Goal: Information Seeking & Learning: Find specific fact

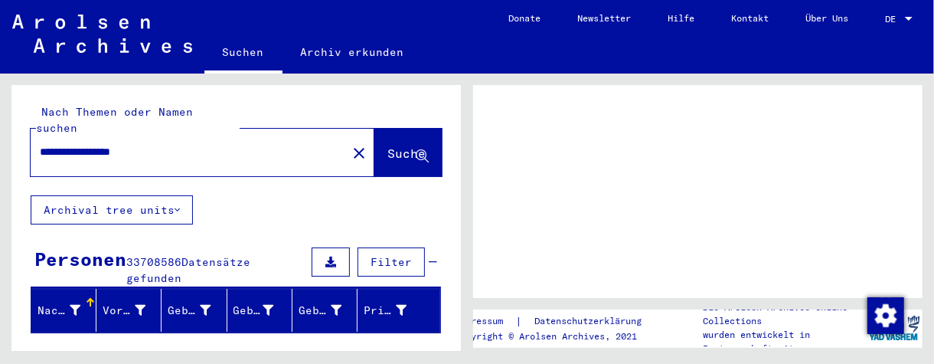
click at [895, 18] on span "DE" at bounding box center [893, 19] width 17 height 11
click at [903, 18] on div at bounding box center [909, 19] width 14 height 11
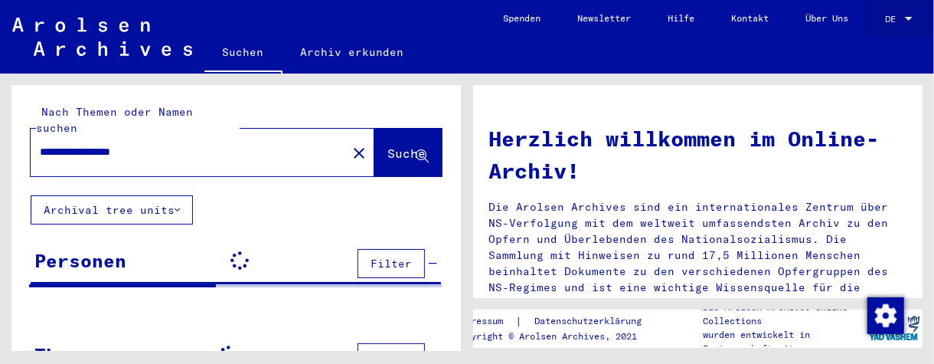
click at [903, 18] on div at bounding box center [909, 19] width 14 height 11
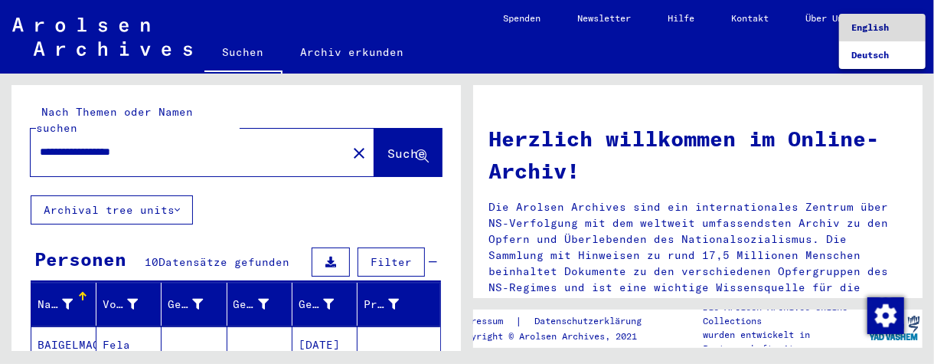
click at [885, 26] on span "English" at bounding box center [871, 26] width 38 height 11
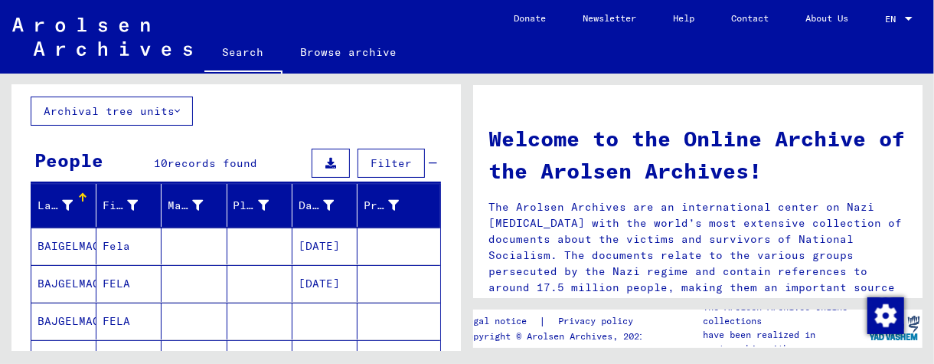
scroll to position [153, 0]
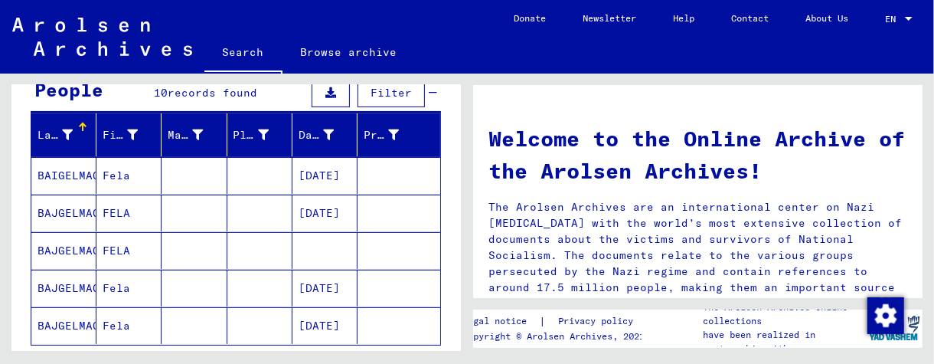
click at [263, 184] on mat-cell at bounding box center [259, 175] width 65 height 37
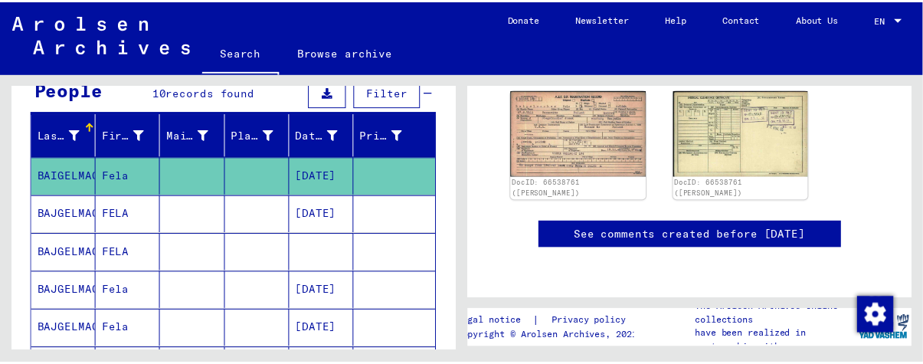
scroll to position [153, 0]
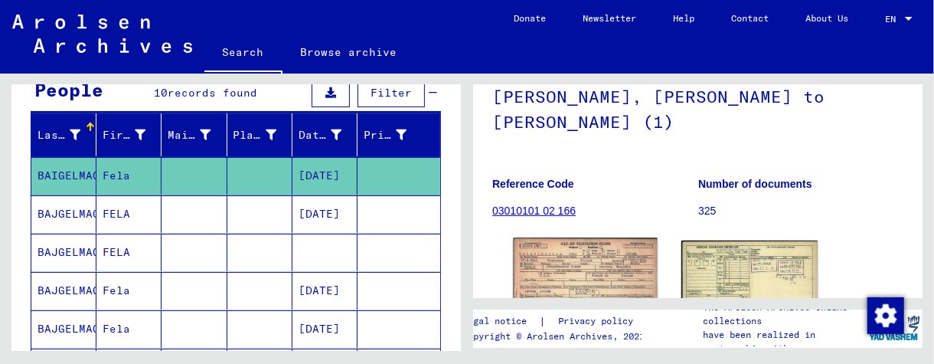
click at [610, 245] on img at bounding box center [585, 283] width 143 height 90
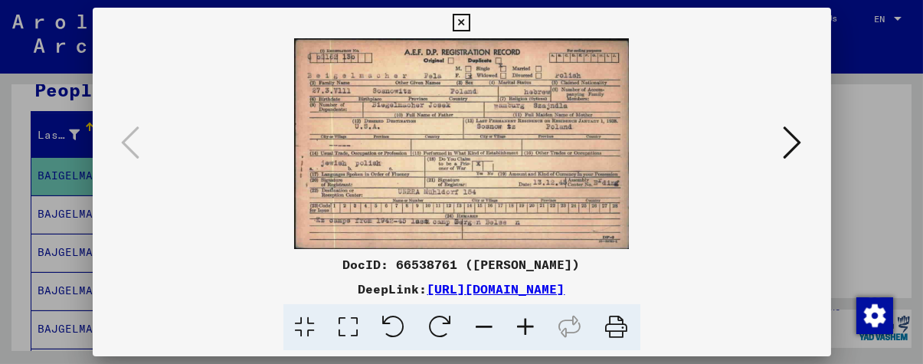
click at [523, 324] on icon at bounding box center [526, 327] width 41 height 47
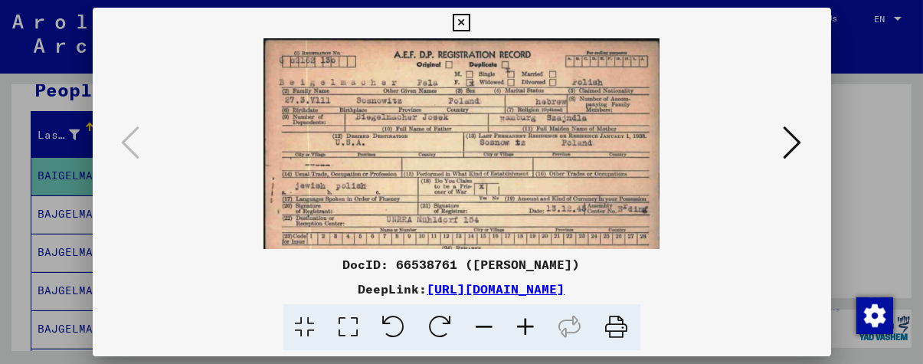
click at [523, 324] on icon at bounding box center [526, 327] width 41 height 47
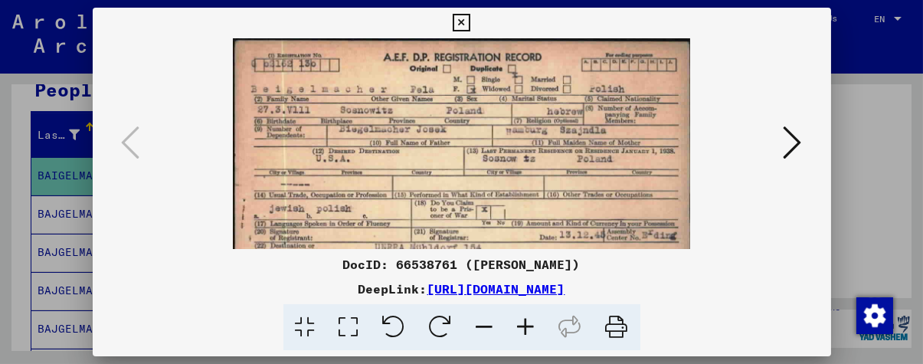
click at [523, 324] on icon at bounding box center [526, 327] width 41 height 47
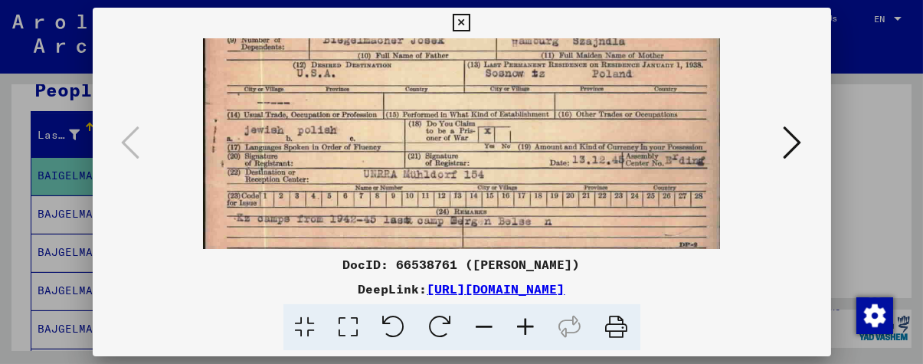
scroll to position [114, 0]
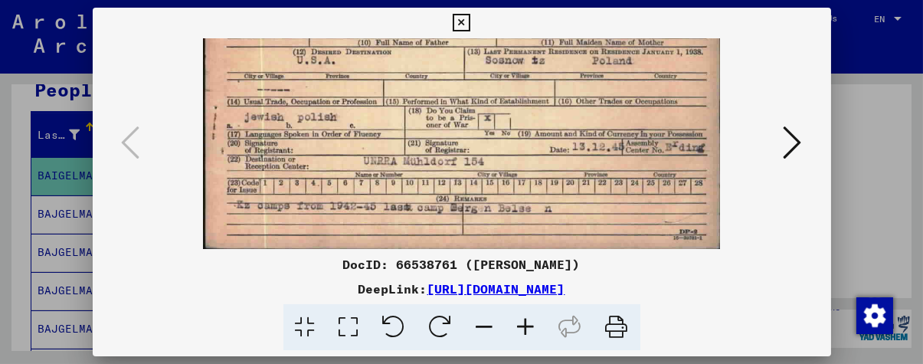
drag, startPoint x: 475, startPoint y: 196, endPoint x: 531, endPoint y: 88, distance: 121.6
click at [531, 88] on img at bounding box center [462, 87] width 518 height 326
drag, startPoint x: 548, startPoint y: 209, endPoint x: 561, endPoint y: 194, distance: 19.6
click at [561, 194] on img at bounding box center [462, 87] width 518 height 326
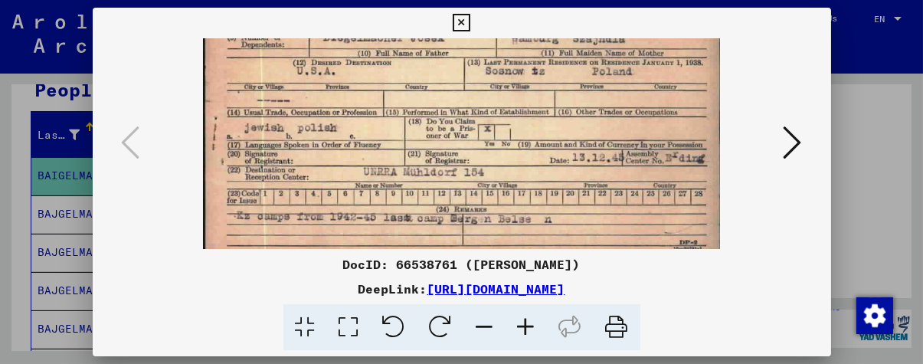
scroll to position [90, 0]
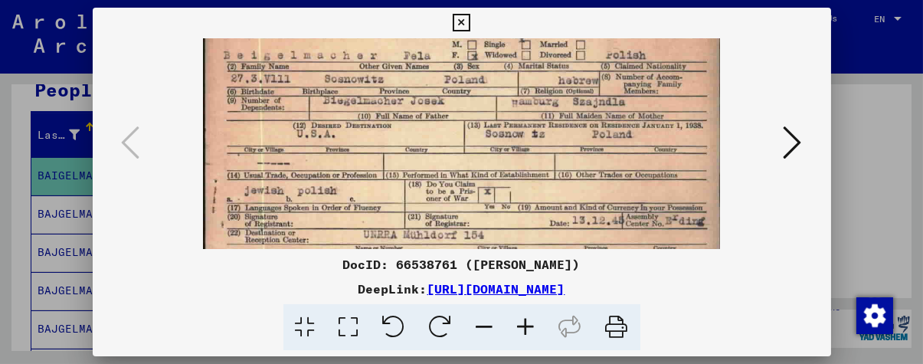
drag, startPoint x: 562, startPoint y: 103, endPoint x: 615, endPoint y: 175, distance: 89.3
click at [611, 175] on img at bounding box center [462, 161] width 518 height 326
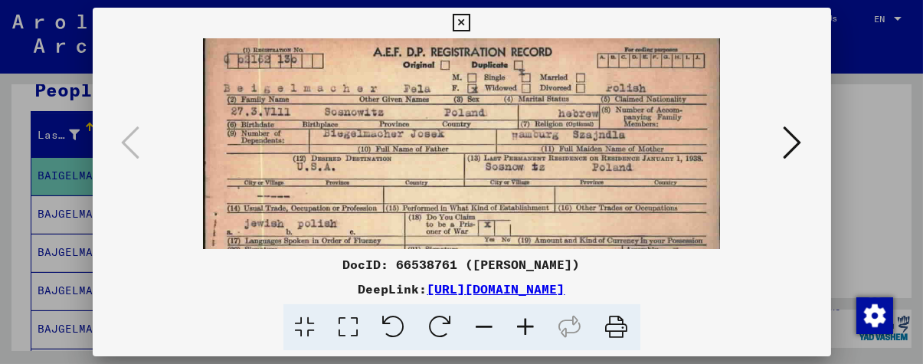
scroll to position [0, 0]
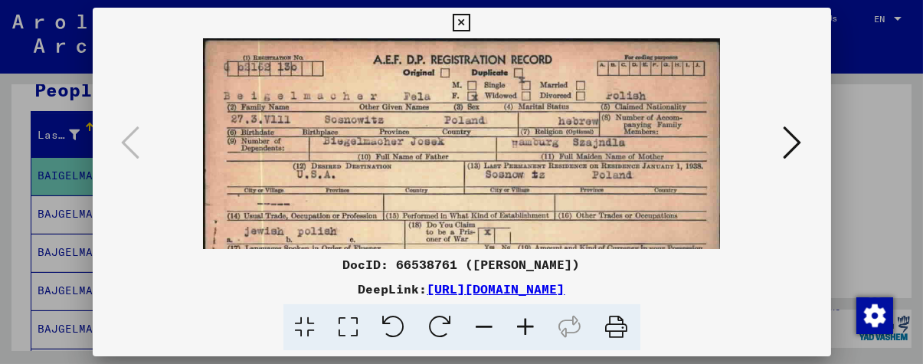
drag, startPoint x: 566, startPoint y: 129, endPoint x: 584, endPoint y: 186, distance: 59.6
click at [584, 186] on img at bounding box center [462, 201] width 518 height 326
click at [525, 323] on icon at bounding box center [526, 327] width 41 height 47
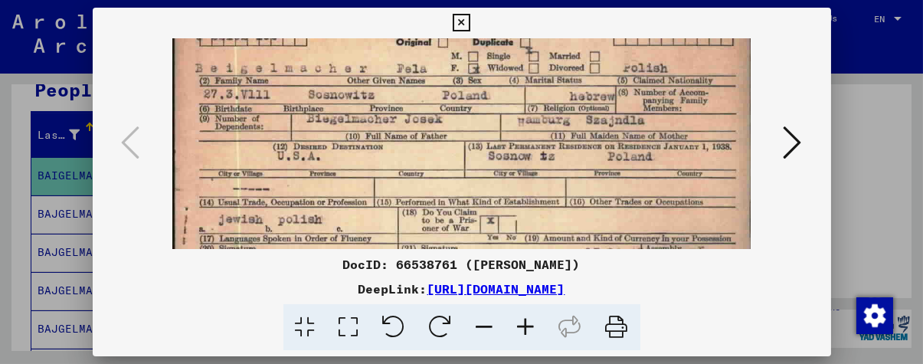
scroll to position [35, 0]
drag, startPoint x: 518, startPoint y: 210, endPoint x: 520, endPoint y: 178, distance: 32.3
click at [520, 178] on img at bounding box center [461, 185] width 578 height 364
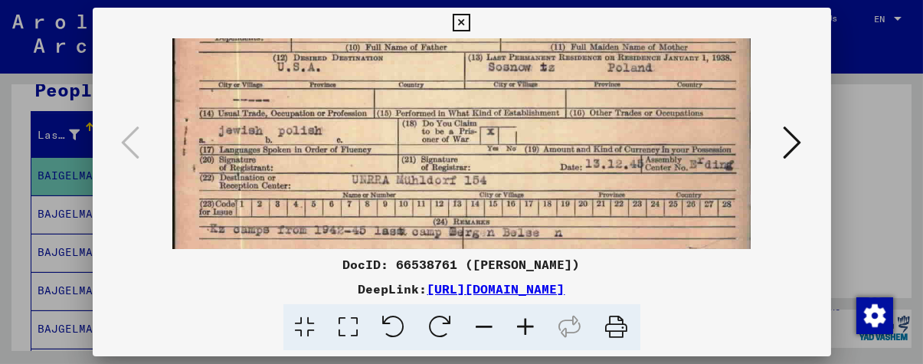
scroll to position [124, 0]
drag, startPoint x: 566, startPoint y: 220, endPoint x: 606, endPoint y: 143, distance: 86.3
click at [606, 143] on img at bounding box center [461, 96] width 578 height 364
click at [529, 308] on icon at bounding box center [526, 327] width 41 height 47
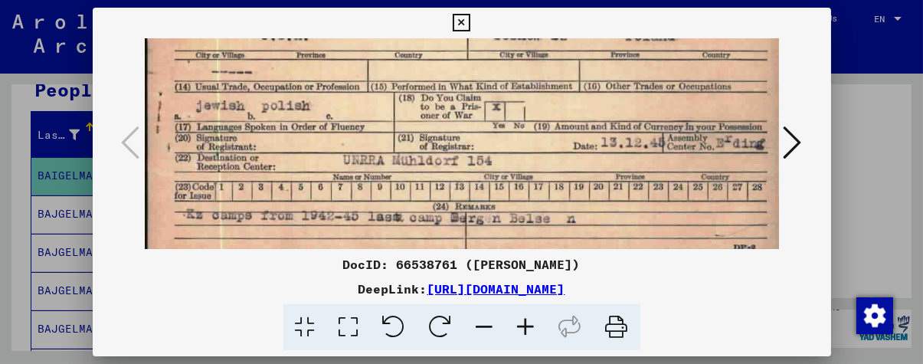
scroll to position [182, 0]
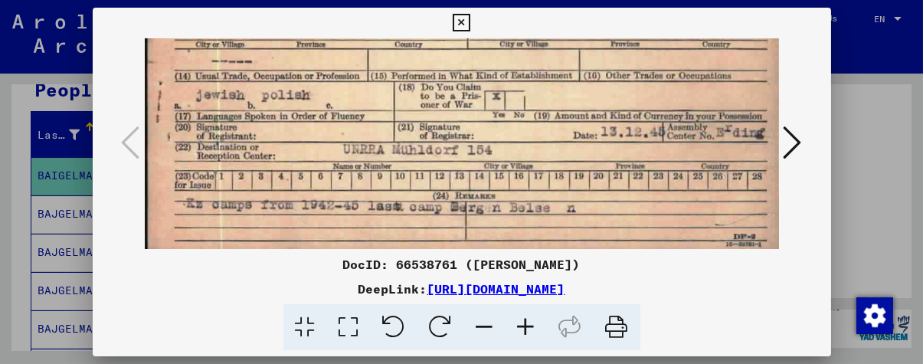
drag, startPoint x: 522, startPoint y: 182, endPoint x: 537, endPoint y: 136, distance: 48.9
click at [537, 136] on img at bounding box center [464, 58] width 639 height 402
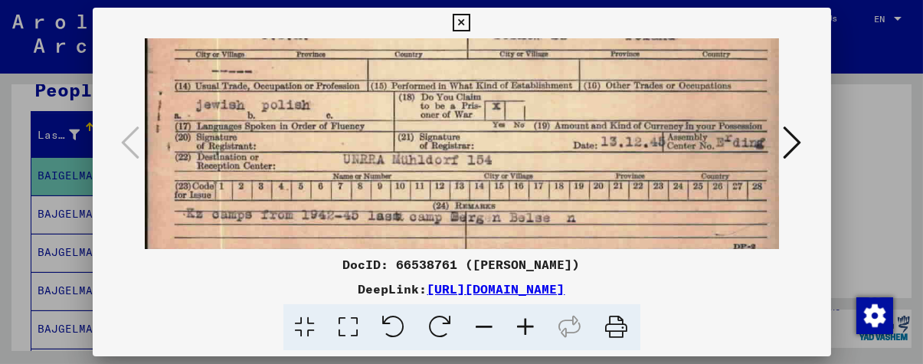
scroll to position [169, 0]
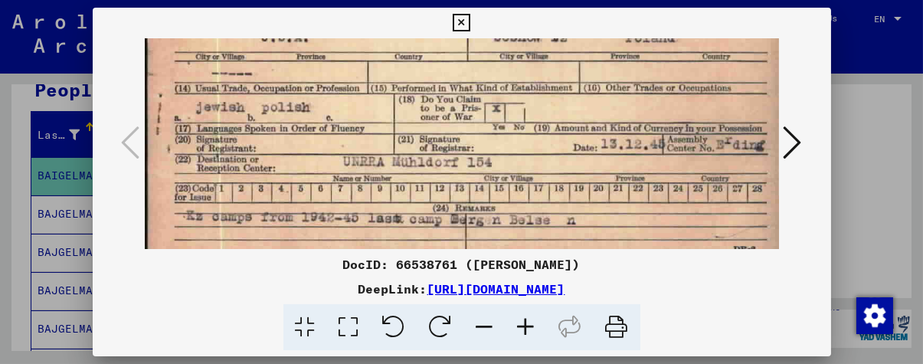
drag, startPoint x: 571, startPoint y: 158, endPoint x: 552, endPoint y: 169, distance: 21.3
click at [552, 169] on img at bounding box center [464, 70] width 639 height 402
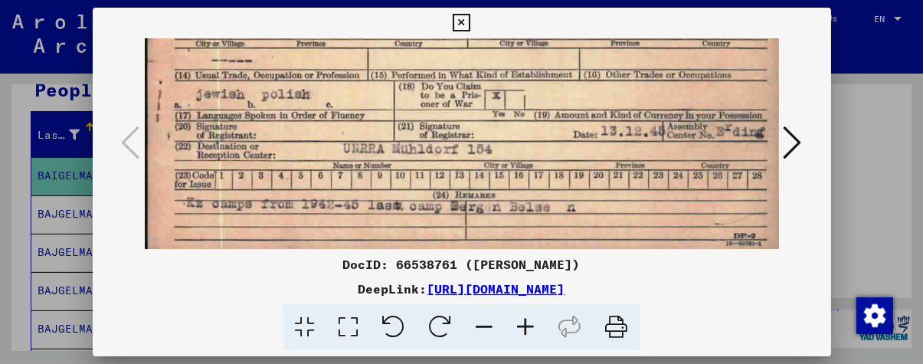
scroll to position [191, 0]
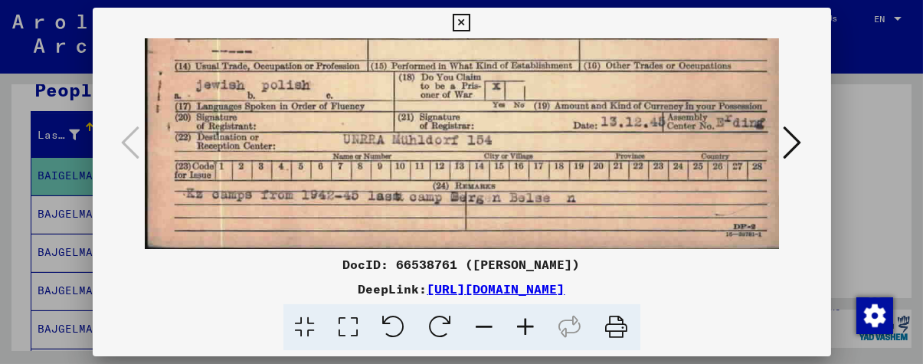
drag, startPoint x: 558, startPoint y: 147, endPoint x: 536, endPoint y: 111, distance: 42.3
click at [536, 111] on img at bounding box center [464, 48] width 639 height 402
click at [795, 139] on icon at bounding box center [793, 142] width 18 height 37
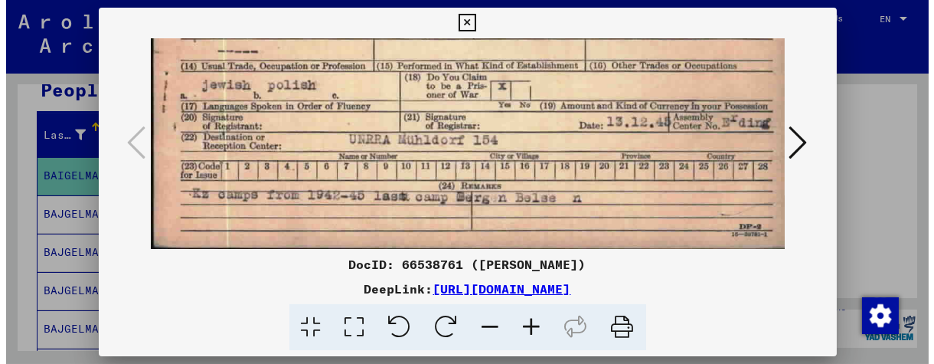
scroll to position [0, 0]
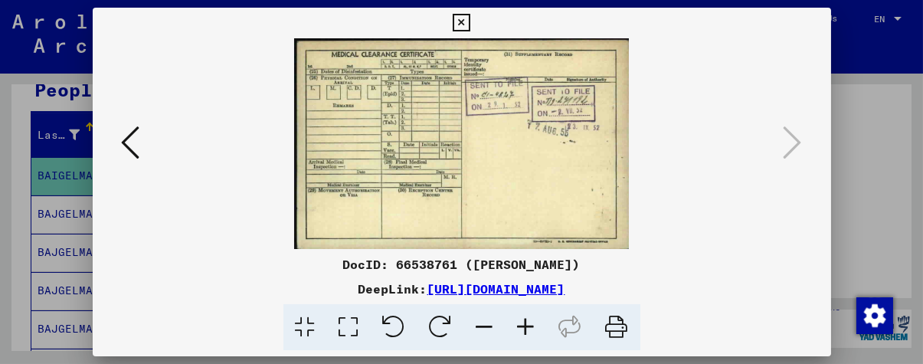
click at [0, 239] on div at bounding box center [461, 182] width 923 height 364
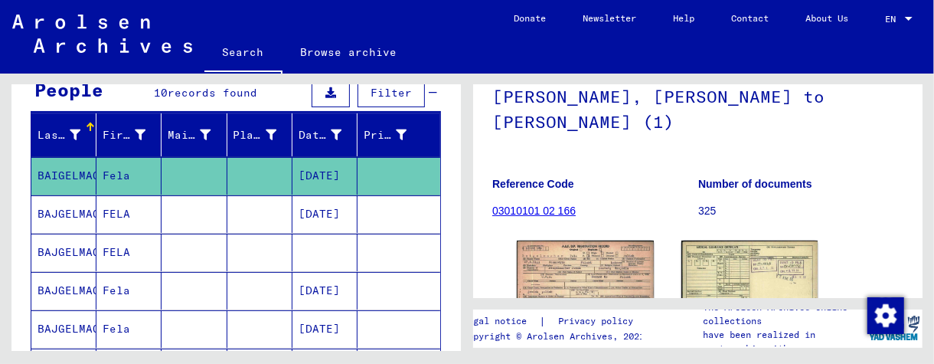
click at [260, 205] on mat-cell at bounding box center [259, 214] width 65 height 38
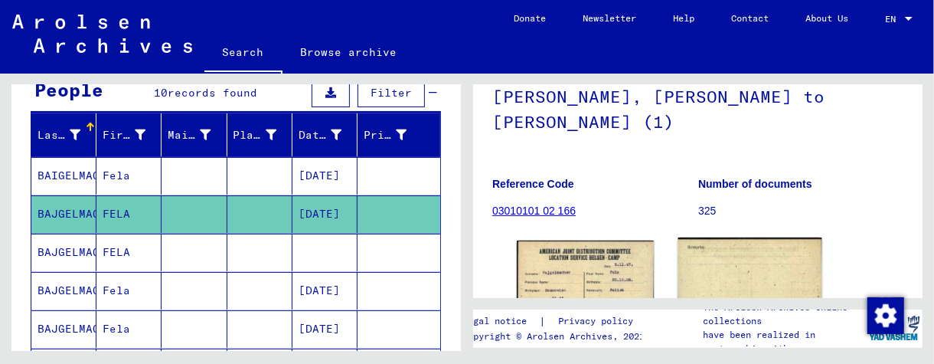
scroll to position [306, 0]
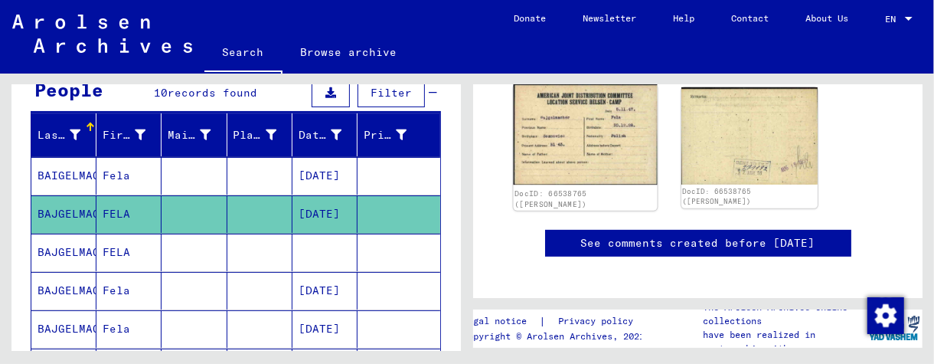
click at [608, 126] on img at bounding box center [585, 134] width 143 height 101
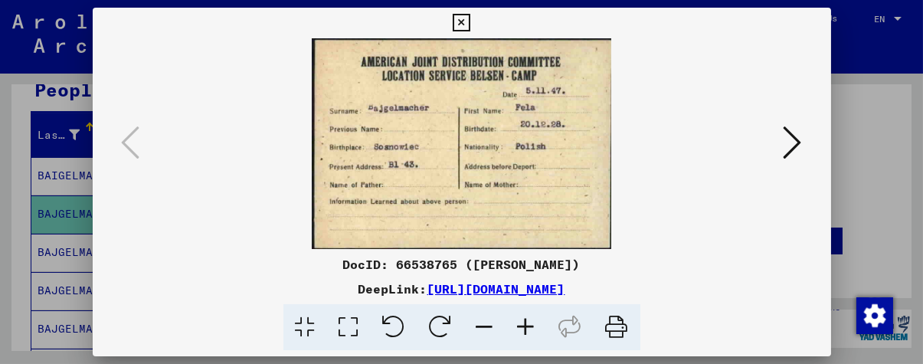
click at [788, 146] on icon at bounding box center [793, 142] width 18 height 37
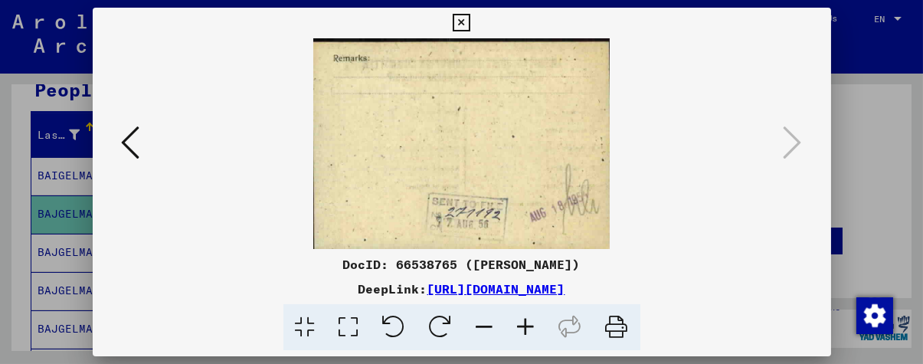
click at [137, 144] on button at bounding box center [131, 144] width 28 height 44
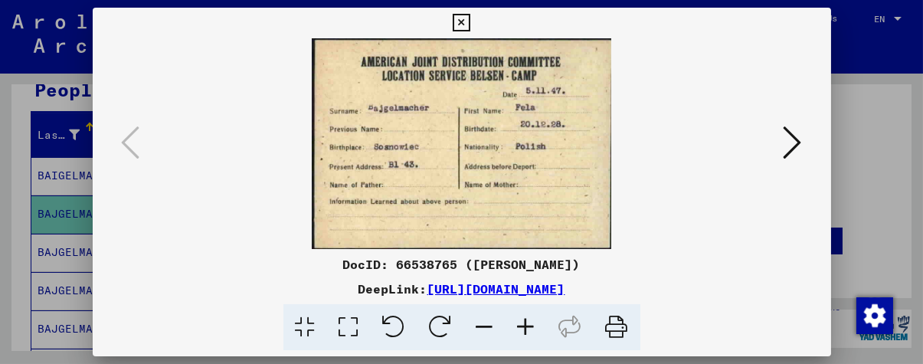
click at [0, 192] on div at bounding box center [461, 182] width 923 height 364
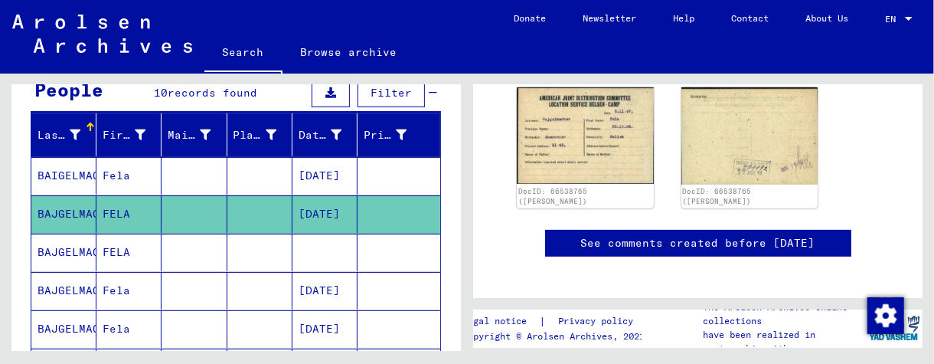
click at [170, 234] on mat-cell at bounding box center [194, 253] width 65 height 38
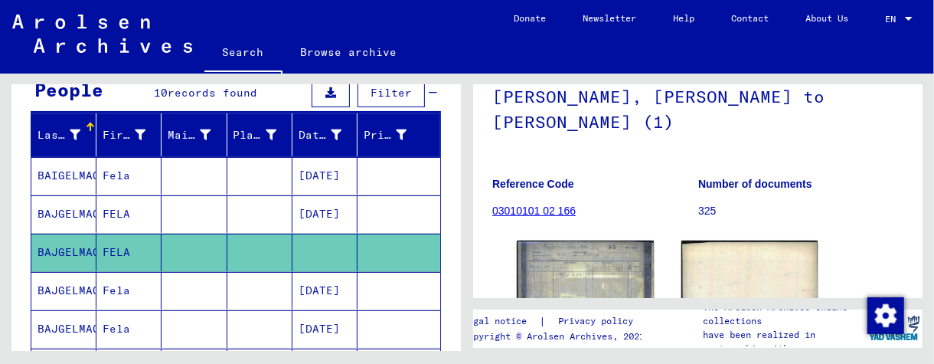
scroll to position [306, 0]
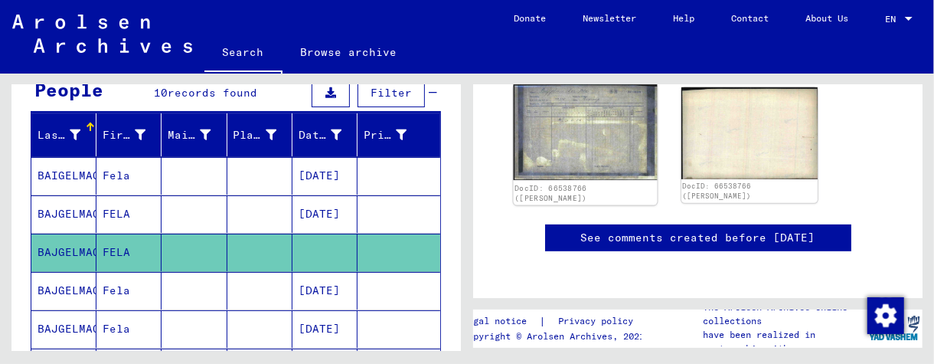
click at [605, 129] on img at bounding box center [585, 132] width 143 height 96
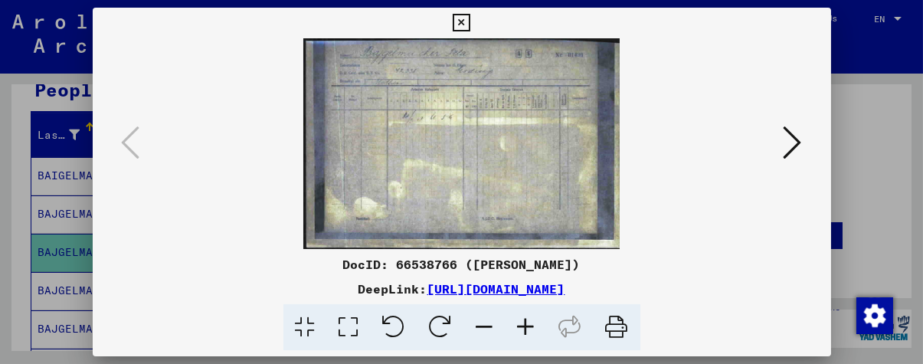
click at [0, 153] on div at bounding box center [461, 182] width 923 height 364
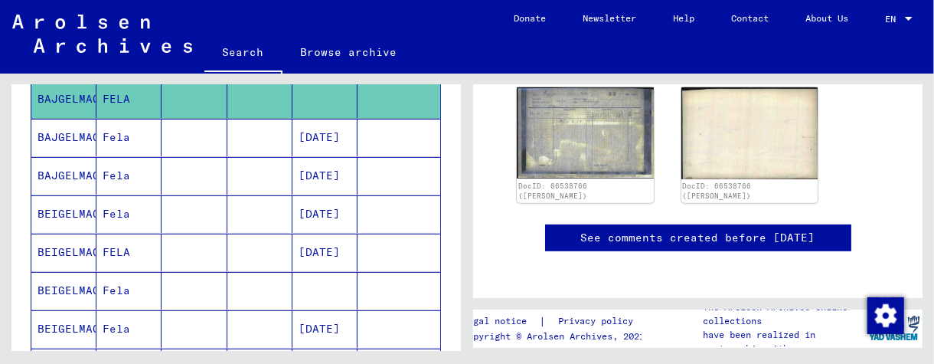
click at [296, 135] on mat-cell "[DATE]" at bounding box center [325, 138] width 65 height 38
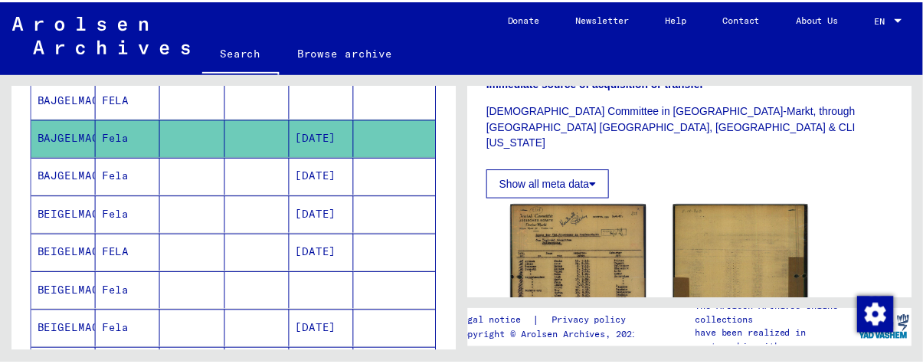
scroll to position [613, 0]
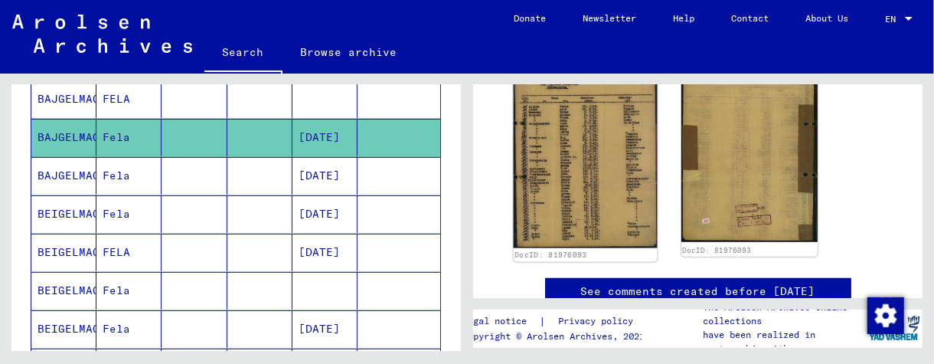
click at [622, 149] on img at bounding box center [585, 148] width 143 height 202
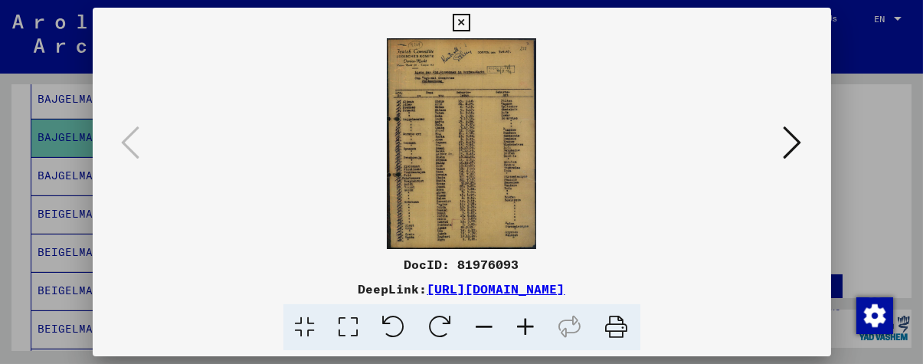
click at [530, 324] on icon at bounding box center [526, 327] width 41 height 47
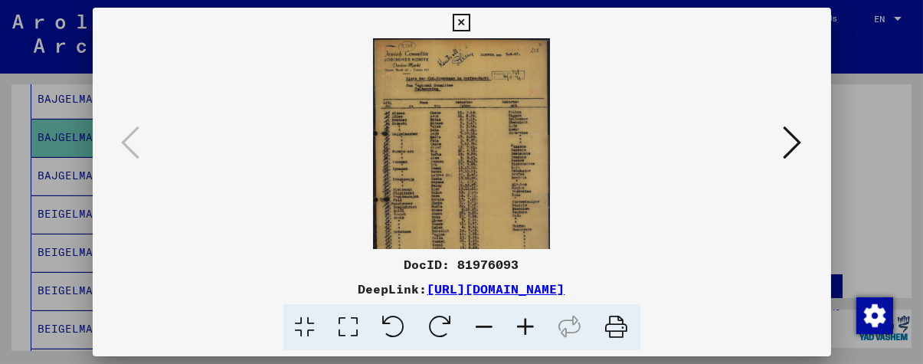
click at [530, 324] on icon at bounding box center [526, 327] width 41 height 47
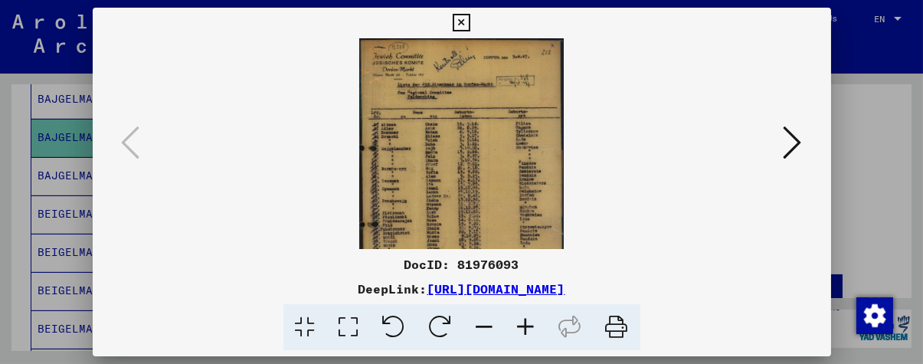
click at [530, 324] on icon at bounding box center [526, 327] width 41 height 47
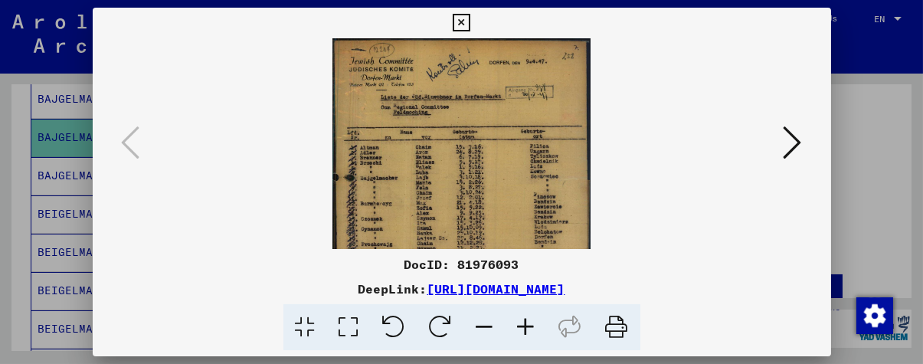
click at [530, 324] on icon at bounding box center [526, 327] width 41 height 47
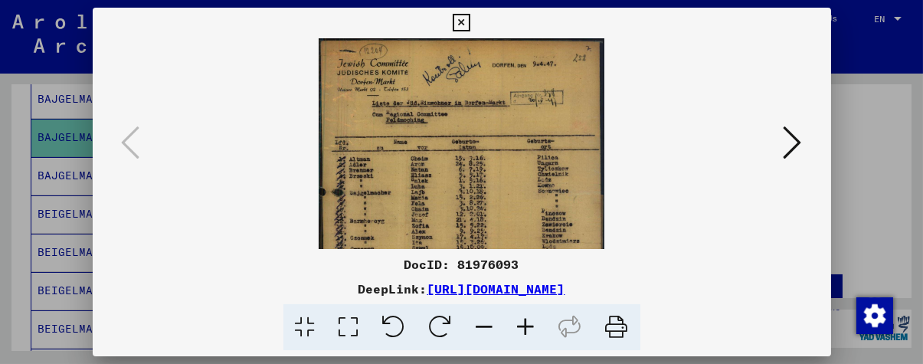
click at [530, 324] on icon at bounding box center [526, 327] width 41 height 47
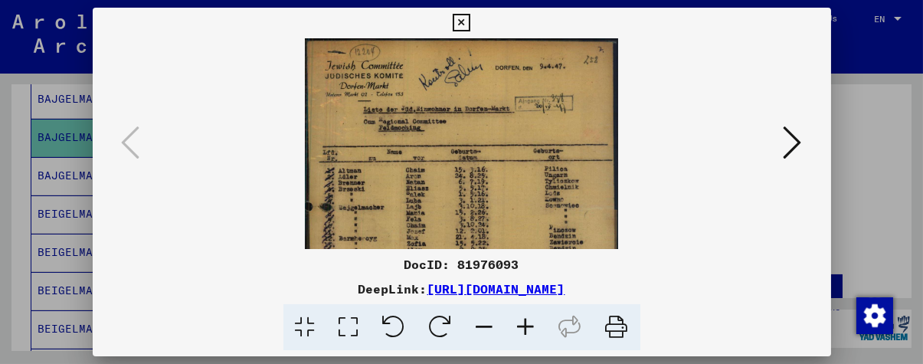
click at [530, 324] on icon at bounding box center [526, 327] width 41 height 47
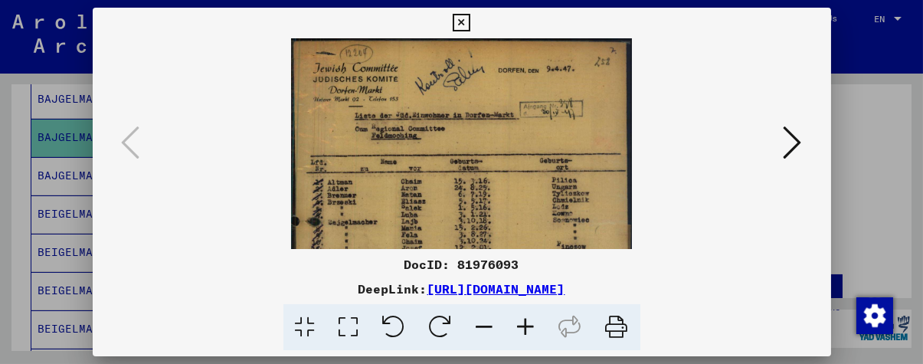
click at [530, 324] on icon at bounding box center [526, 327] width 41 height 47
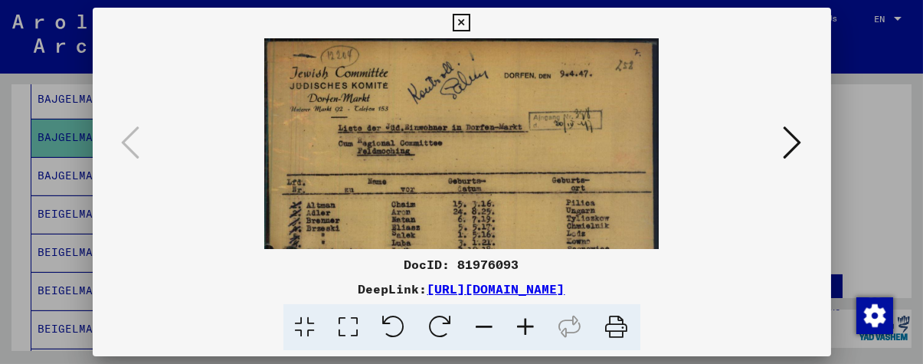
click at [530, 324] on icon at bounding box center [526, 327] width 41 height 47
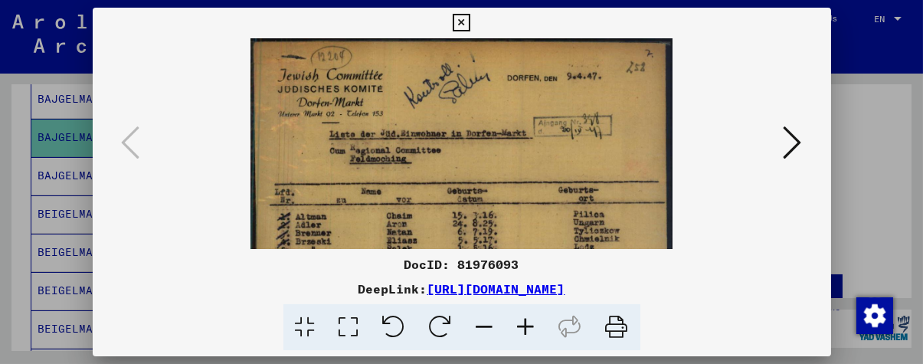
click at [530, 324] on icon at bounding box center [526, 327] width 41 height 47
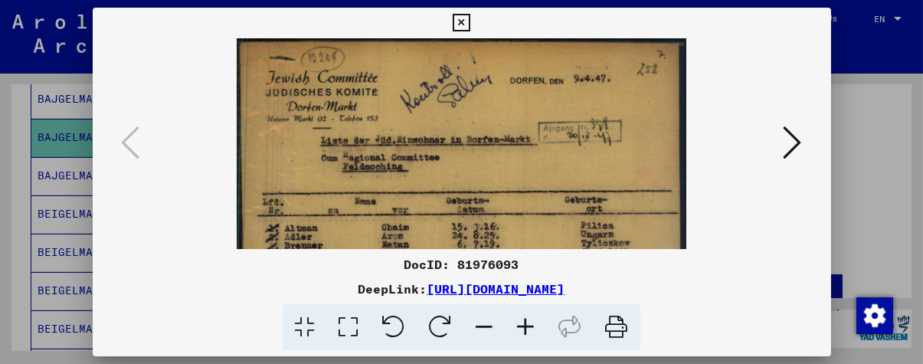
click at [530, 324] on icon at bounding box center [526, 327] width 41 height 47
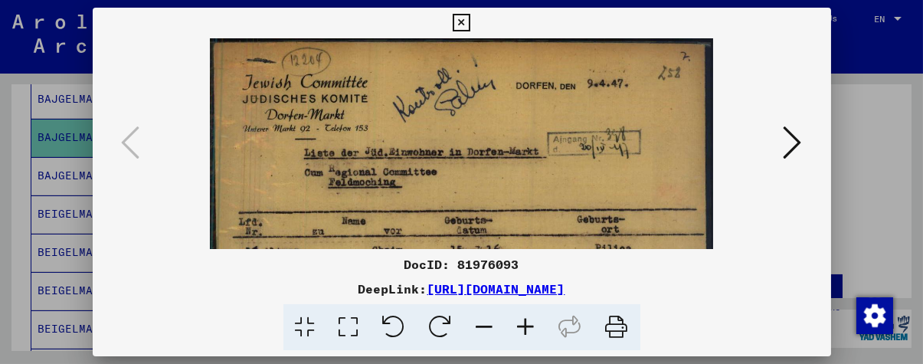
click at [530, 324] on icon at bounding box center [526, 327] width 41 height 47
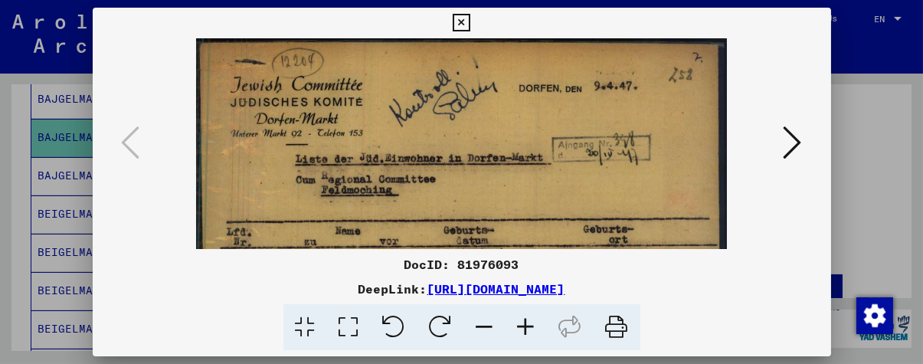
click at [530, 324] on icon at bounding box center [526, 327] width 41 height 47
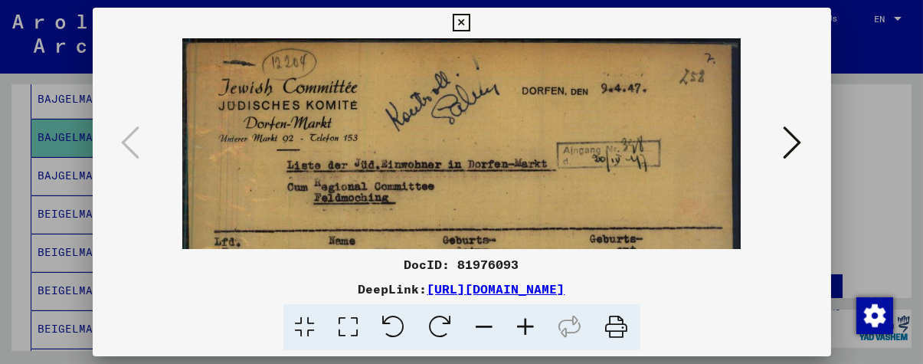
click at [530, 324] on icon at bounding box center [526, 327] width 41 height 47
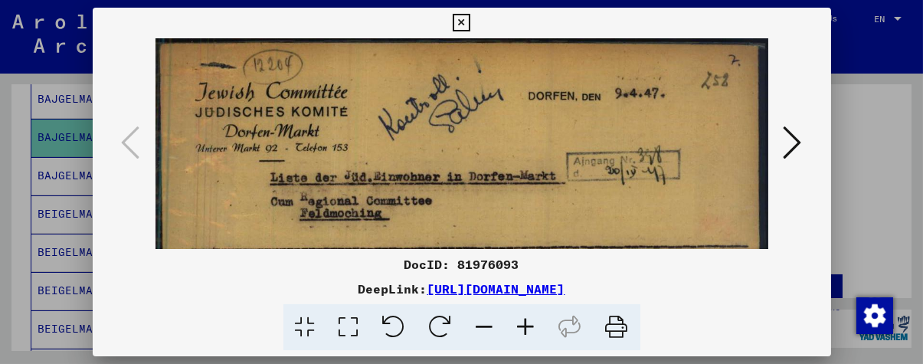
click at [530, 324] on icon at bounding box center [526, 327] width 41 height 47
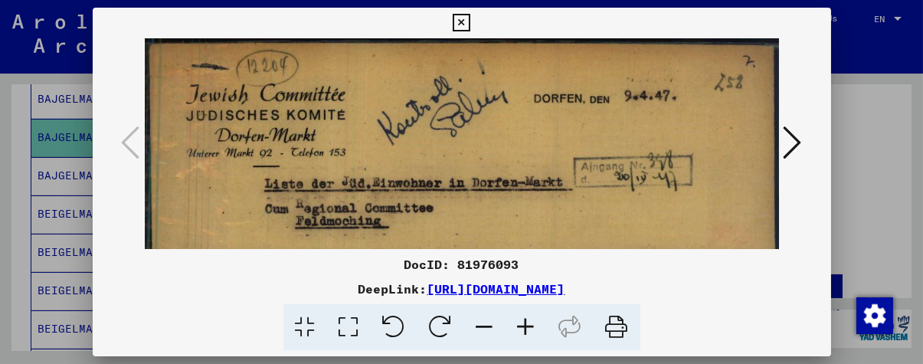
click at [530, 324] on icon at bounding box center [526, 327] width 41 height 47
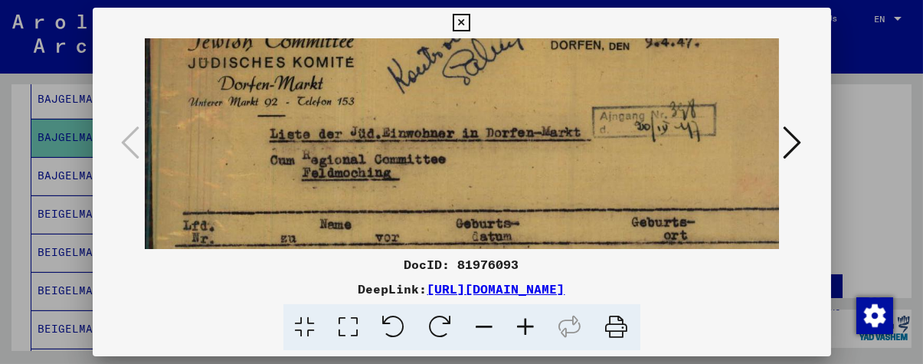
drag, startPoint x: 453, startPoint y: 158, endPoint x: 482, endPoint y: 16, distance: 144.7
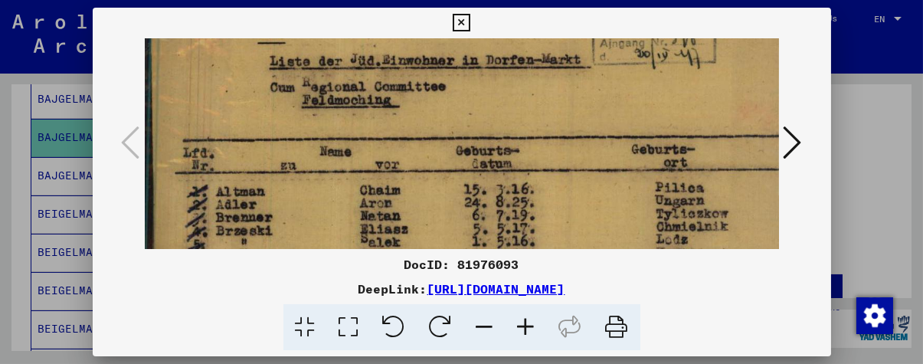
drag, startPoint x: 478, startPoint y: 186, endPoint x: 532, endPoint y: 95, distance: 105.7
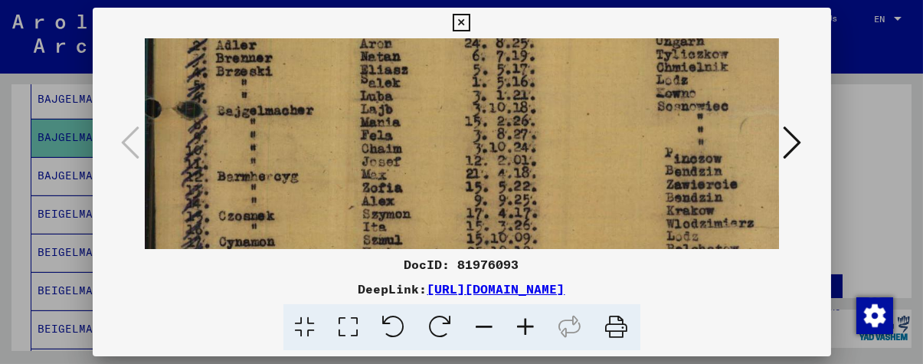
drag, startPoint x: 430, startPoint y: 187, endPoint x: 471, endPoint y: 97, distance: 98.7
click at [474, 93] on img at bounding box center [478, 219] width 667 height 938
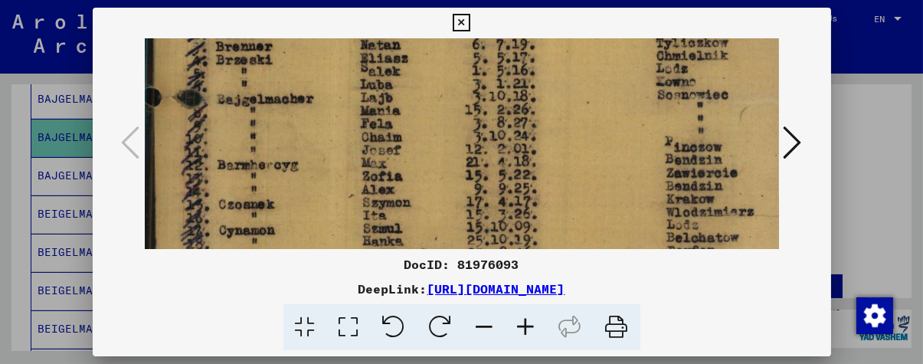
scroll to position [298, 0]
drag, startPoint x: 407, startPoint y: 200, endPoint x: 420, endPoint y: 195, distance: 13.1
click at [420, 195] on img at bounding box center [478, 209] width 667 height 938
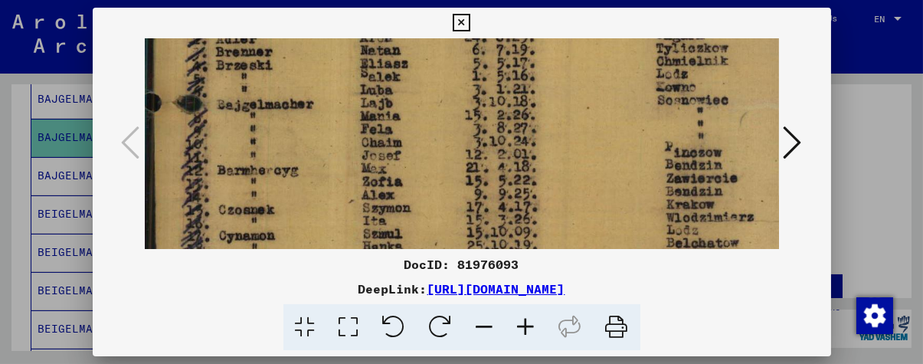
scroll to position [290, 0]
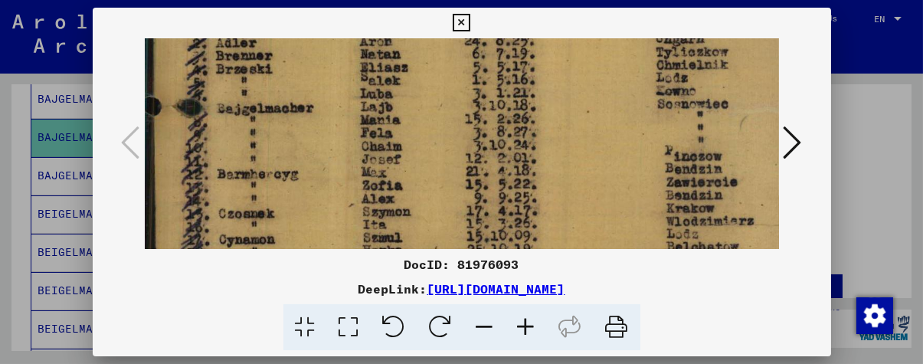
click at [430, 195] on img at bounding box center [478, 217] width 667 height 938
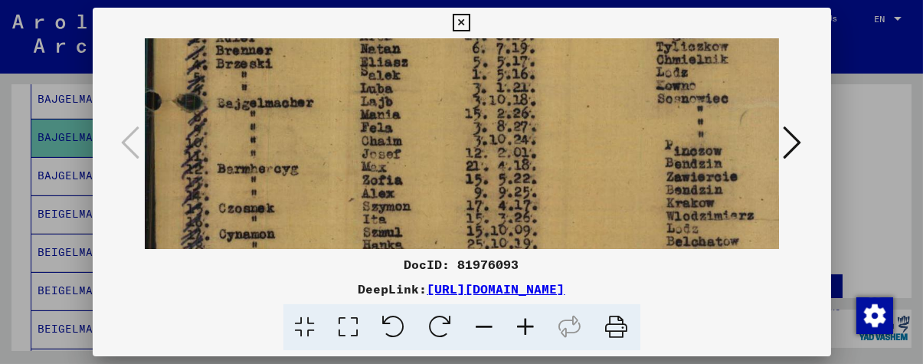
scroll to position [296, 0]
click at [556, 169] on img at bounding box center [478, 211] width 667 height 938
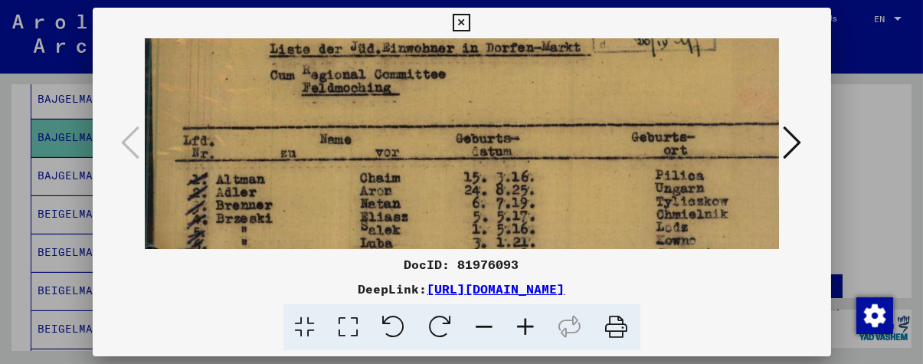
drag, startPoint x: 636, startPoint y: 102, endPoint x: 675, endPoint y: 259, distance: 161.6
click at [674, 259] on div "DocID: 81976093 DeepLink: [URL][DOMAIN_NAME]" at bounding box center [462, 179] width 738 height 343
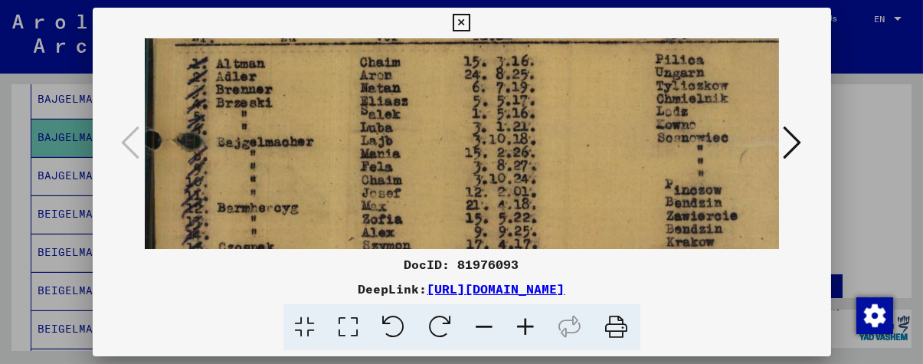
drag, startPoint x: 647, startPoint y: 194, endPoint x: 669, endPoint y: 77, distance: 118.4
click at [669, 77] on img at bounding box center [478, 251] width 667 height 938
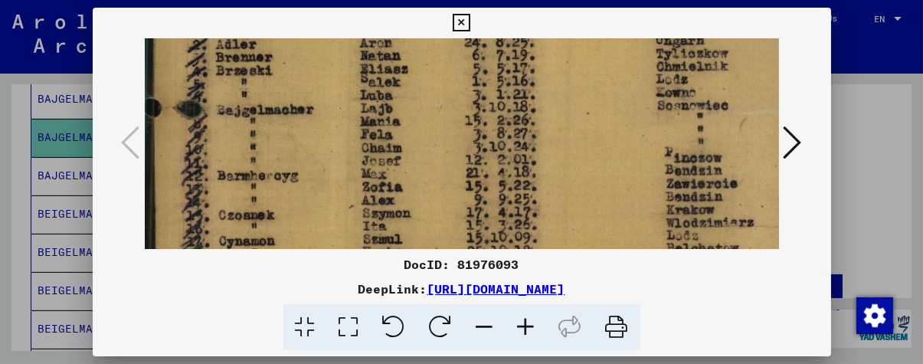
drag, startPoint x: 548, startPoint y: 195, endPoint x: 561, endPoint y: 162, distance: 34.7
click at [561, 162] on img at bounding box center [478, 219] width 667 height 938
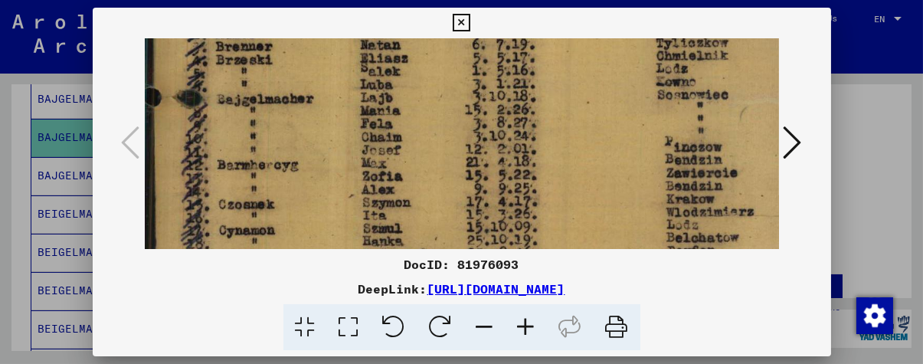
scroll to position [306, 0]
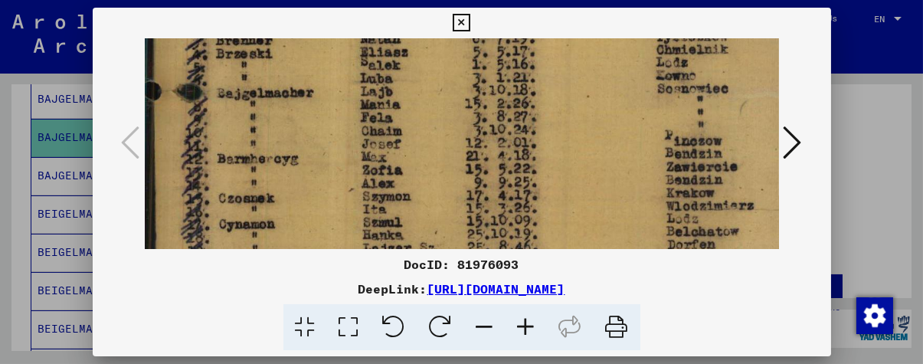
drag, startPoint x: 574, startPoint y: 201, endPoint x: 586, endPoint y: 186, distance: 19.0
click at [586, 186] on img at bounding box center [478, 202] width 667 height 938
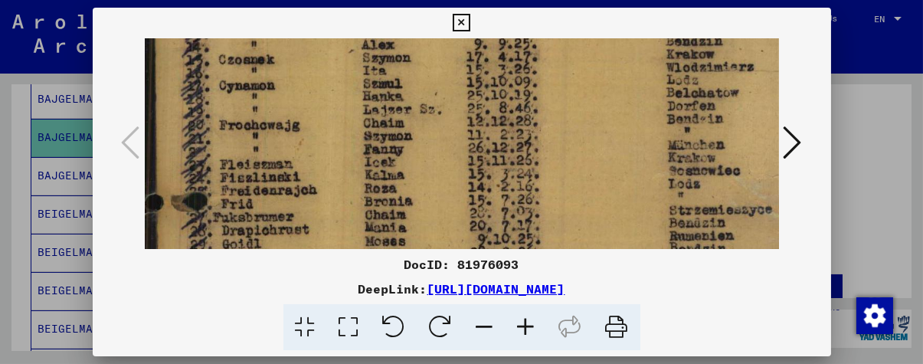
drag, startPoint x: 335, startPoint y: 184, endPoint x: 377, endPoint y: 67, distance: 124.3
click at [377, 62] on img at bounding box center [478, 63] width 667 height 938
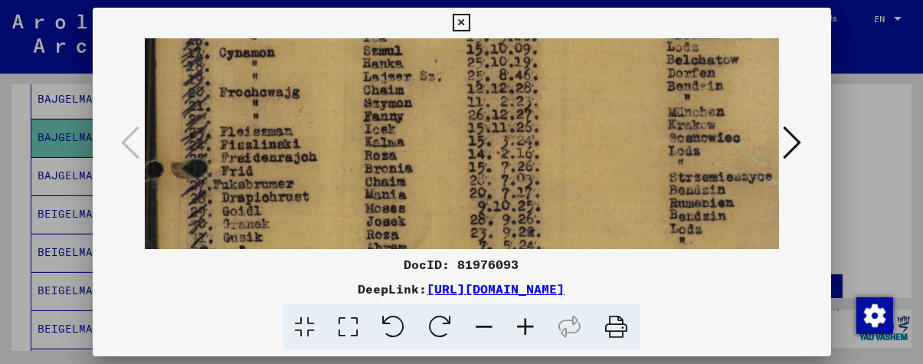
drag, startPoint x: 325, startPoint y: 188, endPoint x: 335, endPoint y: 156, distance: 33.9
click at [335, 156] on img at bounding box center [478, 30] width 667 height 938
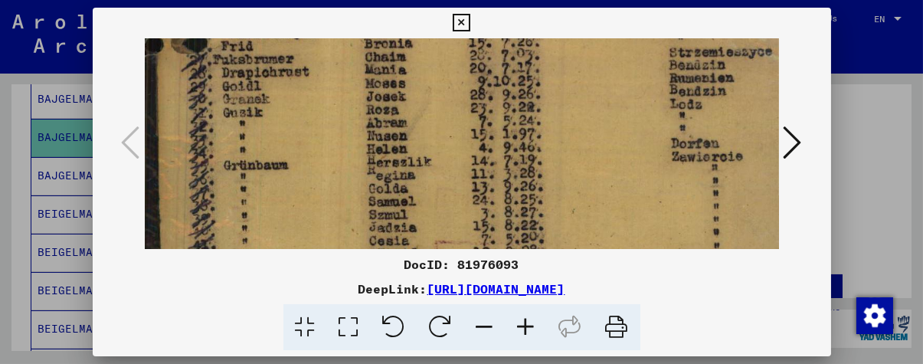
drag, startPoint x: 370, startPoint y: 208, endPoint x: 433, endPoint y: 85, distance: 137.7
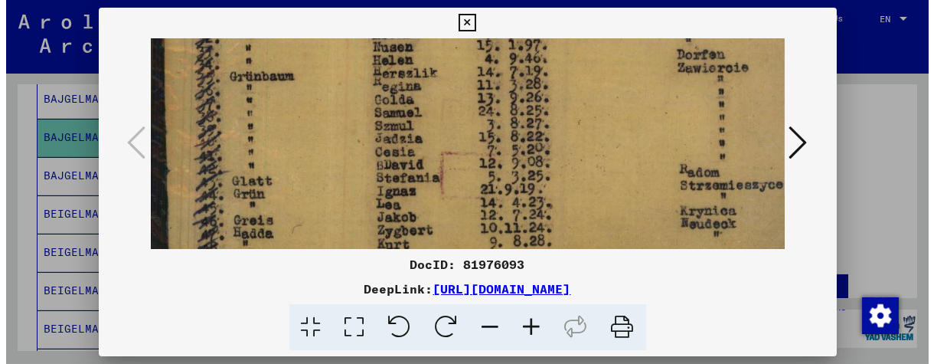
scroll to position [725, 0]
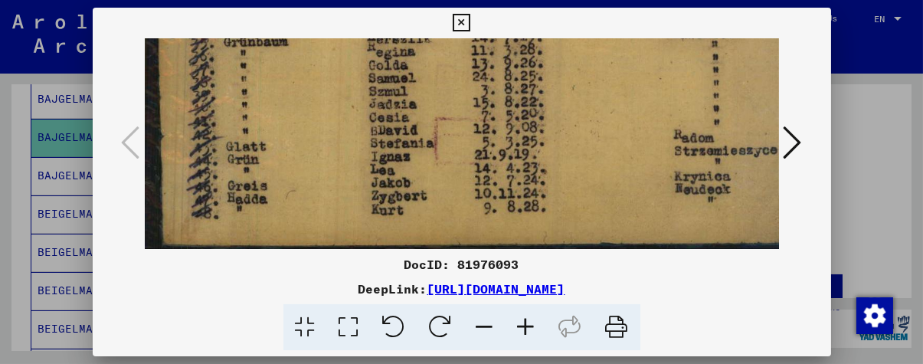
drag, startPoint x: 249, startPoint y: 220, endPoint x: 357, endPoint y: 97, distance: 163.9
click at [0, 236] on div at bounding box center [461, 182] width 923 height 364
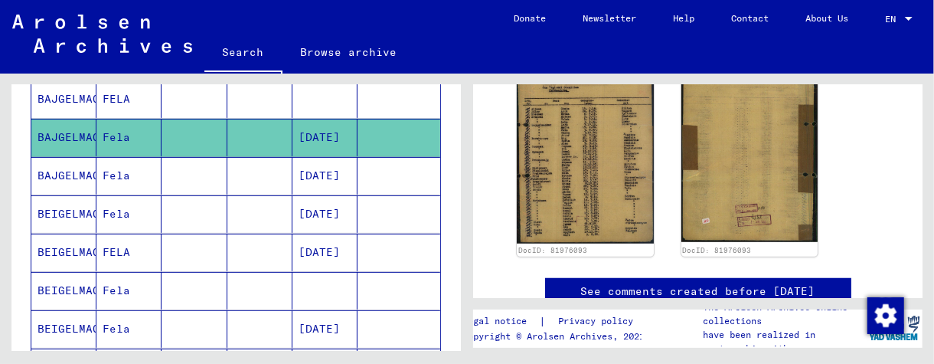
click at [336, 174] on mat-cell "[DATE]" at bounding box center [325, 176] width 65 height 38
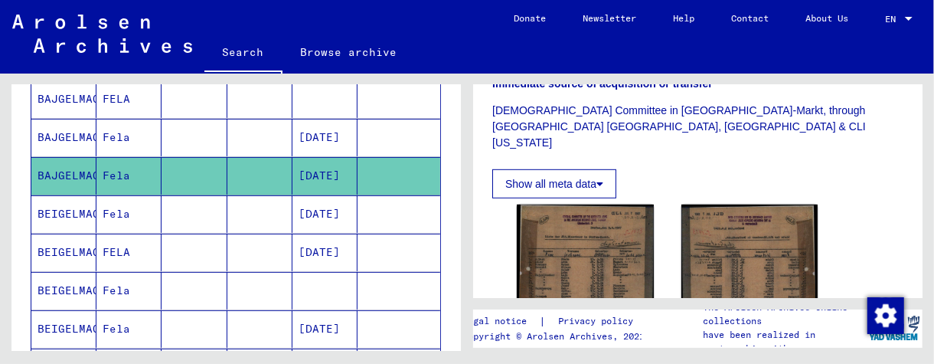
scroll to position [613, 0]
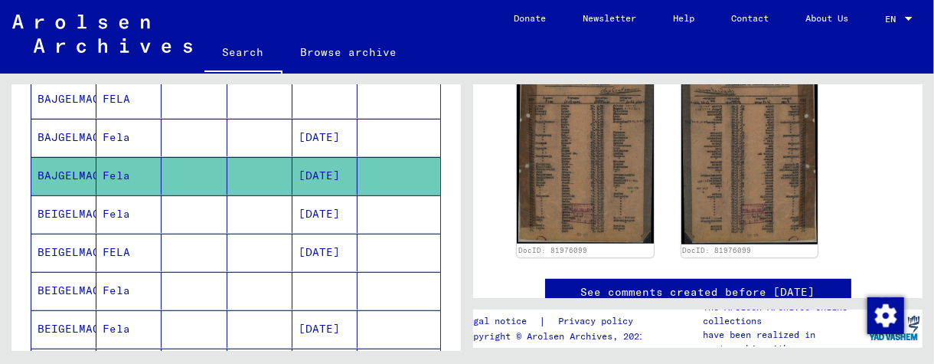
click at [227, 205] on mat-cell at bounding box center [259, 214] width 65 height 38
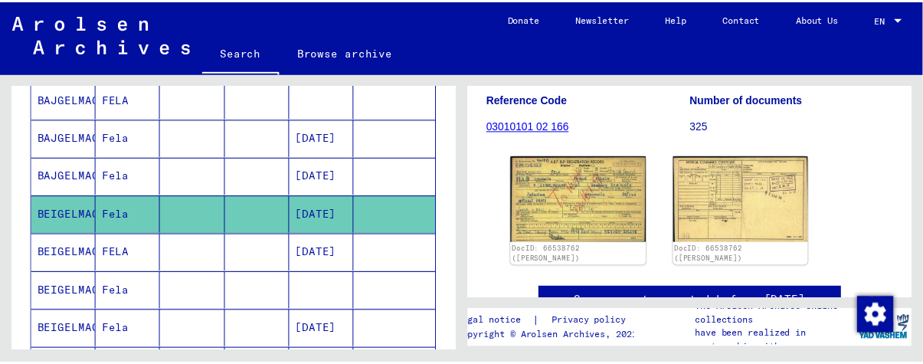
scroll to position [306, 0]
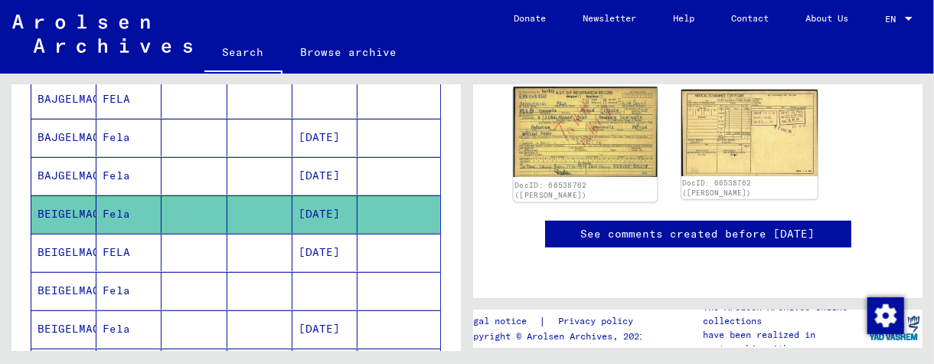
click at [584, 106] on img at bounding box center [585, 132] width 143 height 90
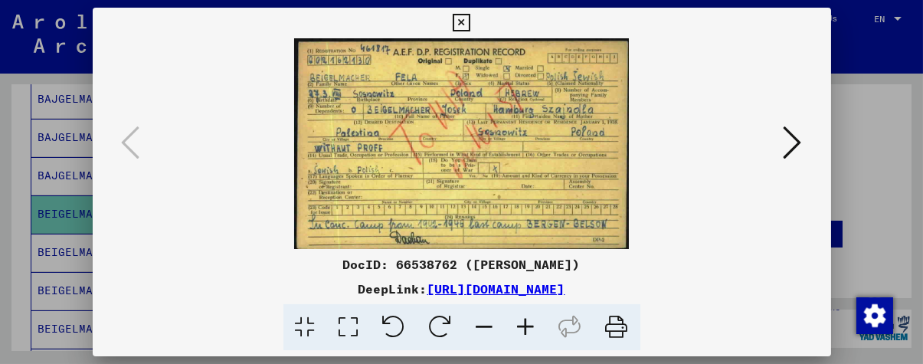
click at [528, 326] on icon at bounding box center [526, 327] width 41 height 47
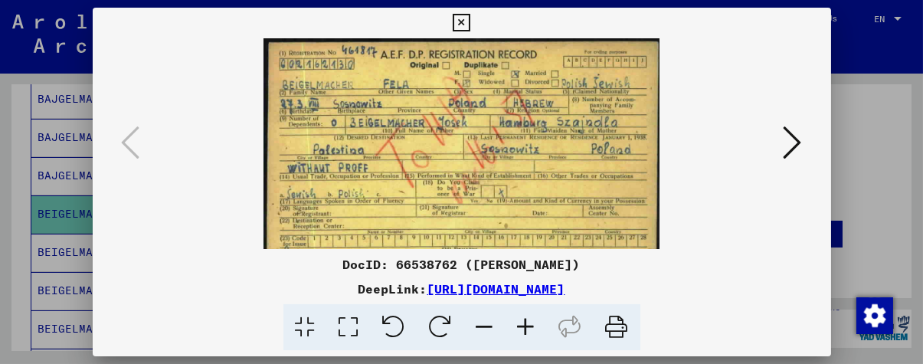
click at [528, 326] on icon at bounding box center [526, 327] width 41 height 47
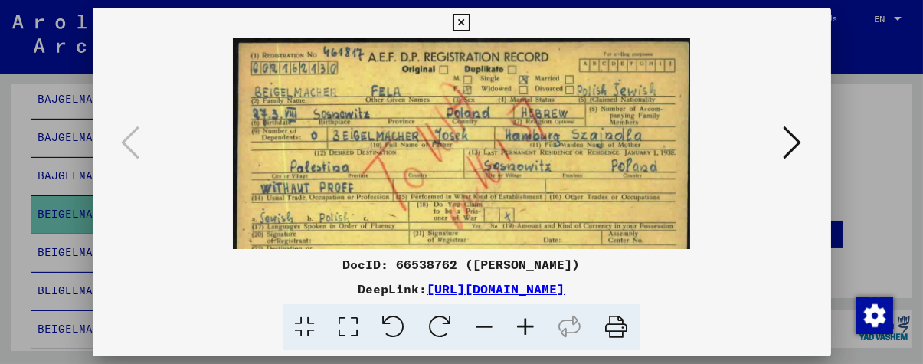
click at [528, 326] on icon at bounding box center [526, 327] width 41 height 47
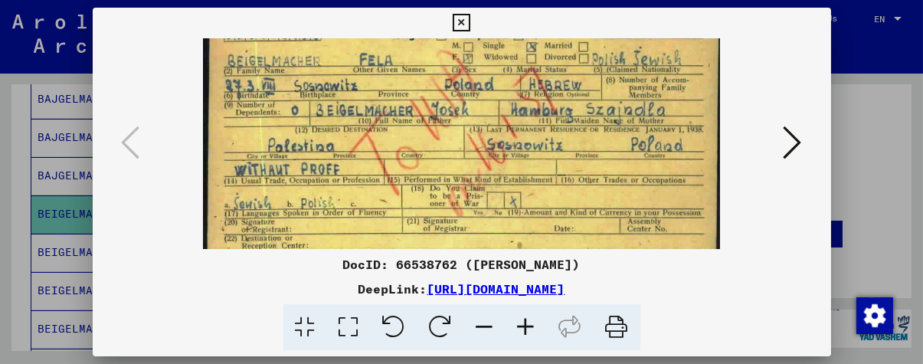
scroll to position [40, 0]
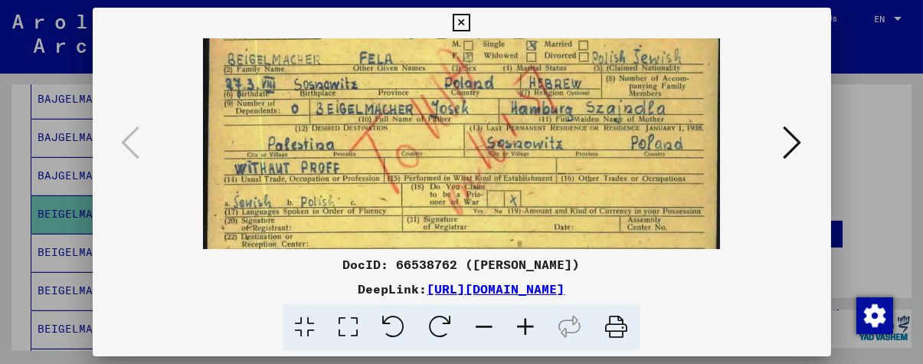
drag, startPoint x: 582, startPoint y: 211, endPoint x: 600, endPoint y: 175, distance: 40.4
click at [600, 175] on img at bounding box center [462, 161] width 518 height 326
click at [611, 216] on img at bounding box center [462, 161] width 518 height 326
click at [528, 319] on icon at bounding box center [526, 327] width 41 height 47
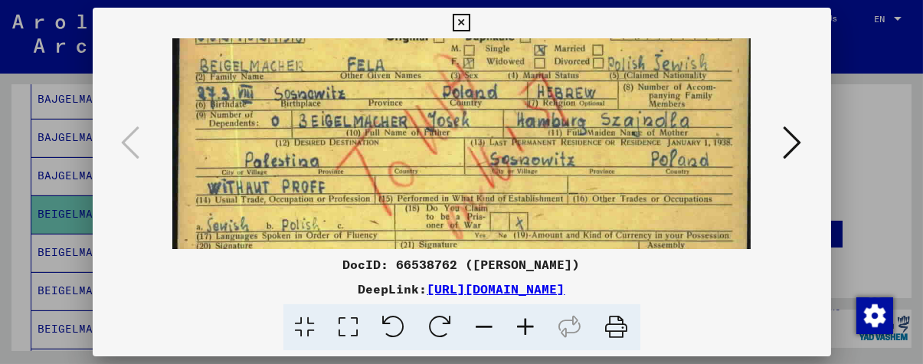
click at [529, 319] on icon at bounding box center [526, 327] width 41 height 47
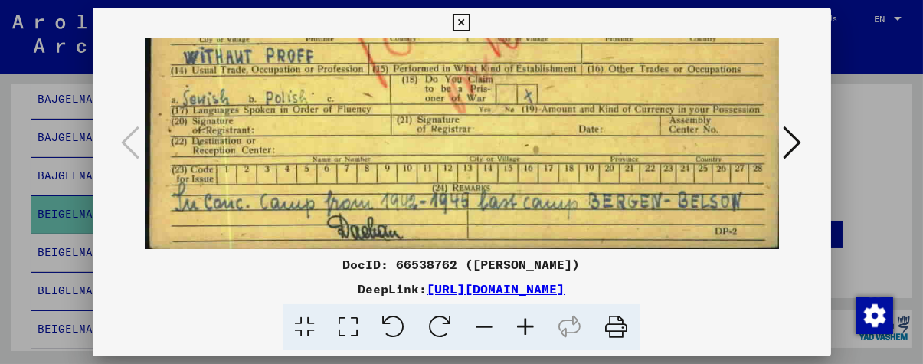
drag, startPoint x: 443, startPoint y: 193, endPoint x: 432, endPoint y: 58, distance: 135.3
click at [479, 51] on img at bounding box center [464, 48] width 639 height 402
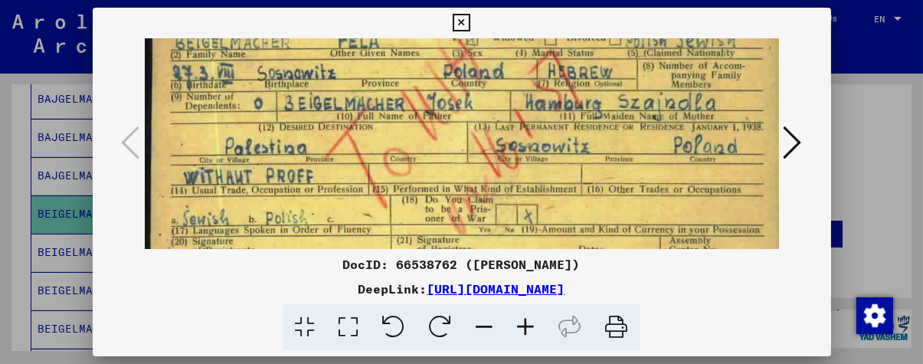
scroll to position [62, 0]
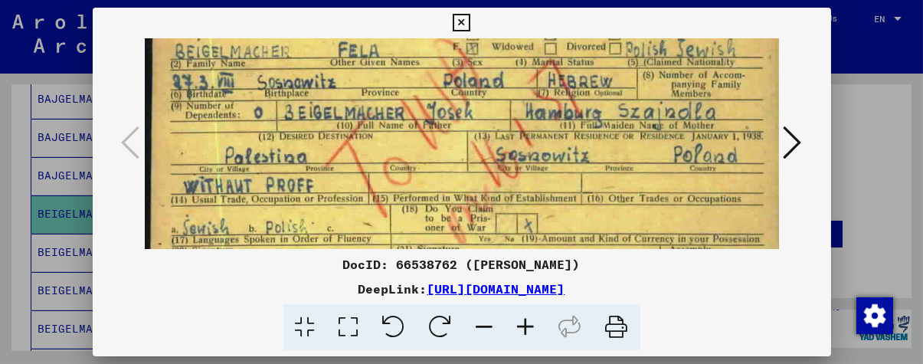
drag, startPoint x: 244, startPoint y: 112, endPoint x: 275, endPoint y: 204, distance: 97.1
click at [275, 204] on img at bounding box center [464, 177] width 639 height 402
click at [526, 326] on icon at bounding box center [526, 327] width 41 height 47
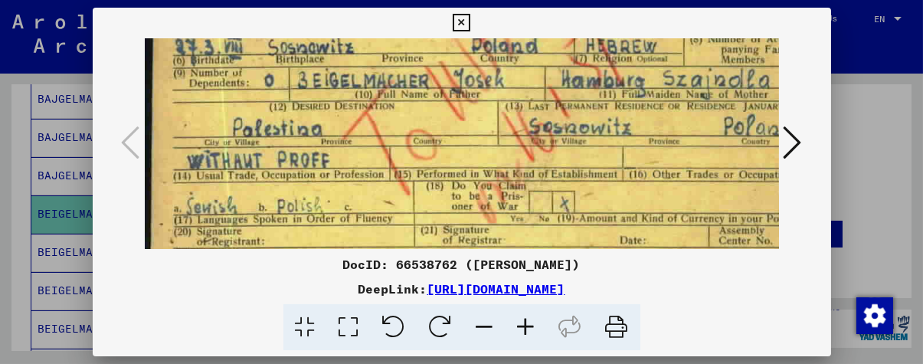
drag, startPoint x: 287, startPoint y: 227, endPoint x: 263, endPoint y: 169, distance: 62.9
click at [312, 177] on img at bounding box center [495, 151] width 700 height 440
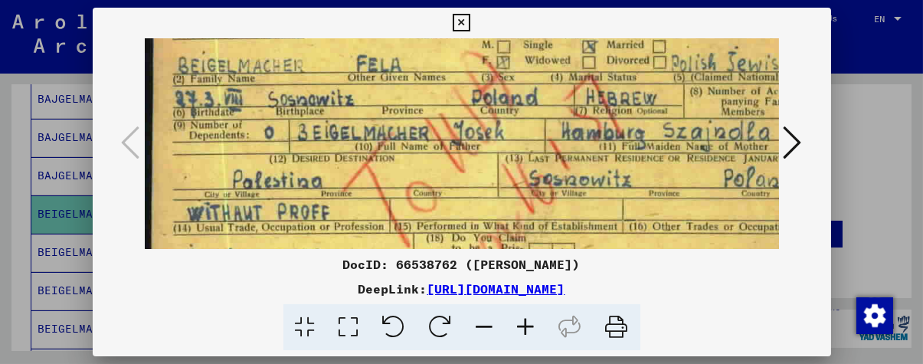
scroll to position [54, 0]
drag, startPoint x: 380, startPoint y: 151, endPoint x: 388, endPoint y: 197, distance: 46.7
click at [388, 197] on img at bounding box center [495, 204] width 700 height 440
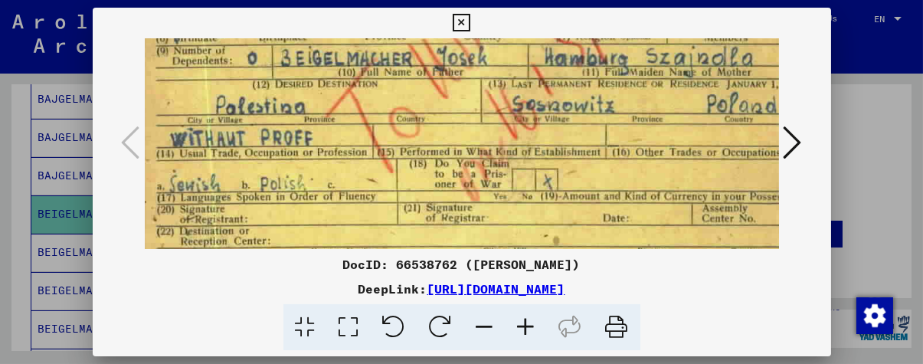
scroll to position [136, 17]
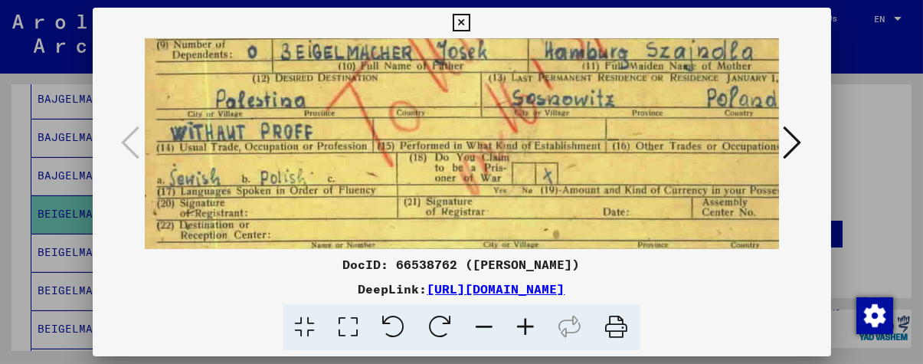
drag, startPoint x: 434, startPoint y: 189, endPoint x: 413, endPoint y: 126, distance: 66.1
click at [413, 126] on img at bounding box center [478, 123] width 700 height 440
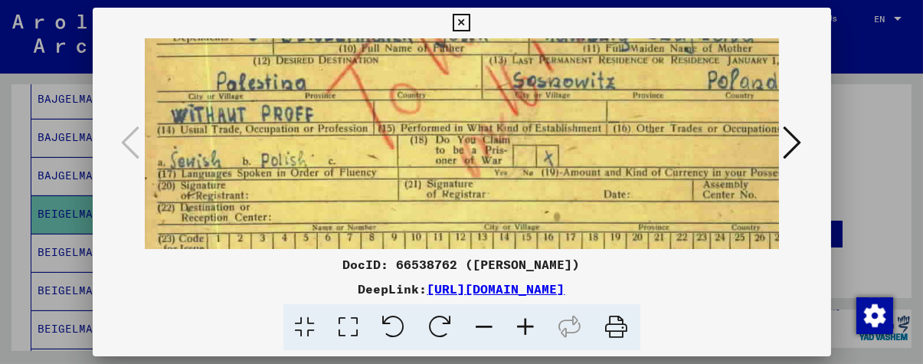
scroll to position [156, 18]
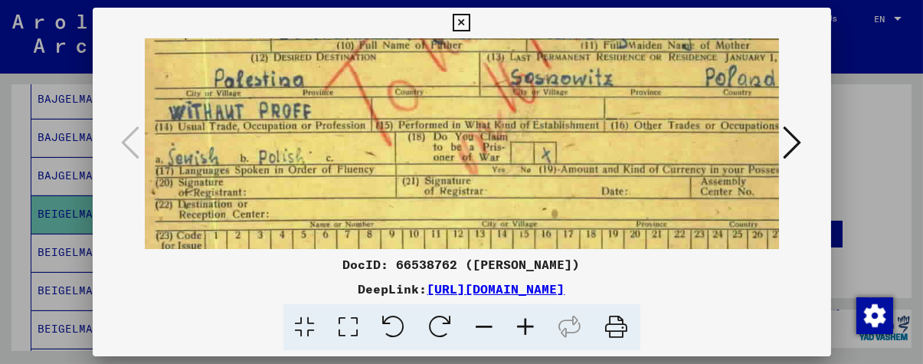
drag, startPoint x: 415, startPoint y: 197, endPoint x: 414, endPoint y: 178, distance: 18.4
click at [414, 178] on img at bounding box center [476, 102] width 700 height 440
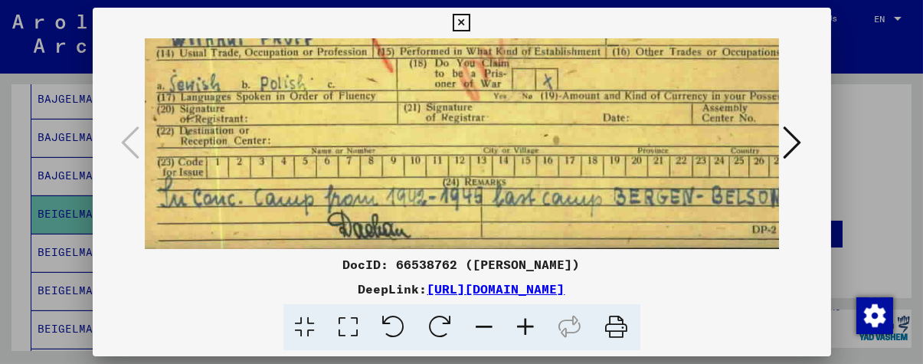
scroll to position [230, 15]
drag, startPoint x: 286, startPoint y: 216, endPoint x: 288, endPoint y: 116, distance: 99.6
click at [288, 116] on img at bounding box center [479, 29] width 700 height 440
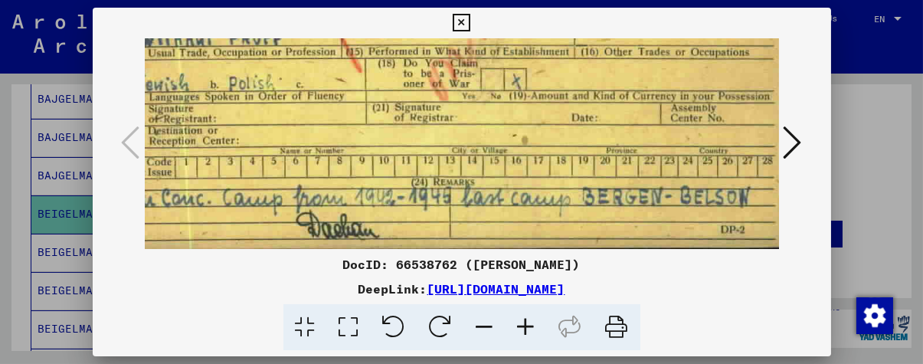
scroll to position [230, 44]
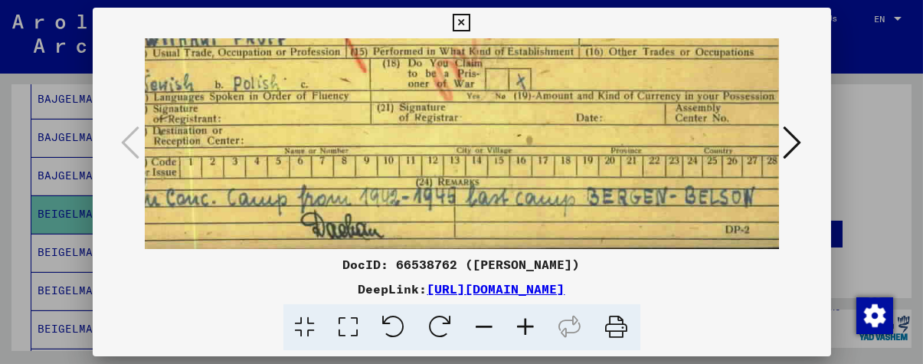
drag, startPoint x: 516, startPoint y: 204, endPoint x: 476, endPoint y: 191, distance: 41.7
click at [476, 191] on img at bounding box center [451, 29] width 700 height 440
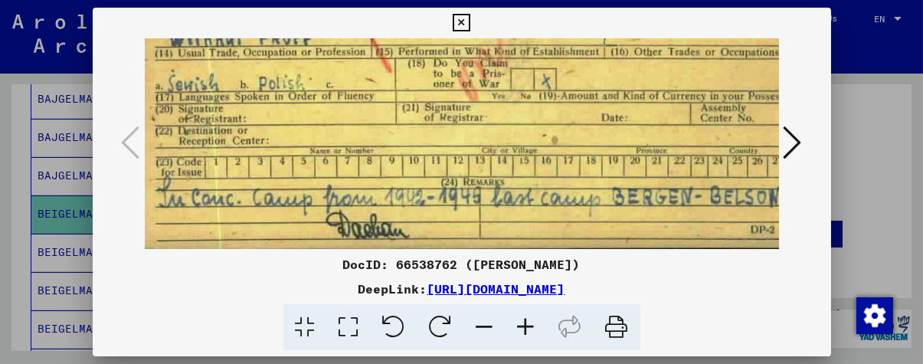
scroll to position [230, 43]
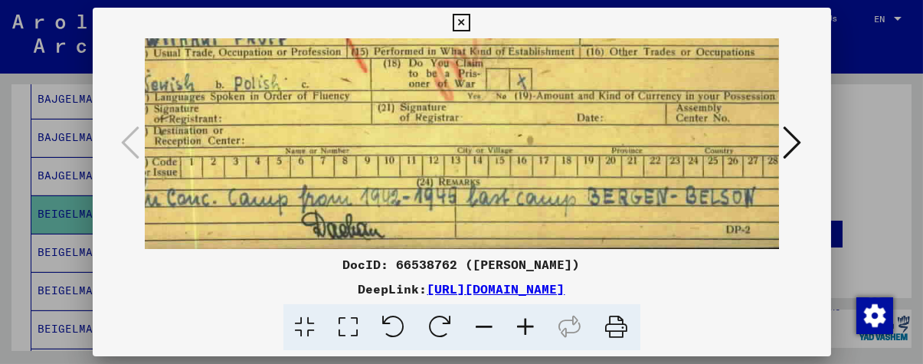
drag, startPoint x: 554, startPoint y: 215, endPoint x: 562, endPoint y: 189, distance: 27.4
click at [562, 189] on img at bounding box center [452, 29] width 700 height 440
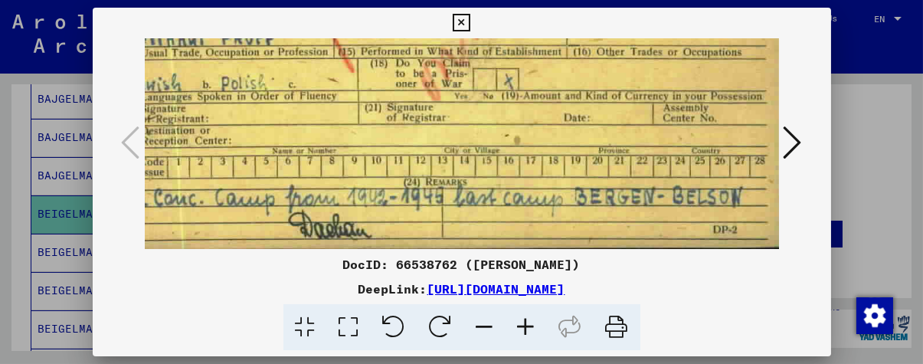
drag, startPoint x: 600, startPoint y: 230, endPoint x: 559, endPoint y: 224, distance: 41.8
click at [559, 224] on img at bounding box center [439, 29] width 700 height 440
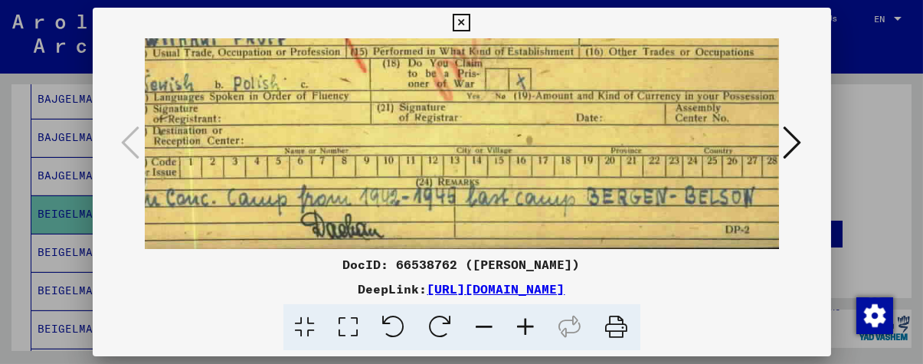
scroll to position [230, 13]
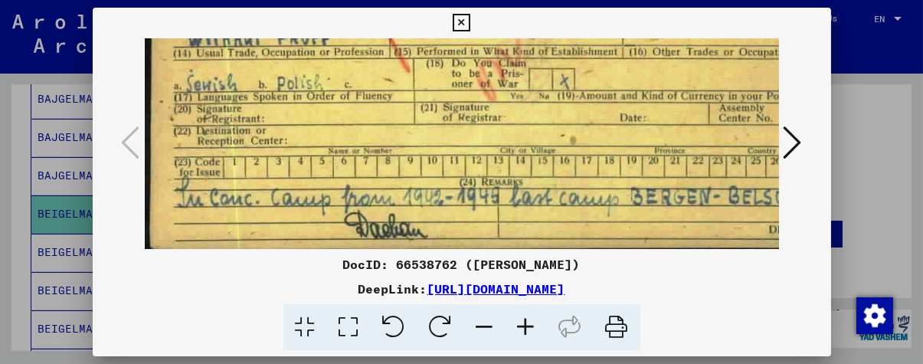
drag, startPoint x: 164, startPoint y: 135, endPoint x: 266, endPoint y: 131, distance: 101.9
click at [266, 131] on img at bounding box center [495, 29] width 700 height 440
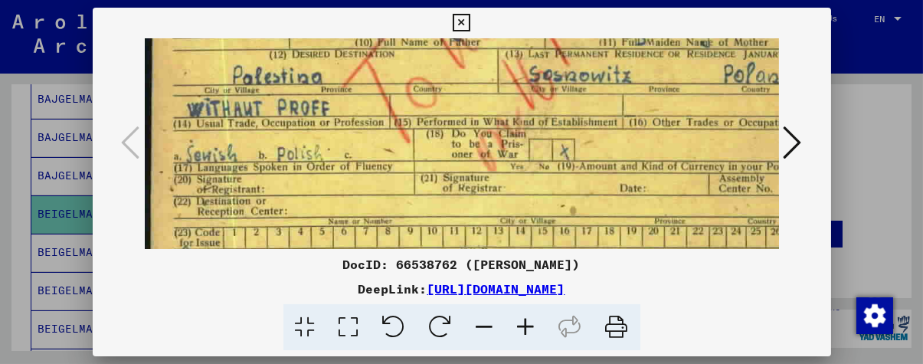
scroll to position [154, 0]
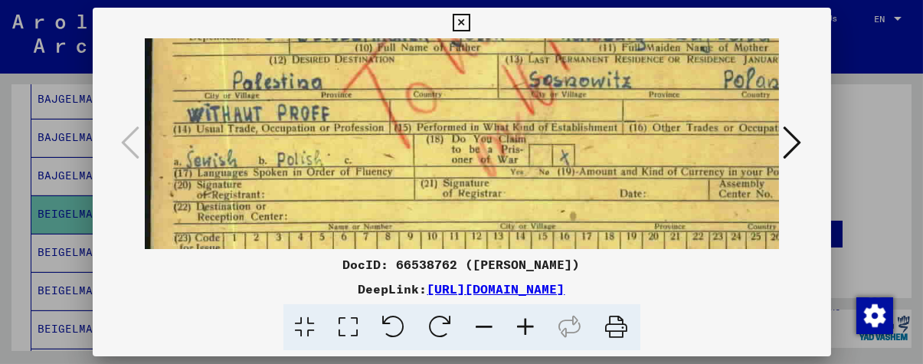
drag, startPoint x: 294, startPoint y: 153, endPoint x: 323, endPoint y: 205, distance: 59.0
click at [323, 205] on img at bounding box center [495, 104] width 700 height 440
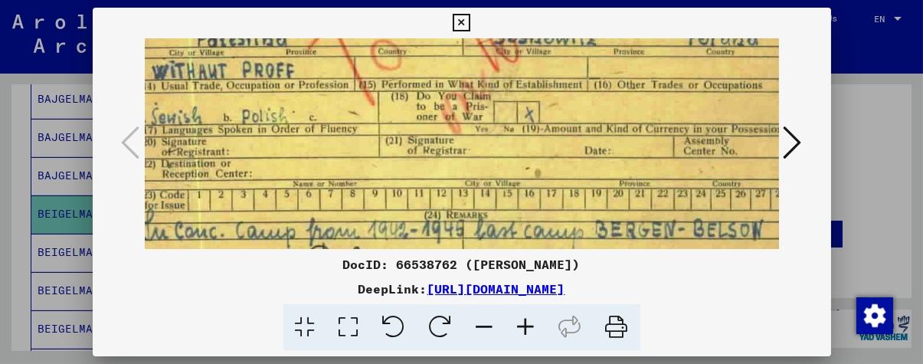
scroll to position [230, 56]
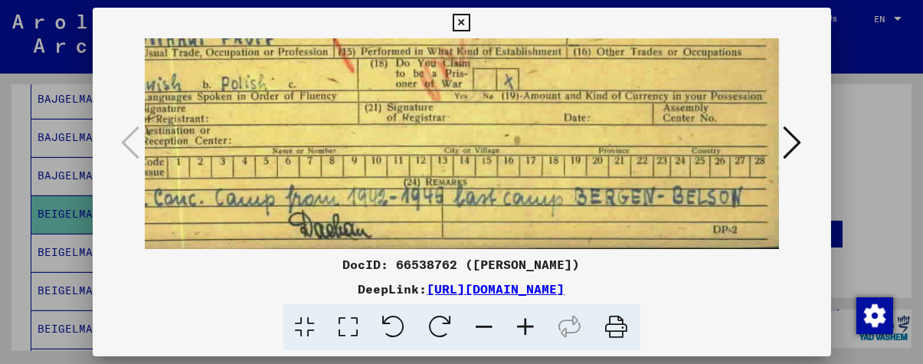
drag, startPoint x: 542, startPoint y: 198, endPoint x: 366, endPoint y: 85, distance: 209.1
click at [366, 85] on img at bounding box center [439, 29] width 700 height 440
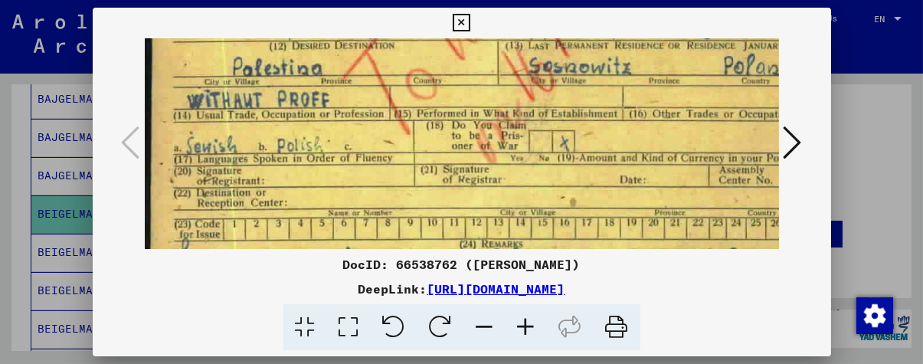
scroll to position [166, 0]
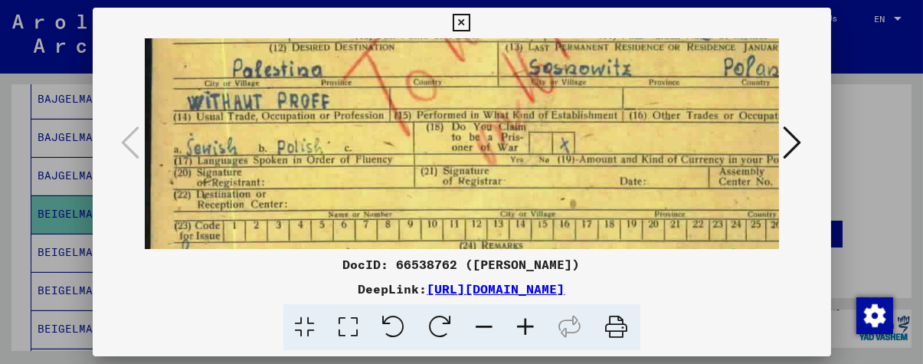
drag, startPoint x: 365, startPoint y: 164, endPoint x: 507, endPoint y: 213, distance: 150.7
click at [507, 213] on img at bounding box center [495, 92] width 700 height 440
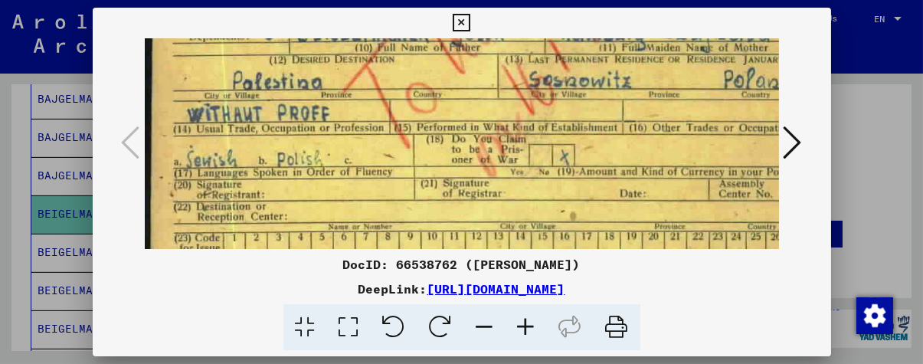
drag, startPoint x: 296, startPoint y: 153, endPoint x: 305, endPoint y: 164, distance: 13.6
click at [305, 164] on img at bounding box center [495, 104] width 700 height 440
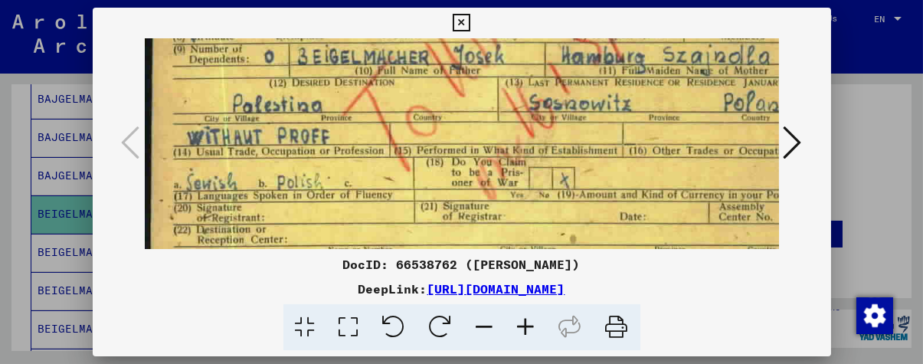
drag, startPoint x: 413, startPoint y: 122, endPoint x: 420, endPoint y: 145, distance: 24.0
click at [420, 145] on img at bounding box center [495, 127] width 700 height 440
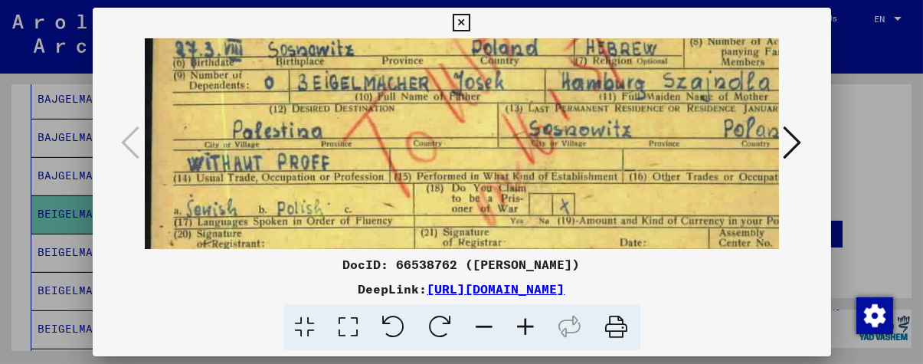
drag, startPoint x: 448, startPoint y: 187, endPoint x: 518, endPoint y: 207, distance: 72.5
click at [514, 216] on img at bounding box center [495, 153] width 700 height 440
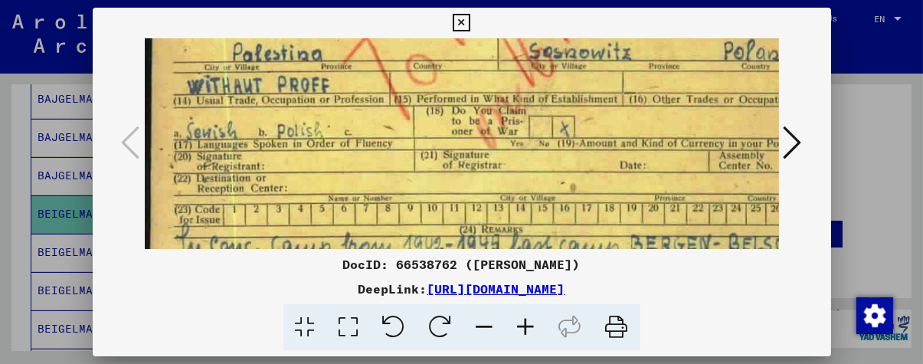
drag, startPoint x: 489, startPoint y: 123, endPoint x: 672, endPoint y: 47, distance: 198.8
click at [670, 42] on img at bounding box center [495, 76] width 700 height 440
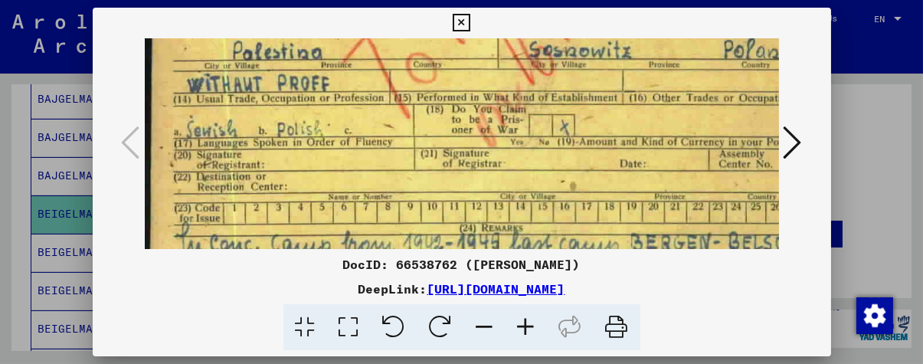
scroll to position [230, 0]
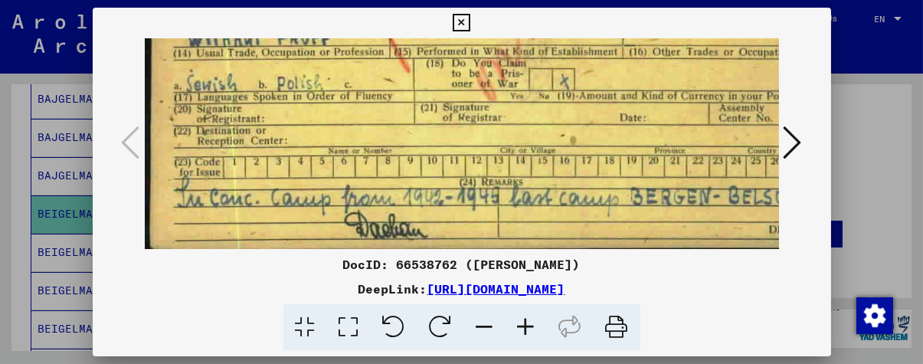
drag, startPoint x: 535, startPoint y: 166, endPoint x: 679, endPoint y: 39, distance: 192.1
click at [682, 25] on div "DocID: 66538762 ([PERSON_NAME]) DeepLink: [URL][DOMAIN_NAME]" at bounding box center [462, 179] width 738 height 343
click at [790, 142] on icon at bounding box center [793, 142] width 18 height 37
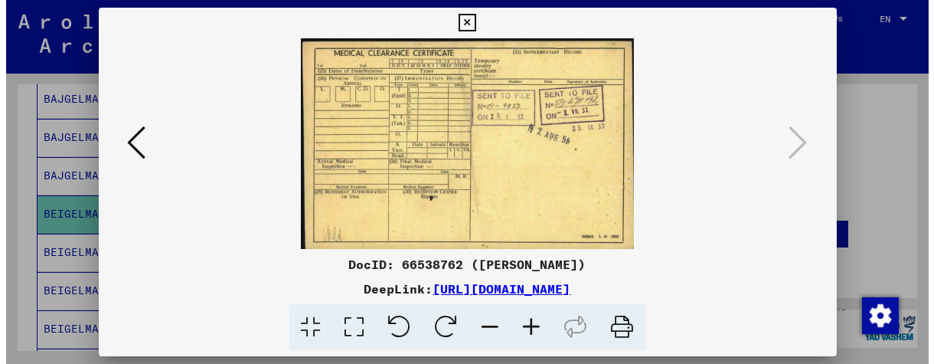
scroll to position [0, 0]
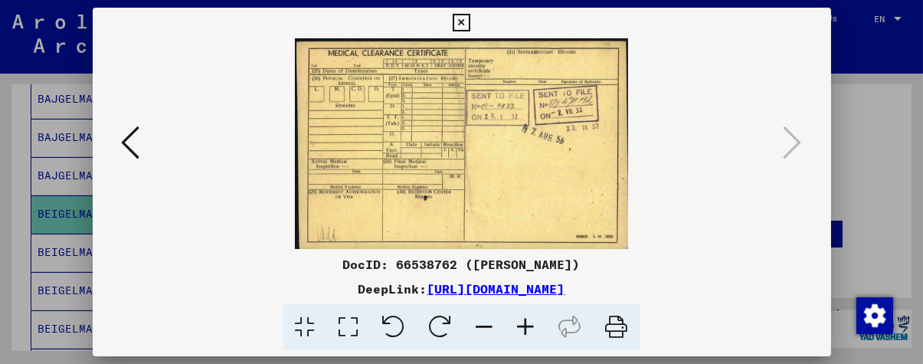
click at [0, 165] on div at bounding box center [461, 182] width 923 height 364
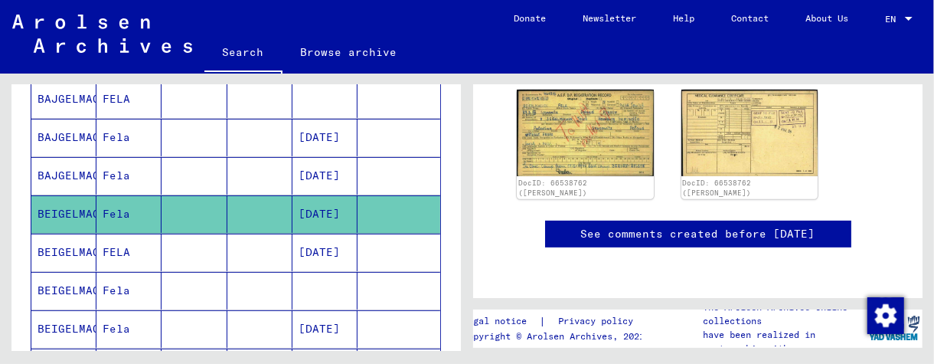
click at [217, 234] on mat-cell at bounding box center [194, 253] width 65 height 38
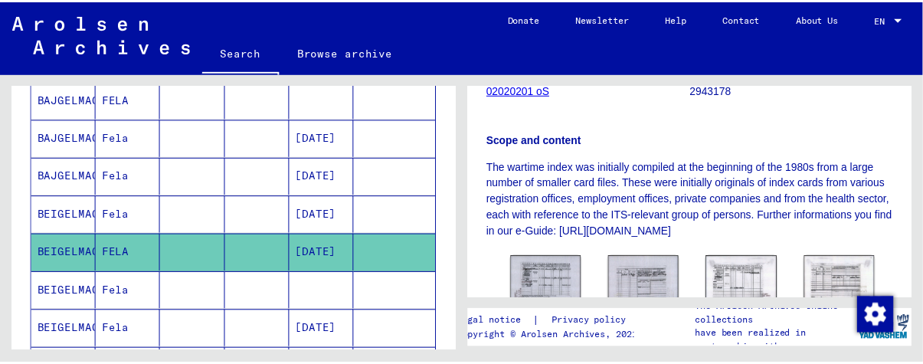
scroll to position [460, 0]
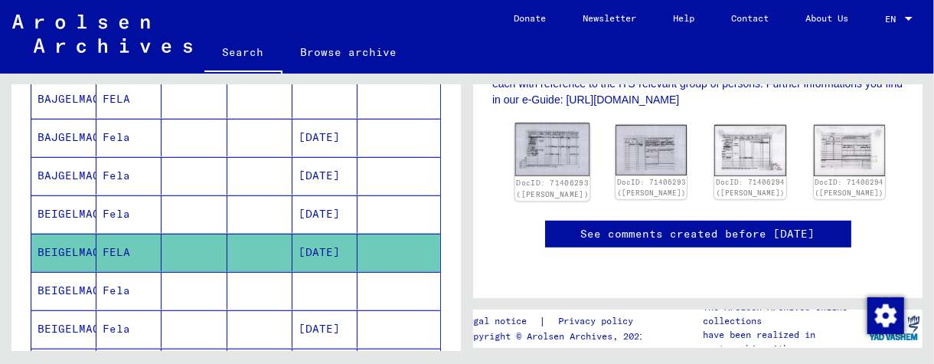
click at [561, 123] on img at bounding box center [552, 150] width 75 height 54
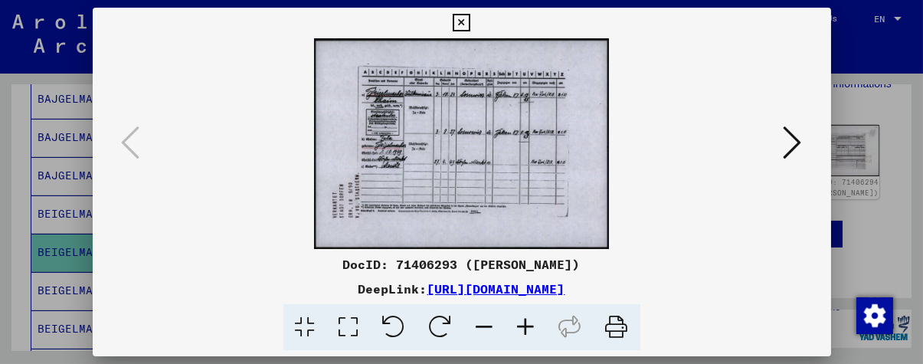
click at [533, 330] on icon at bounding box center [526, 327] width 41 height 47
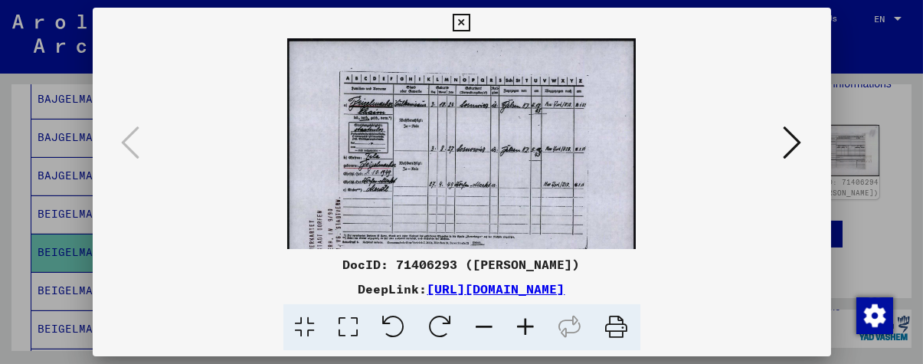
click at [533, 330] on icon at bounding box center [526, 327] width 41 height 47
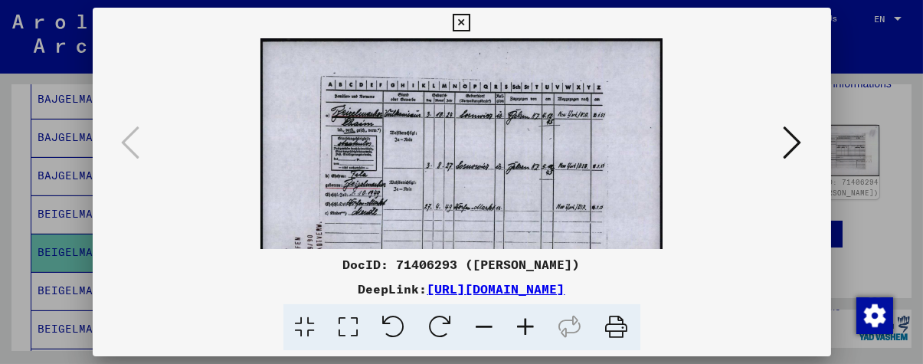
click at [533, 330] on icon at bounding box center [526, 327] width 41 height 47
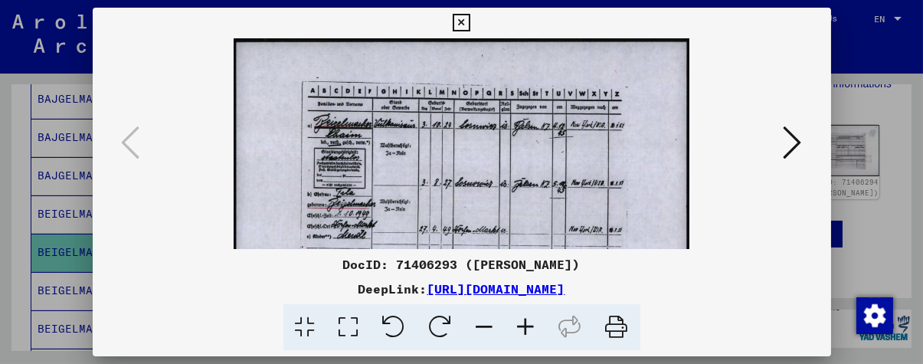
click at [533, 330] on icon at bounding box center [526, 327] width 41 height 47
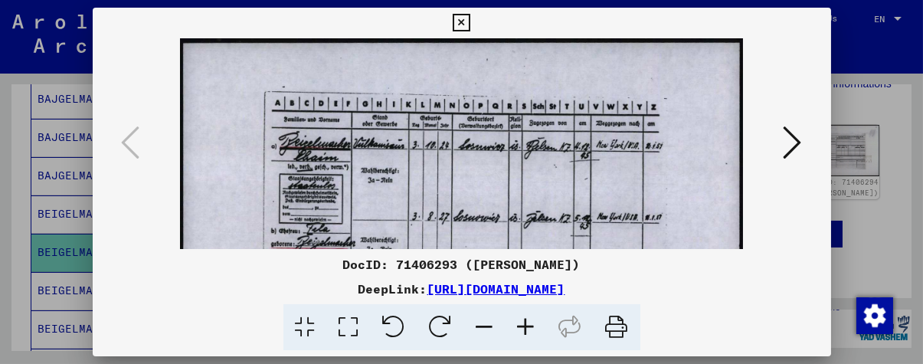
click at [533, 330] on icon at bounding box center [526, 327] width 41 height 47
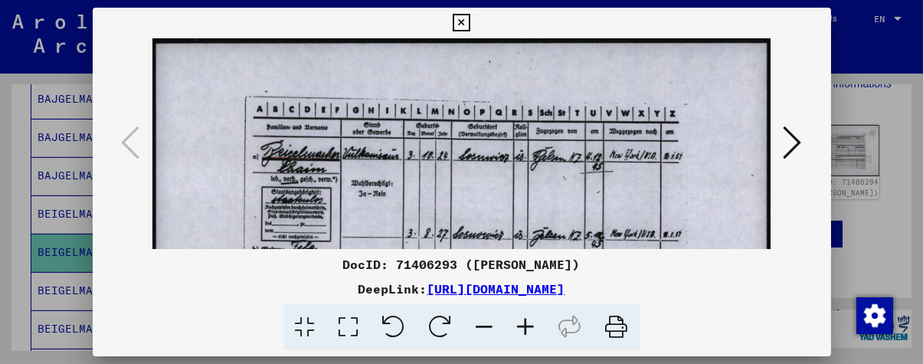
click at [533, 330] on icon at bounding box center [526, 327] width 41 height 47
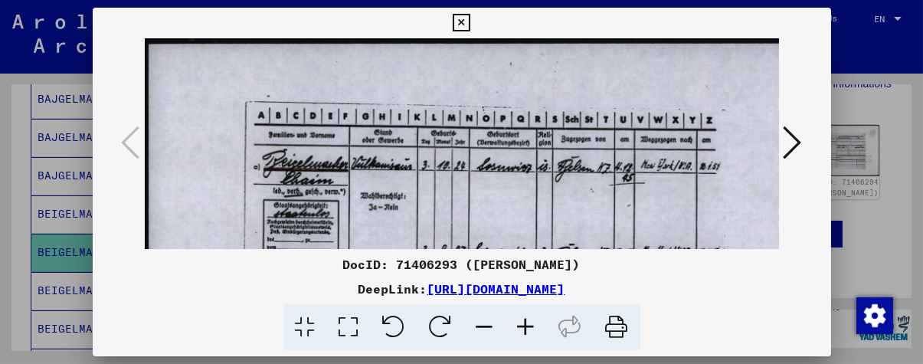
click at [533, 330] on icon at bounding box center [526, 327] width 41 height 47
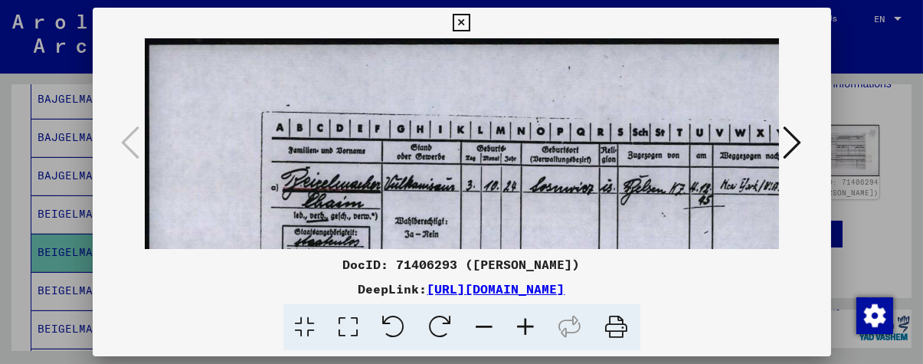
click at [533, 330] on icon at bounding box center [526, 327] width 41 height 47
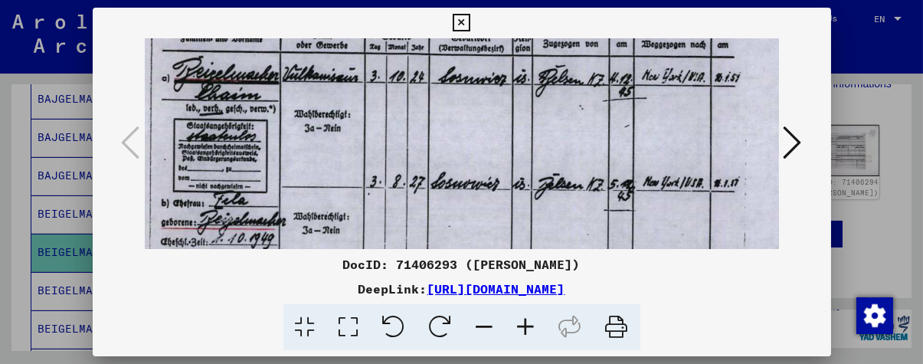
drag, startPoint x: 600, startPoint y: 220, endPoint x: 485, endPoint y: 102, distance: 165.2
click at [485, 102] on img at bounding box center [443, 216] width 832 height 594
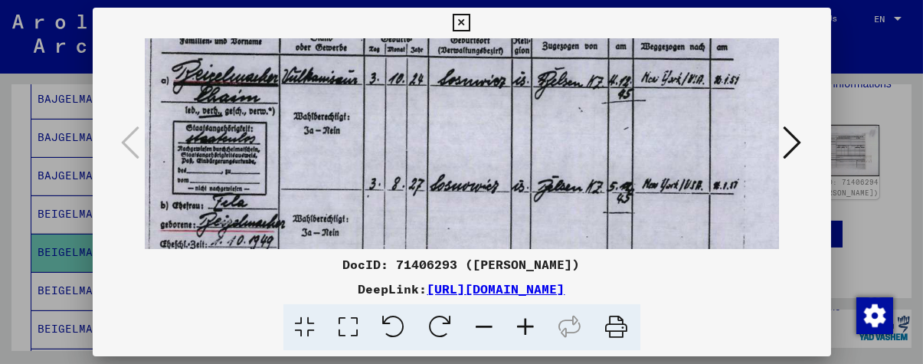
scroll to position [111, 116]
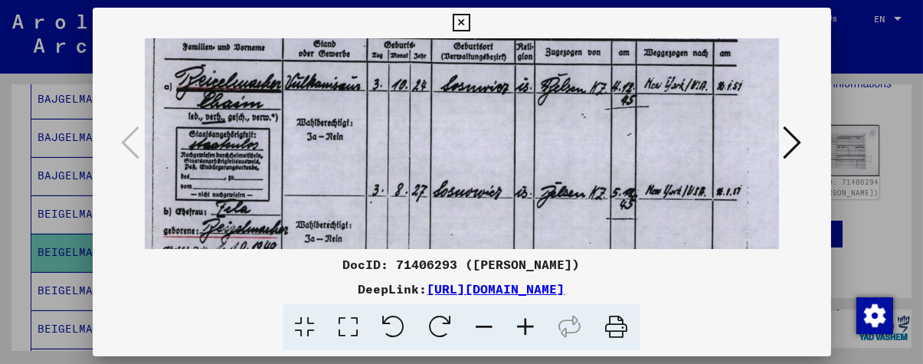
click at [417, 176] on img at bounding box center [445, 224] width 832 height 594
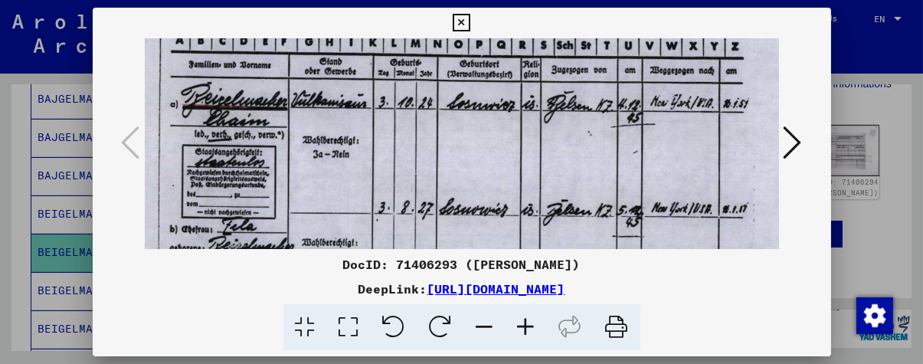
scroll to position [94, 110]
drag, startPoint x: 411, startPoint y: 159, endPoint x: 417, endPoint y: 191, distance: 32.0
click at [417, 191] on img at bounding box center [451, 241] width 832 height 594
click at [309, 123] on img at bounding box center [451, 241] width 832 height 594
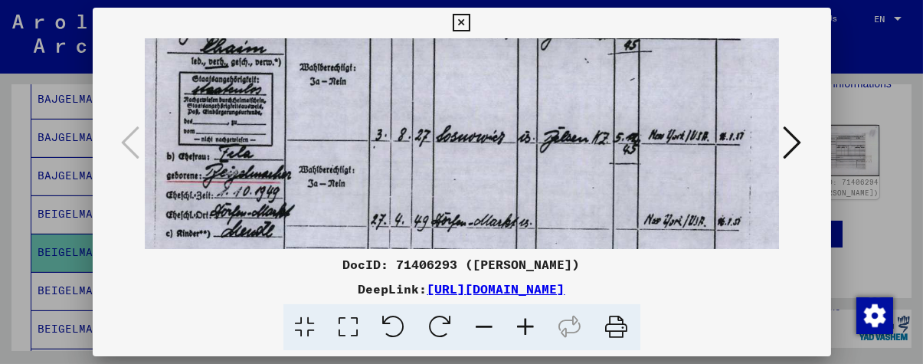
scroll to position [143, 112]
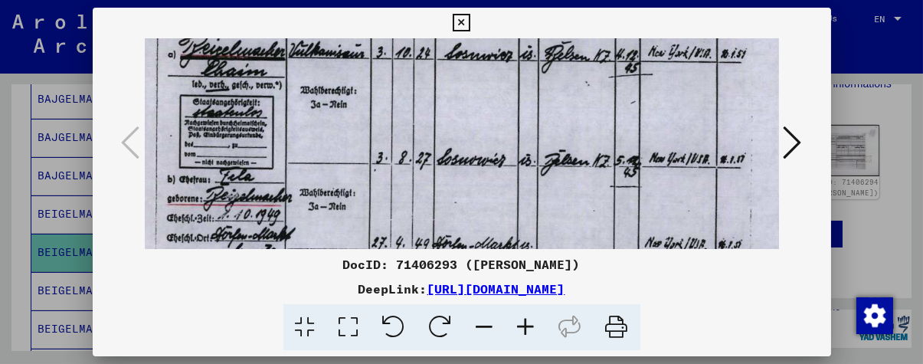
drag, startPoint x: 350, startPoint y: 140, endPoint x: 348, endPoint y: 97, distance: 42.9
click at [348, 97] on img at bounding box center [449, 192] width 832 height 594
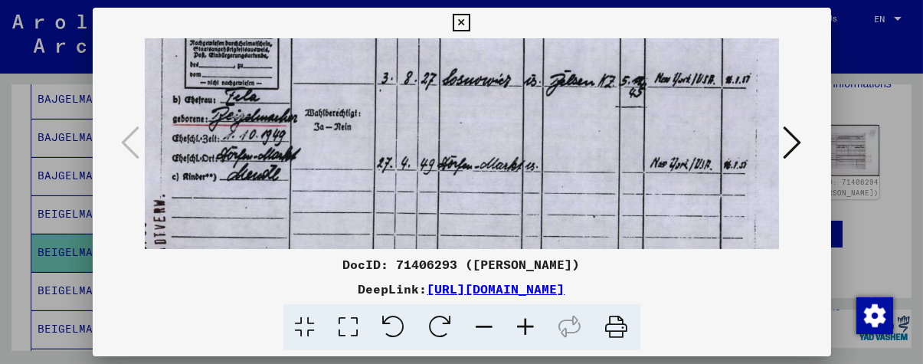
scroll to position [224, 105]
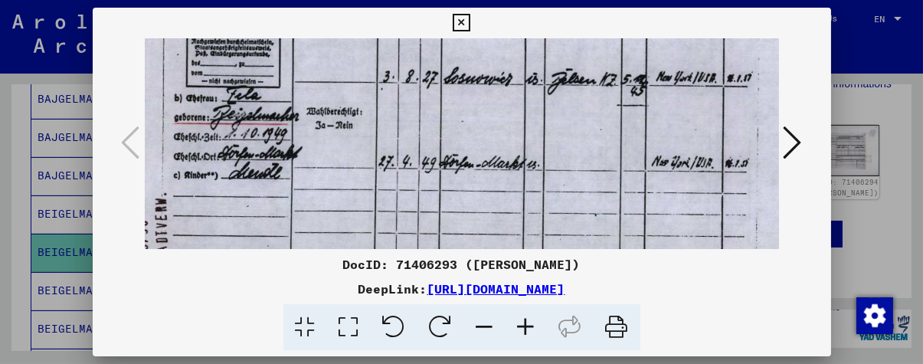
drag, startPoint x: 350, startPoint y: 165, endPoint x: 356, endPoint y: 88, distance: 76.8
click at [356, 88] on img at bounding box center [456, 111] width 832 height 594
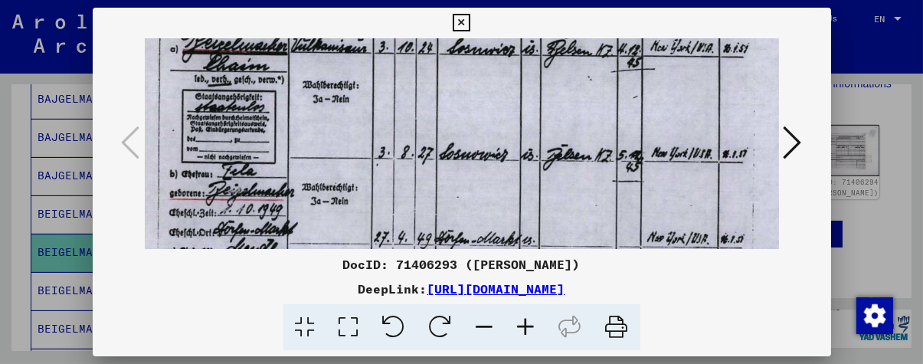
scroll to position [146, 110]
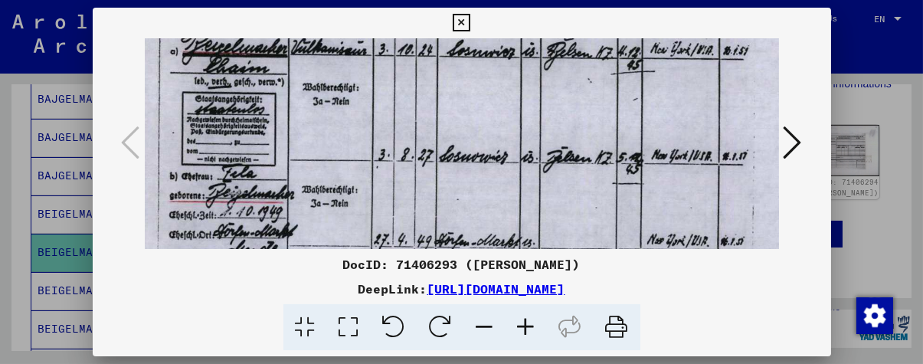
drag, startPoint x: 318, startPoint y: 143, endPoint x: 314, endPoint y: 220, distance: 76.7
click at [314, 220] on img at bounding box center [451, 189] width 832 height 594
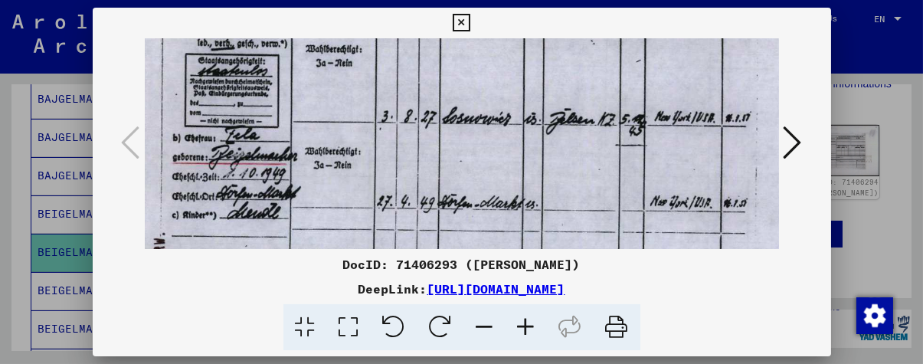
drag, startPoint x: 299, startPoint y: 197, endPoint x: 303, endPoint y: 160, distance: 36.9
click at [303, 160] on img at bounding box center [454, 151] width 832 height 594
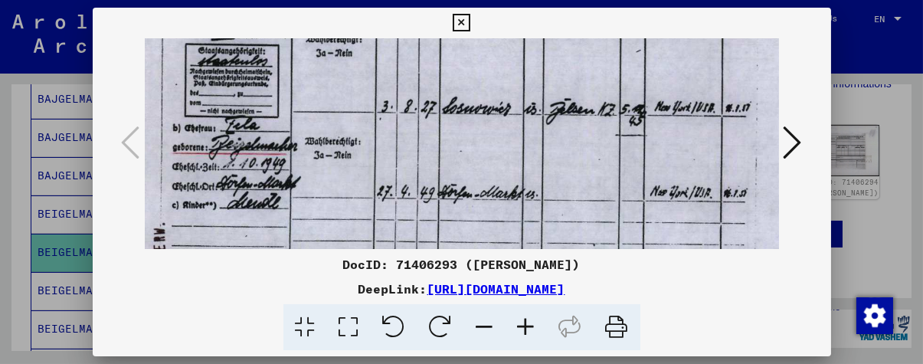
scroll to position [213, 105]
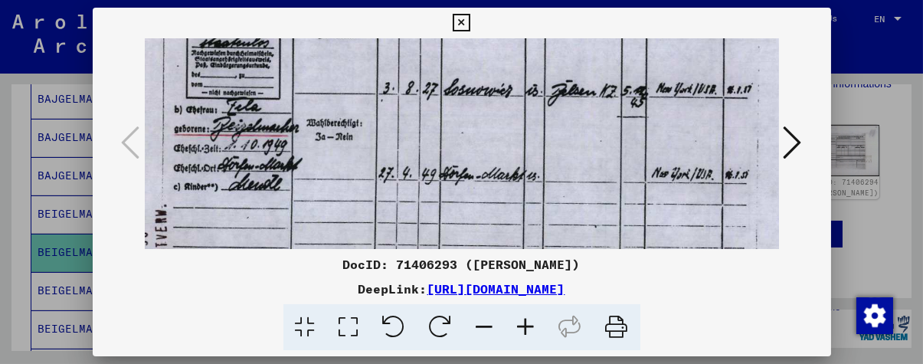
drag, startPoint x: 299, startPoint y: 211, endPoint x: 299, endPoint y: 184, distance: 27.6
click at [299, 184] on img at bounding box center [456, 122] width 832 height 594
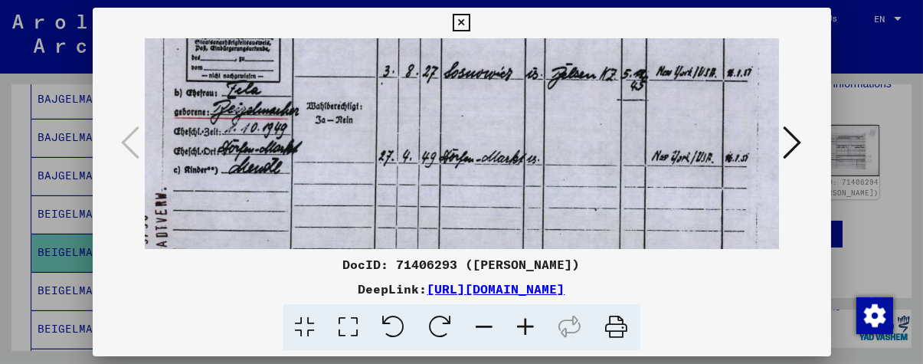
scroll to position [231, 105]
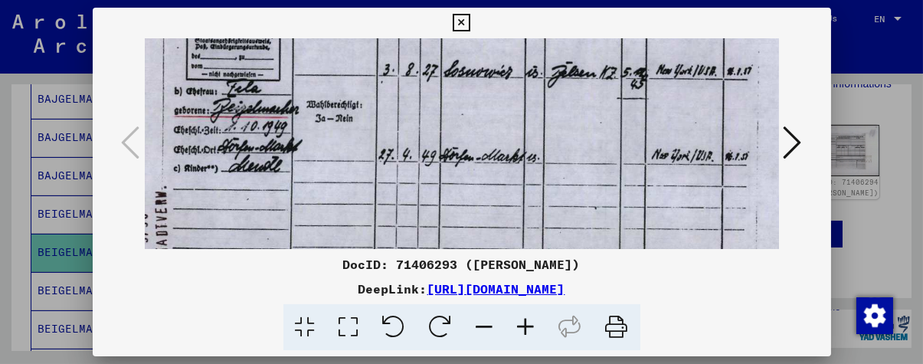
drag, startPoint x: 276, startPoint y: 191, endPoint x: 276, endPoint y: 175, distance: 16.1
click at [276, 175] on img at bounding box center [456, 104] width 832 height 594
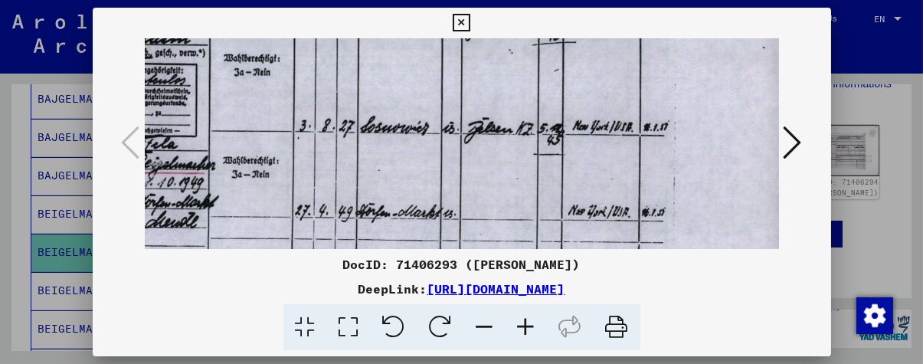
drag, startPoint x: 516, startPoint y: 182, endPoint x: 393, endPoint y: 237, distance: 135.4
click at [393, 237] on img at bounding box center [372, 160] width 832 height 594
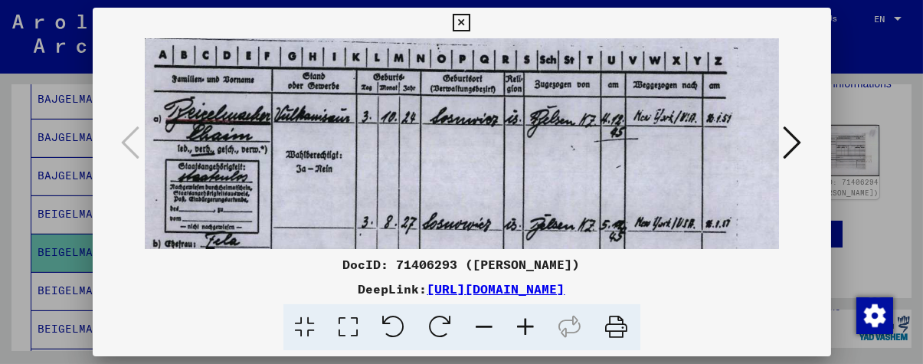
drag, startPoint x: 598, startPoint y: 128, endPoint x: 662, endPoint y: 223, distance: 114.3
click at [662, 223] on img at bounding box center [434, 256] width 832 height 594
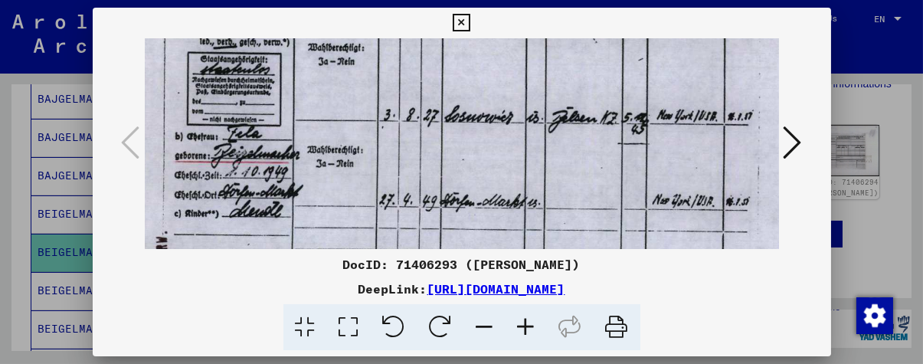
drag, startPoint x: 591, startPoint y: 201, endPoint x: 611, endPoint y: 97, distance: 107.0
click at [611, 97] on img at bounding box center [457, 149] width 832 height 594
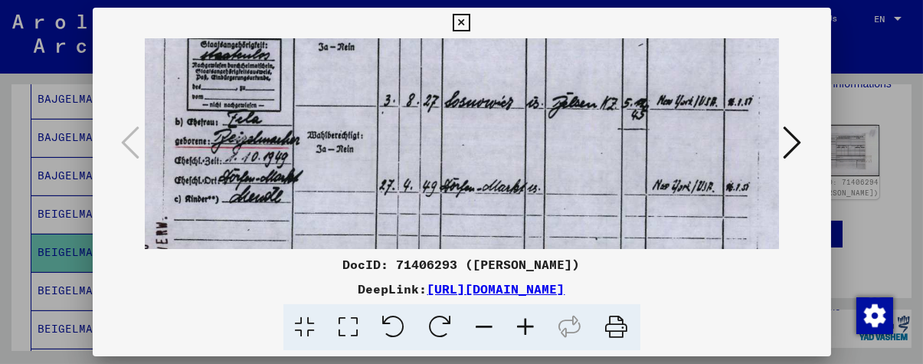
scroll to position [209, 106]
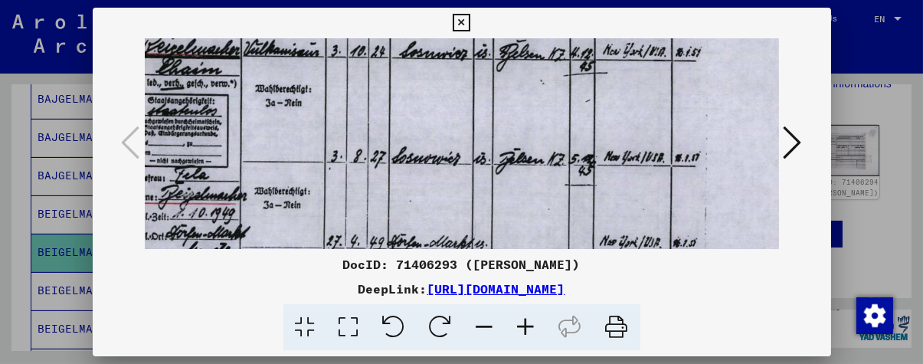
drag, startPoint x: 592, startPoint y: 183, endPoint x: 543, endPoint y: 221, distance: 62.2
click at [543, 221] on img at bounding box center [404, 191] width 832 height 594
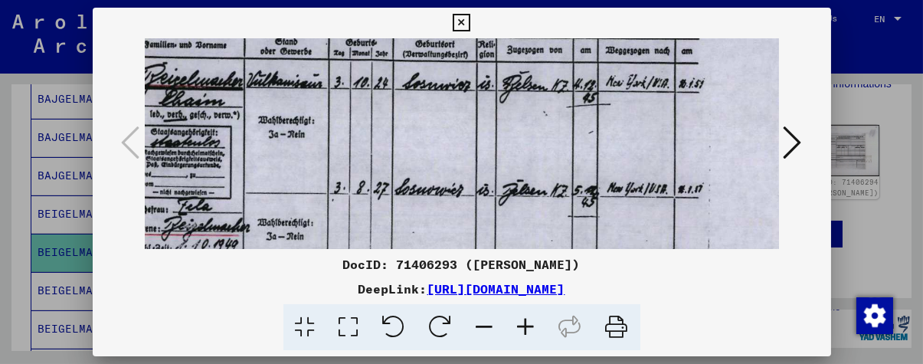
scroll to position [87, 154]
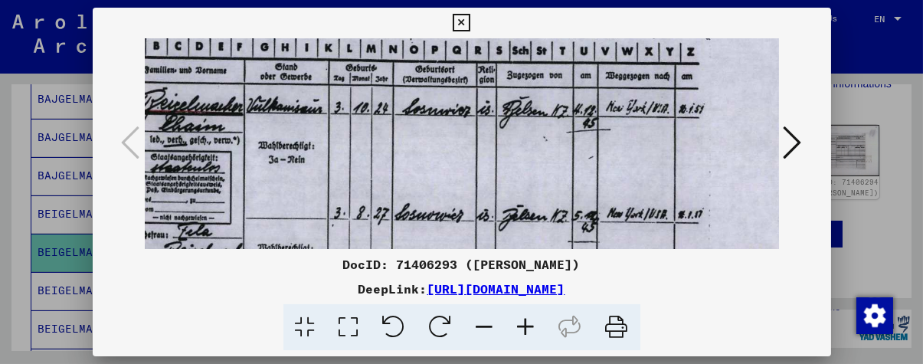
drag, startPoint x: 584, startPoint y: 128, endPoint x: 591, endPoint y: 185, distance: 57.8
click at [587, 185] on img at bounding box center [407, 247] width 832 height 594
click at [794, 135] on icon at bounding box center [793, 142] width 18 height 37
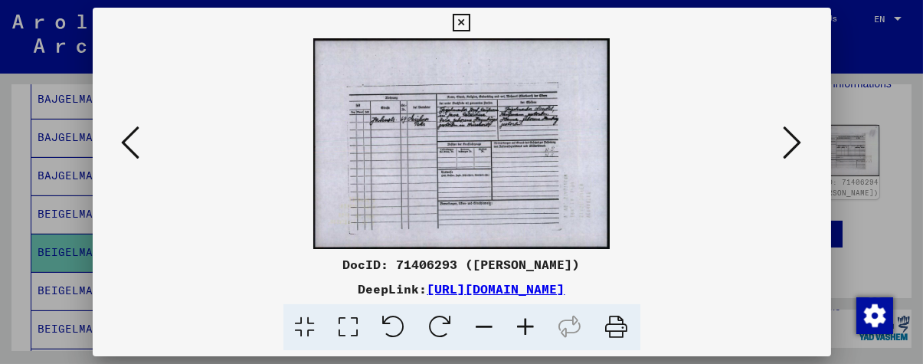
click at [527, 329] on icon at bounding box center [526, 327] width 41 height 47
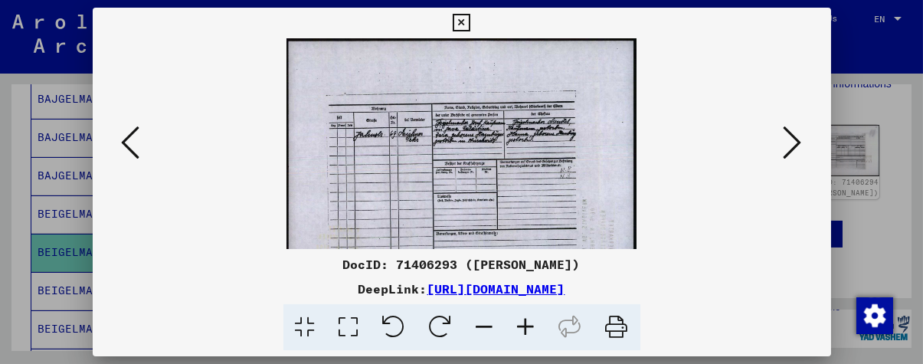
click at [529, 329] on icon at bounding box center [526, 327] width 41 height 47
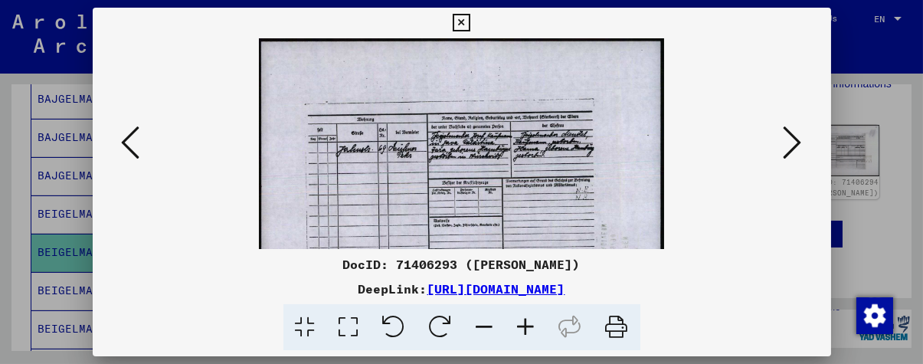
click at [529, 329] on icon at bounding box center [526, 327] width 41 height 47
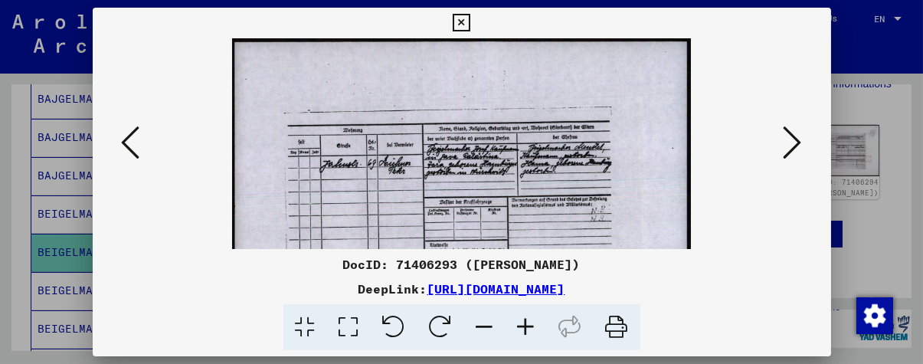
click at [529, 329] on icon at bounding box center [526, 327] width 41 height 47
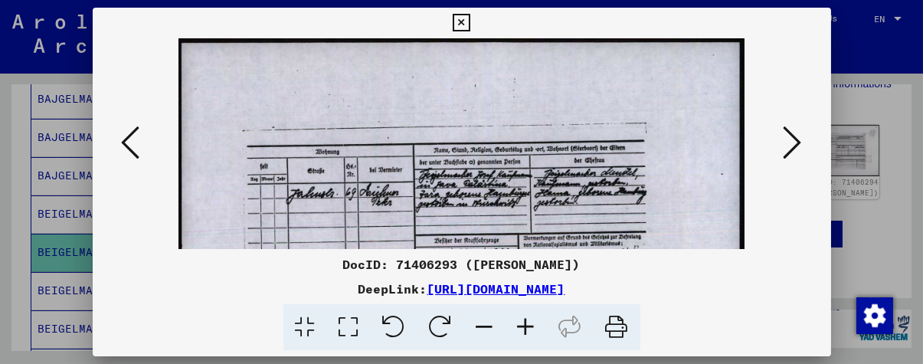
click at [529, 329] on icon at bounding box center [526, 327] width 41 height 47
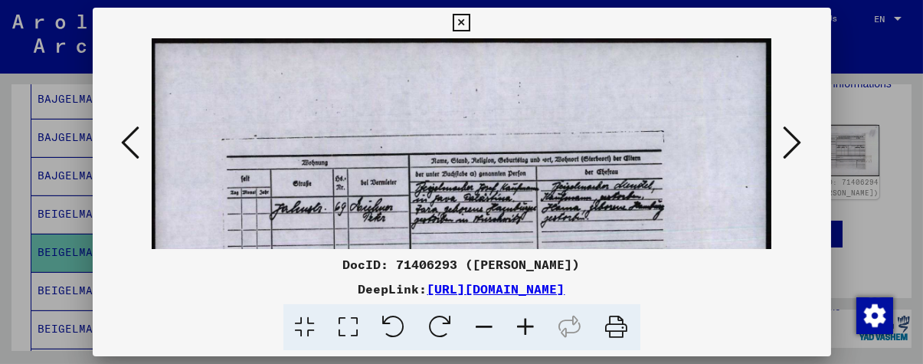
click at [529, 329] on icon at bounding box center [526, 327] width 41 height 47
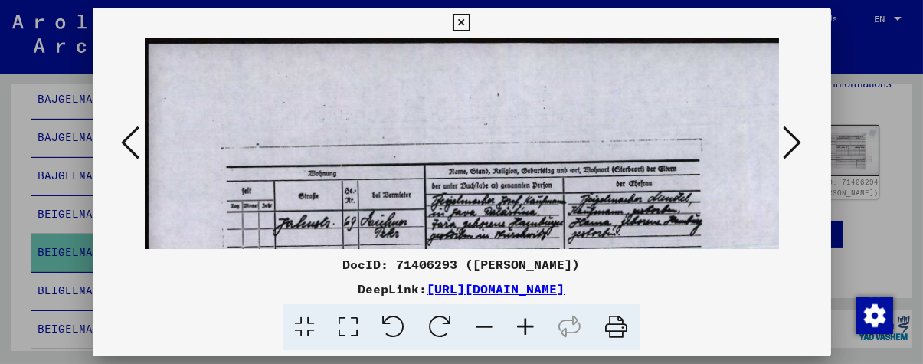
click at [529, 329] on icon at bounding box center [526, 327] width 41 height 47
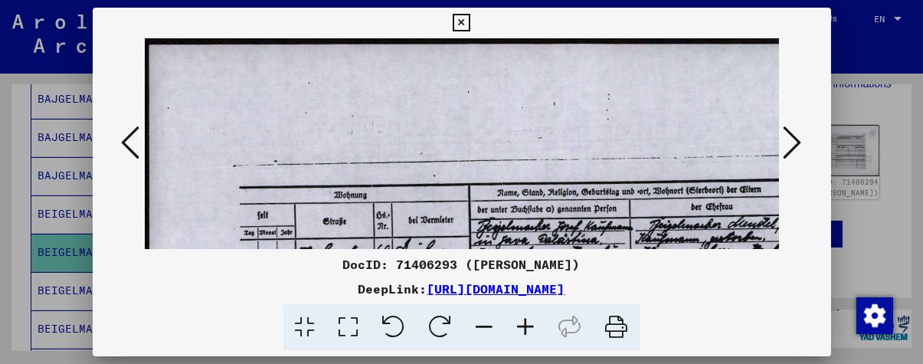
click at [529, 329] on icon at bounding box center [526, 327] width 41 height 47
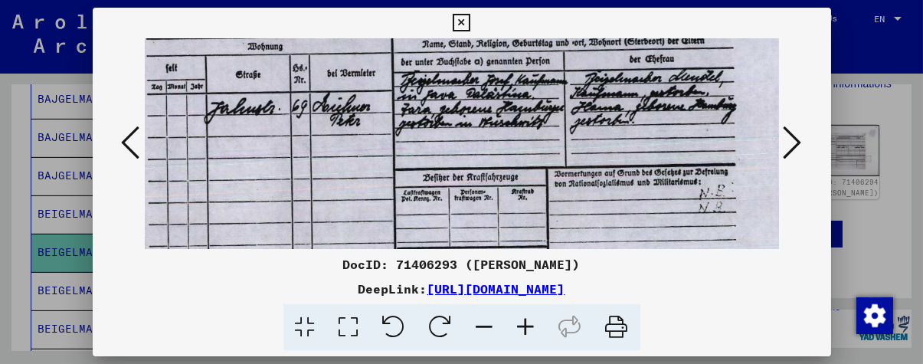
drag, startPoint x: 566, startPoint y: 191, endPoint x: 492, endPoint y: 54, distance: 155.6
click at [492, 54] on img at bounding box center [463, 176] width 836 height 594
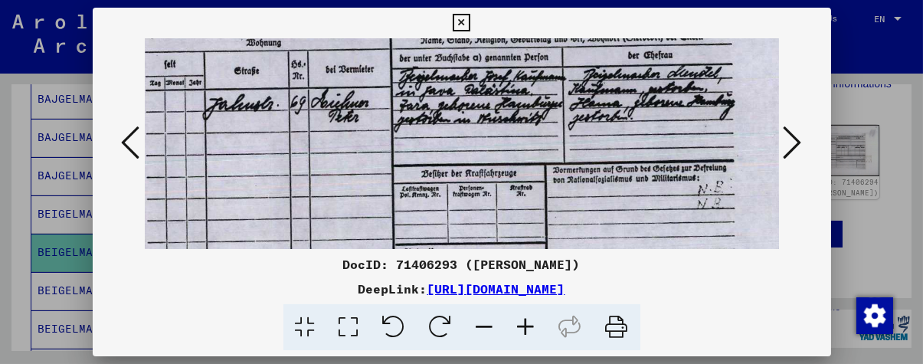
scroll to position [161, 101]
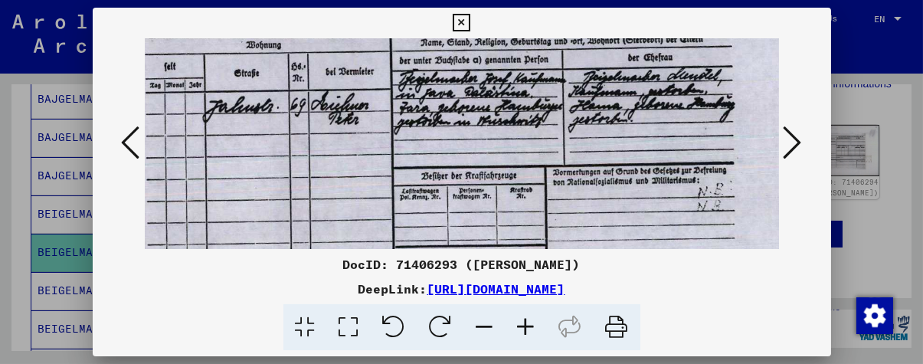
click at [420, 163] on img at bounding box center [462, 174] width 836 height 594
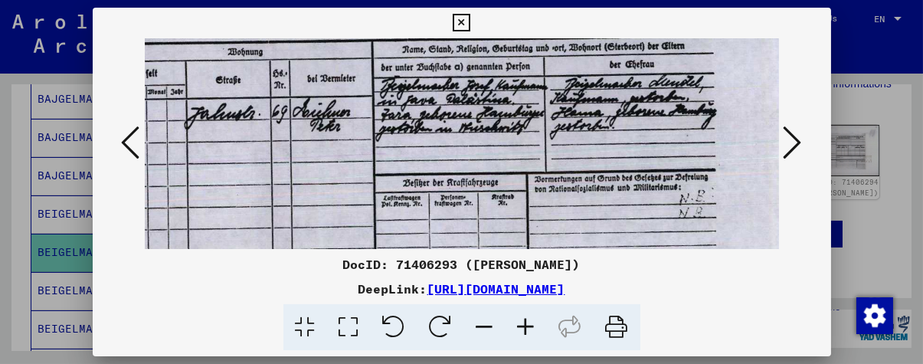
drag, startPoint x: 545, startPoint y: 139, endPoint x: 528, endPoint y: 146, distance: 18.2
click at [528, 146] on img at bounding box center [443, 181] width 836 height 594
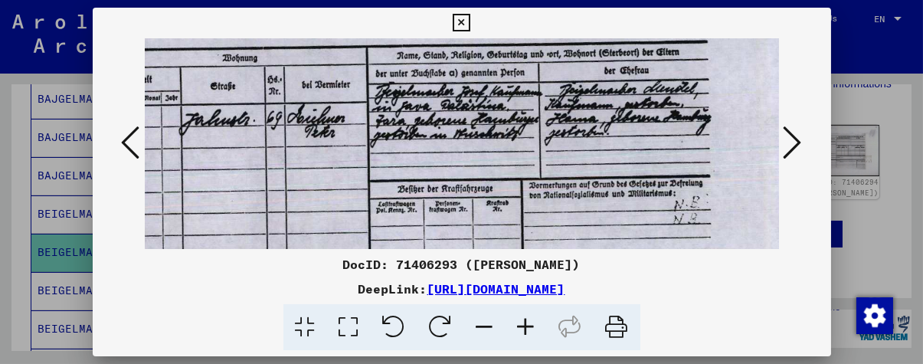
scroll to position [146, 126]
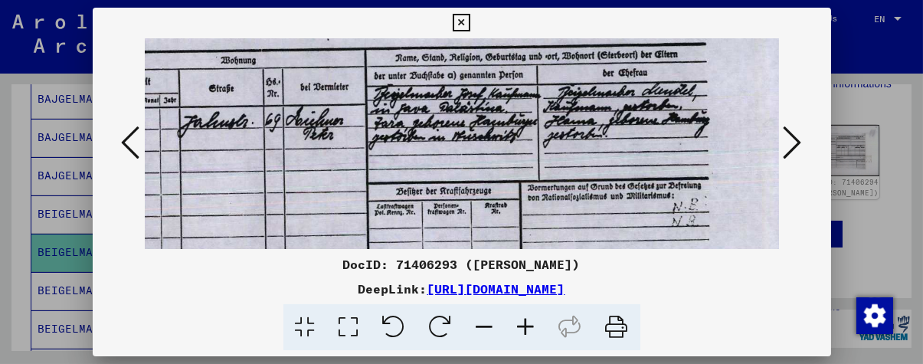
drag, startPoint x: 528, startPoint y: 146, endPoint x: 522, endPoint y: 153, distance: 9.8
click at [522, 153] on img at bounding box center [436, 190] width 836 height 594
click at [532, 322] on icon at bounding box center [526, 327] width 41 height 47
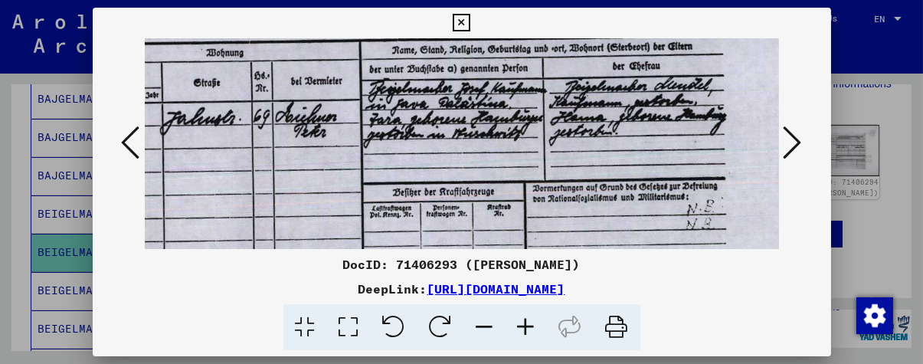
scroll to position [173, 169]
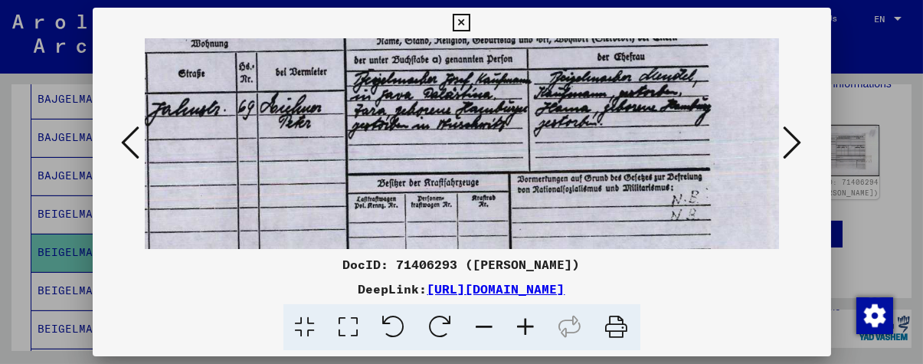
drag, startPoint x: 535, startPoint y: 195, endPoint x: 492, endPoint y: 168, distance: 49.9
click at [492, 168] on img at bounding box center [420, 181] width 890 height 632
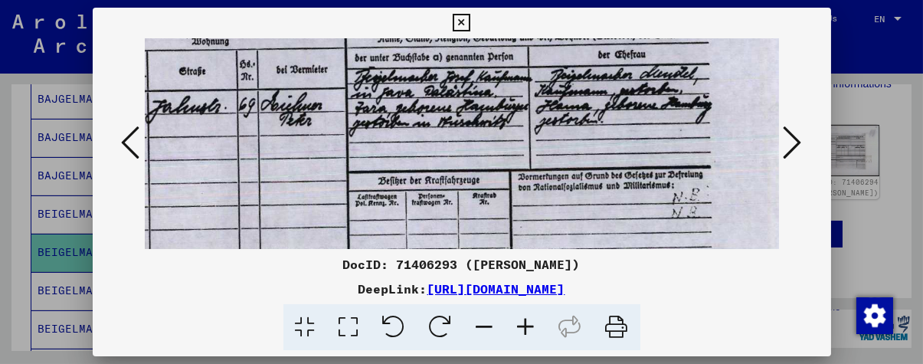
click at [493, 166] on img at bounding box center [421, 179] width 890 height 632
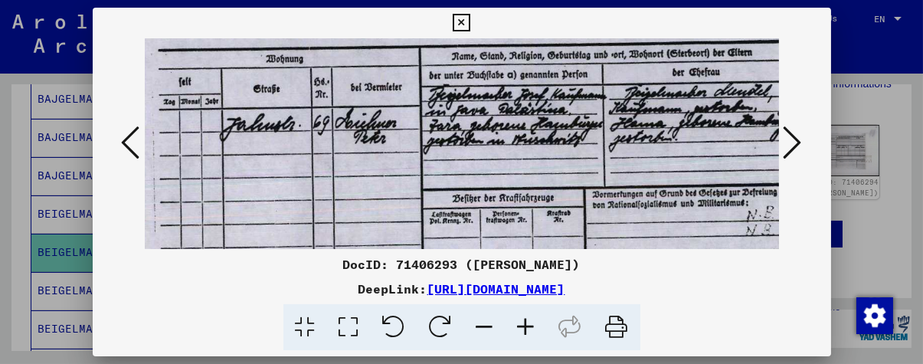
scroll to position [158, 92]
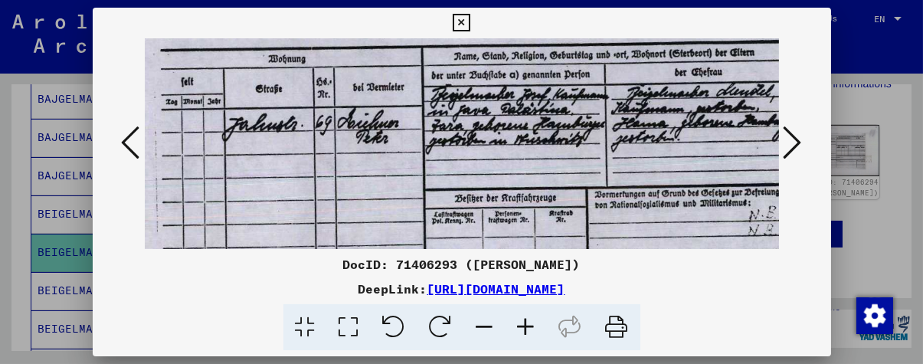
drag, startPoint x: 408, startPoint y: 108, endPoint x: 477, endPoint y: 123, distance: 70.6
click at [477, 123] on img at bounding box center [498, 197] width 890 height 632
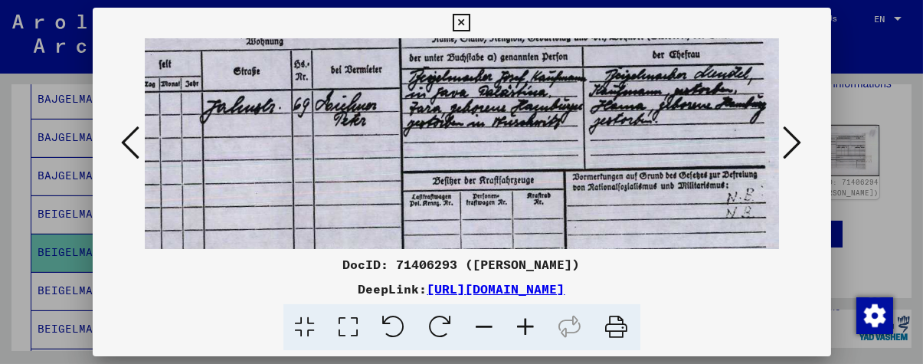
scroll to position [180, 118]
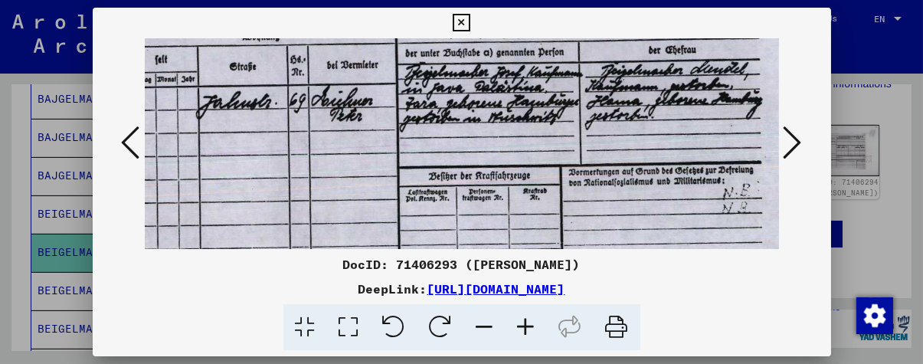
drag, startPoint x: 647, startPoint y: 184, endPoint x: 626, endPoint y: 165, distance: 28.8
click at [626, 165] on img at bounding box center [472, 174] width 890 height 632
click at [617, 155] on img at bounding box center [472, 174] width 890 height 632
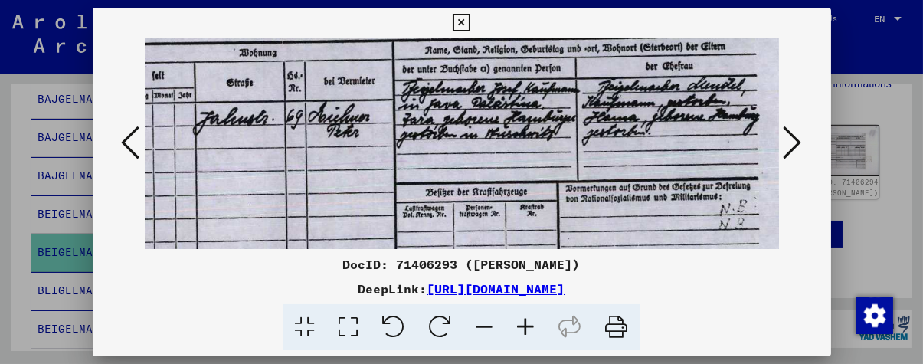
scroll to position [165, 121]
click at [569, 158] on img at bounding box center [469, 190] width 890 height 632
click at [810, 140] on div at bounding box center [462, 143] width 738 height 211
click at [802, 140] on icon at bounding box center [793, 142] width 18 height 37
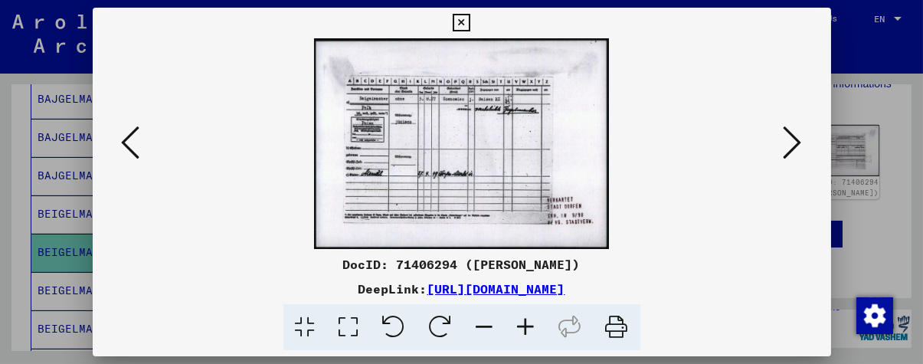
click at [525, 322] on icon at bounding box center [526, 327] width 41 height 47
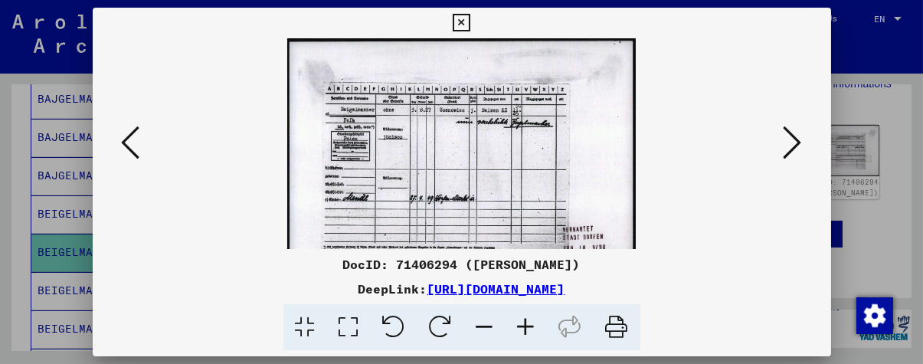
click at [525, 322] on icon at bounding box center [526, 327] width 41 height 47
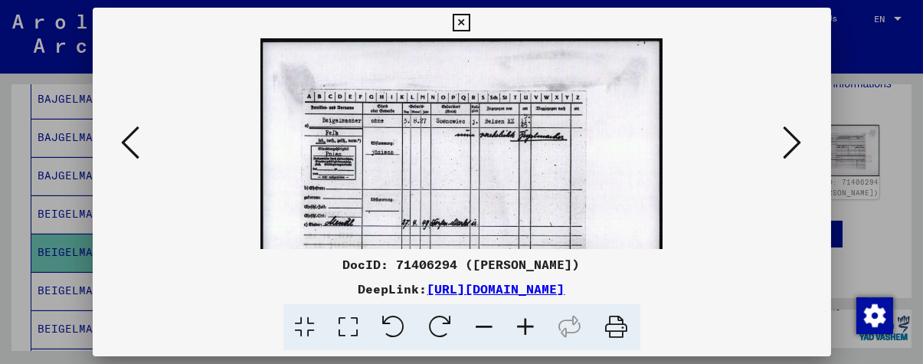
click at [525, 322] on icon at bounding box center [526, 327] width 41 height 47
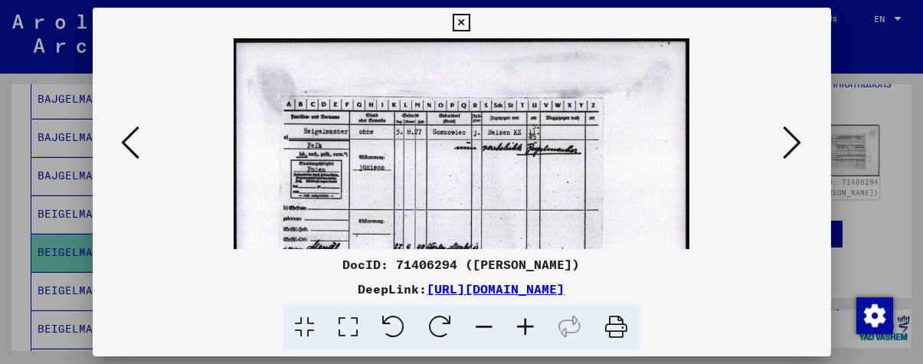
click at [525, 322] on icon at bounding box center [526, 327] width 41 height 47
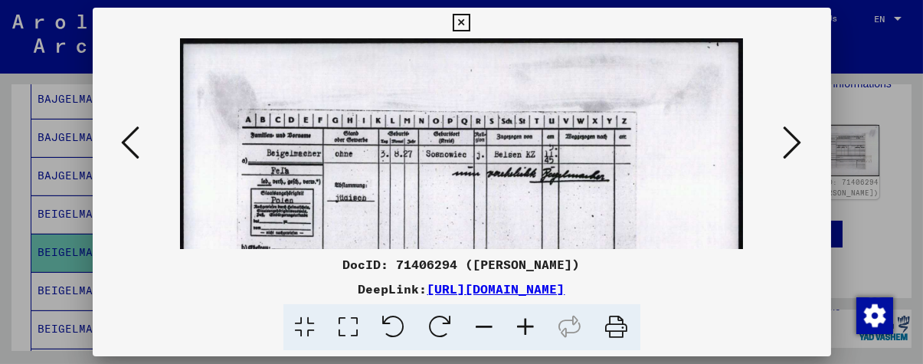
click at [525, 322] on icon at bounding box center [526, 327] width 41 height 47
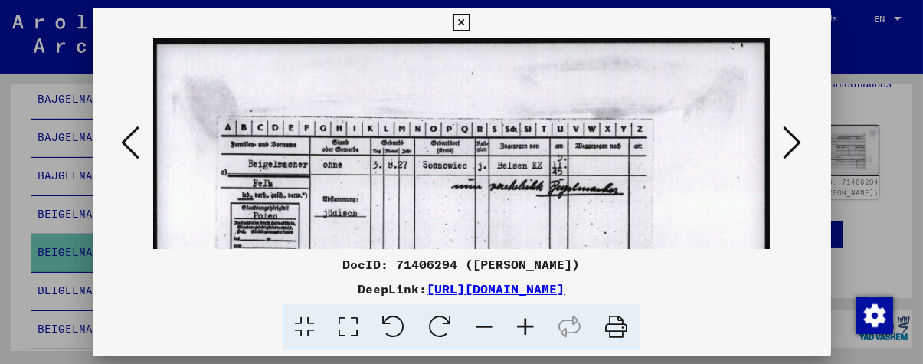
click at [525, 322] on icon at bounding box center [526, 327] width 41 height 47
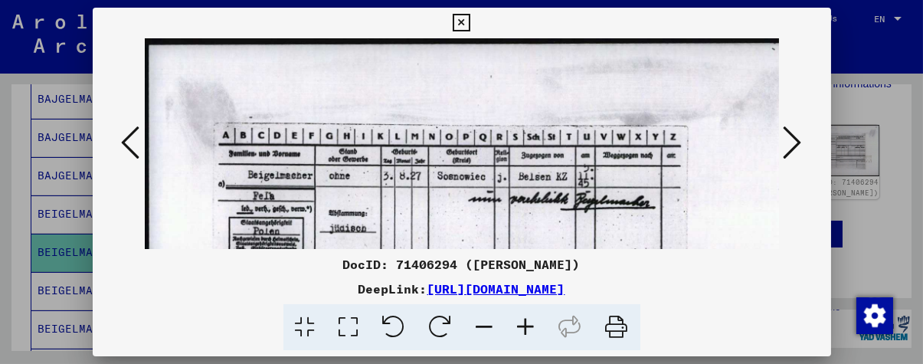
click at [525, 322] on icon at bounding box center [526, 327] width 41 height 47
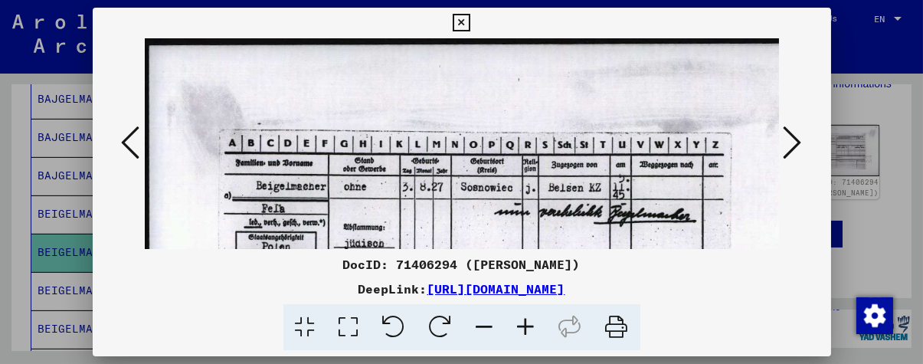
click at [525, 322] on icon at bounding box center [526, 327] width 41 height 47
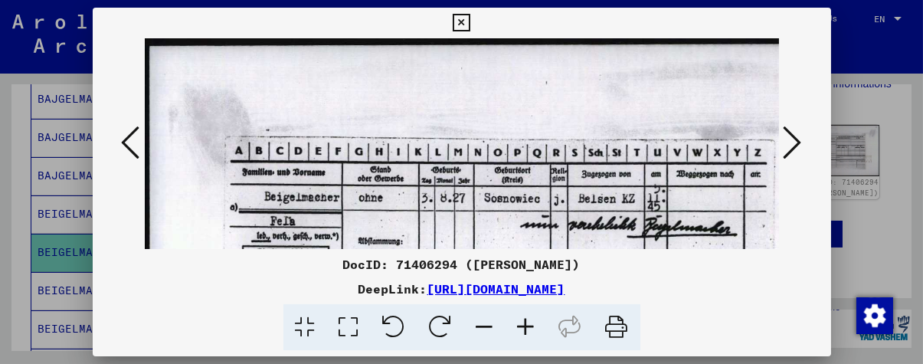
click at [525, 322] on icon at bounding box center [526, 327] width 41 height 47
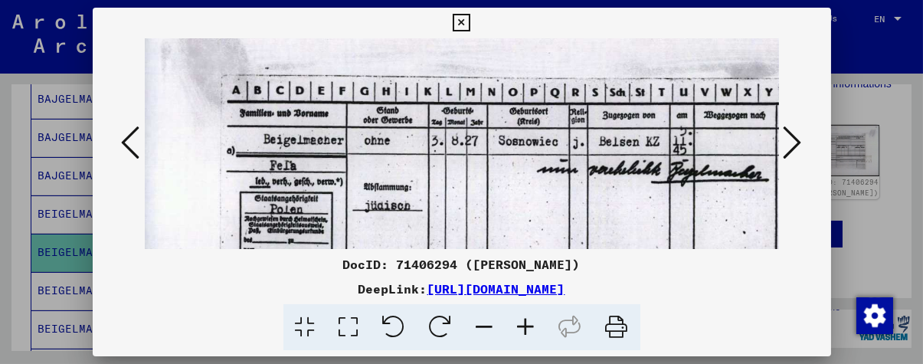
drag, startPoint x: 485, startPoint y: 86, endPoint x: 485, endPoint y: 59, distance: 26.8
click at [485, 61] on img at bounding box center [551, 267] width 831 height 594
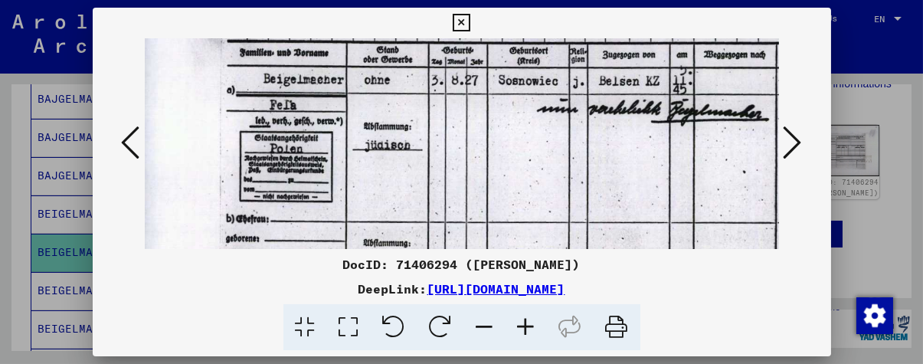
drag, startPoint x: 474, startPoint y: 194, endPoint x: 476, endPoint y: 139, distance: 55.2
click at [475, 139] on img at bounding box center [551, 207] width 831 height 594
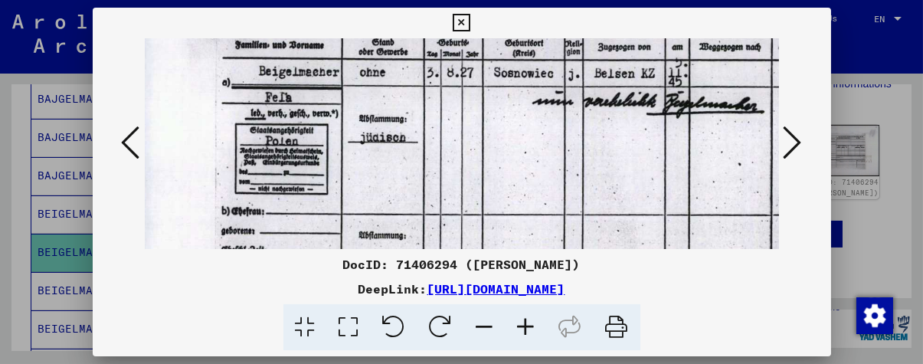
scroll to position [138, 15]
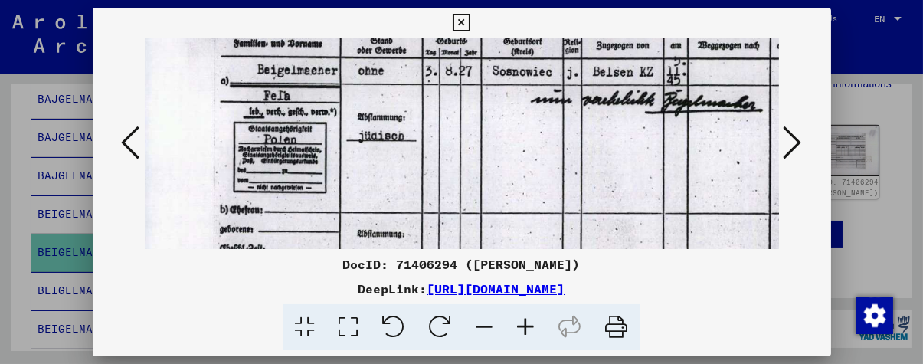
drag, startPoint x: 525, startPoint y: 189, endPoint x: 519, endPoint y: 182, distance: 9.8
click at [519, 182] on img at bounding box center [544, 197] width 831 height 594
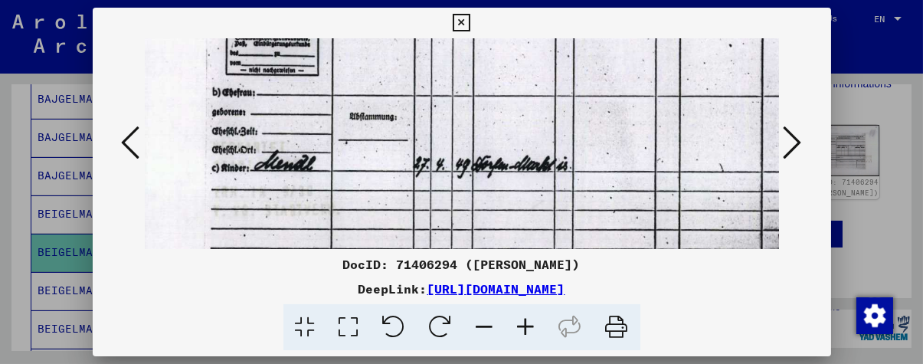
scroll to position [257, 23]
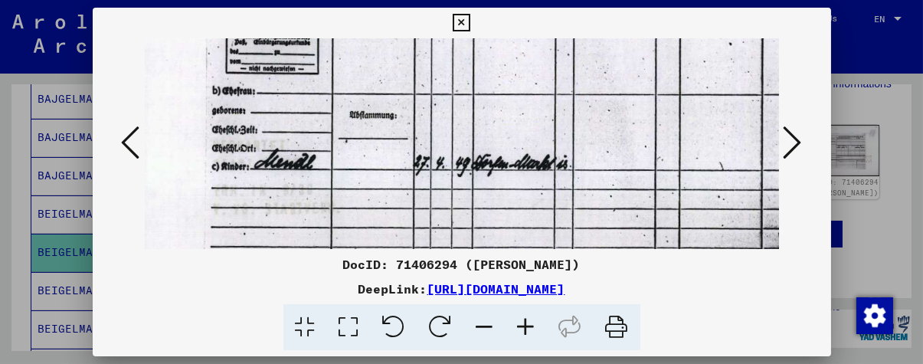
drag, startPoint x: 571, startPoint y: 219, endPoint x: 564, endPoint y: 113, distance: 106.7
click at [564, 113] on img at bounding box center [537, 79] width 831 height 594
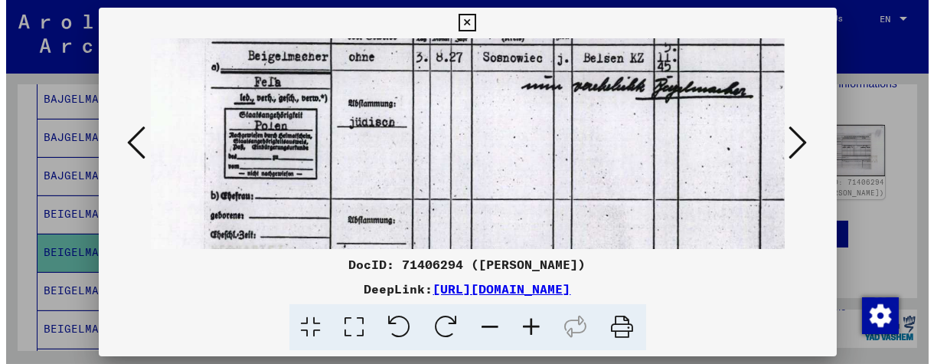
scroll to position [149, 31]
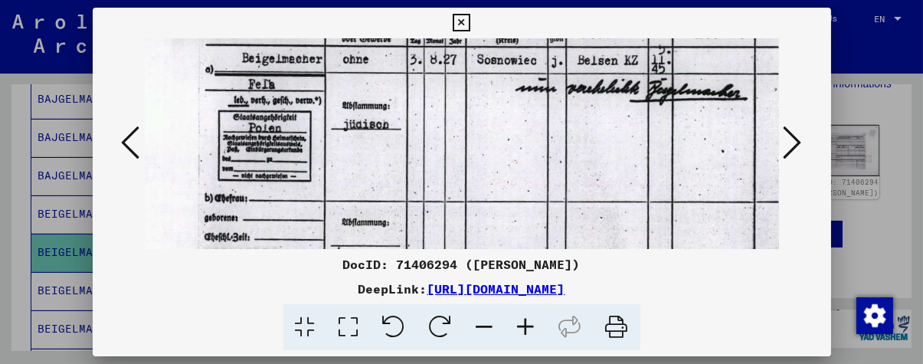
drag, startPoint x: 419, startPoint y: 92, endPoint x: 413, endPoint y: 198, distance: 106.6
click at [413, 198] on img at bounding box center [529, 186] width 831 height 594
click at [0, 165] on div at bounding box center [461, 182] width 923 height 364
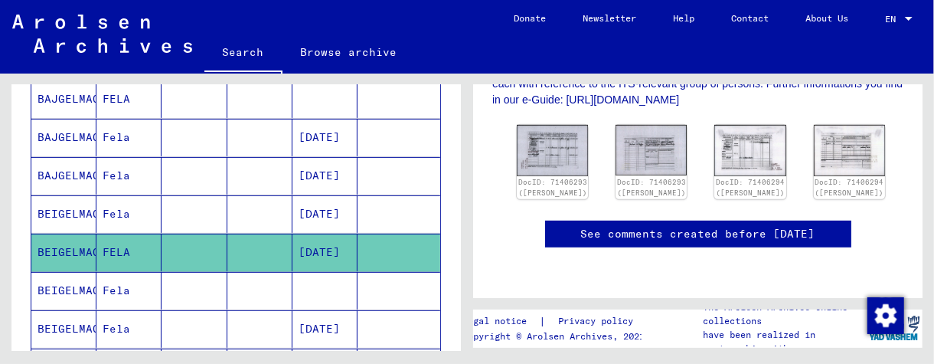
click at [279, 280] on mat-cell at bounding box center [259, 291] width 65 height 38
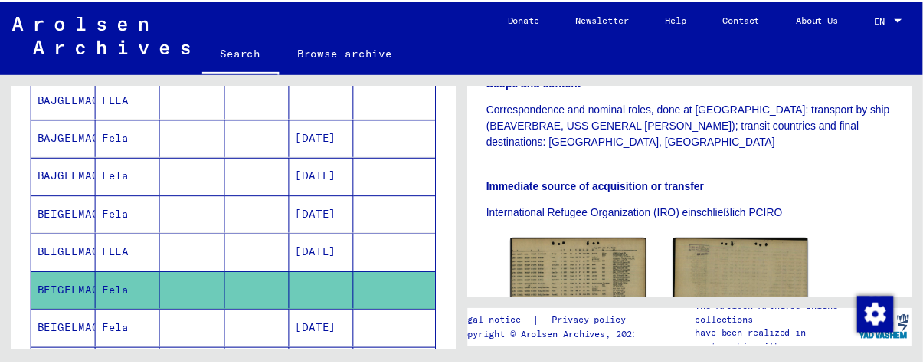
scroll to position [460, 0]
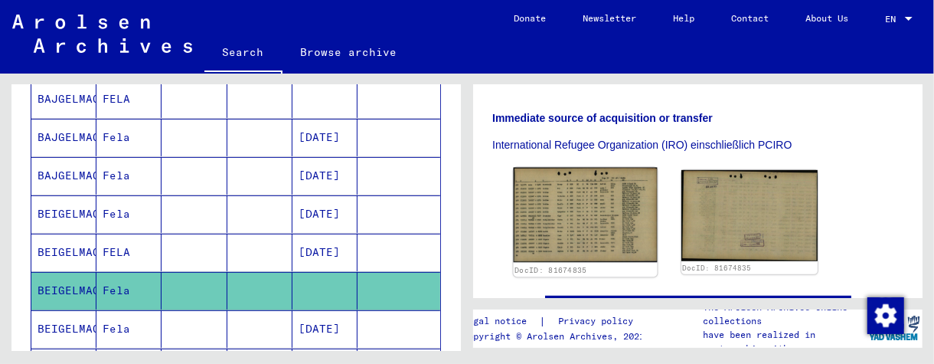
click at [585, 203] on img at bounding box center [585, 215] width 143 height 95
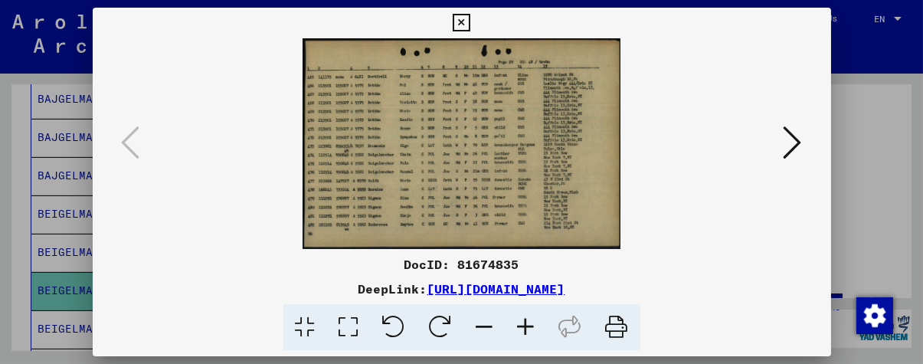
click at [525, 323] on icon at bounding box center [526, 327] width 41 height 47
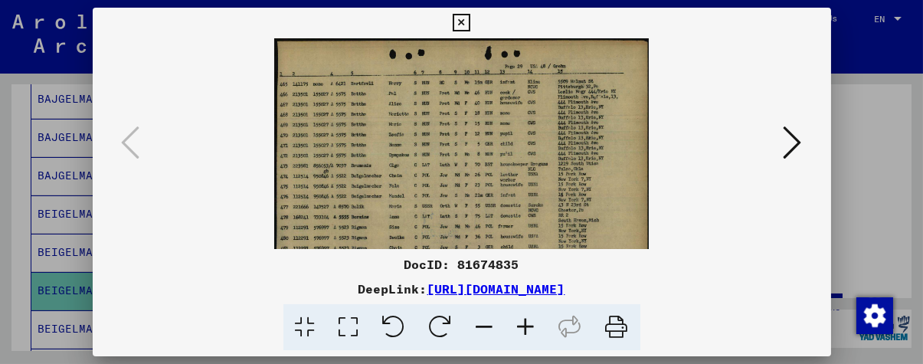
click at [525, 323] on icon at bounding box center [526, 327] width 41 height 47
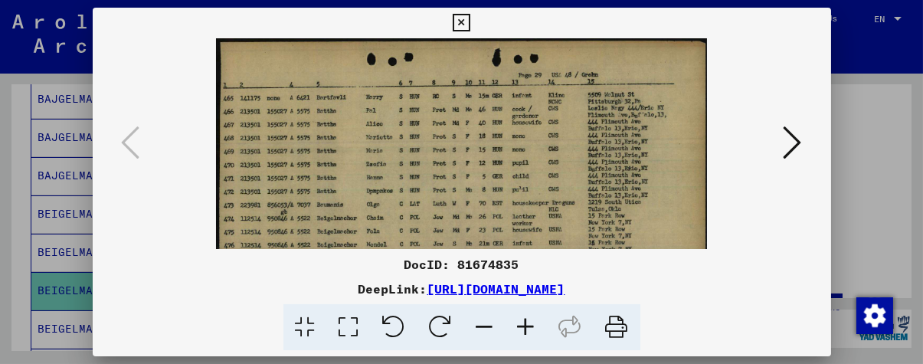
click at [525, 323] on icon at bounding box center [526, 327] width 41 height 47
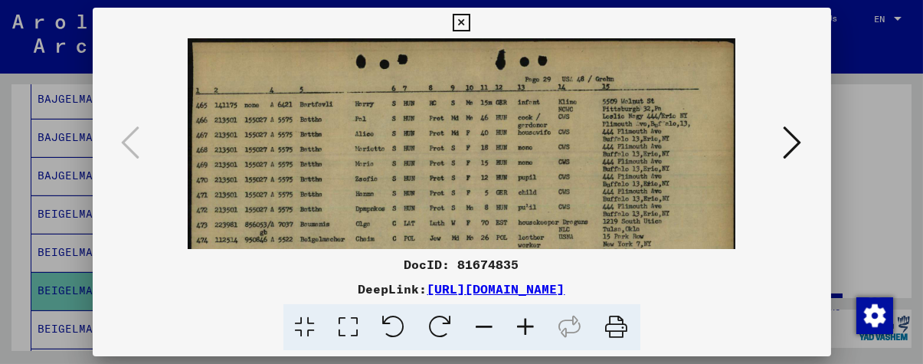
click at [525, 323] on icon at bounding box center [526, 327] width 41 height 47
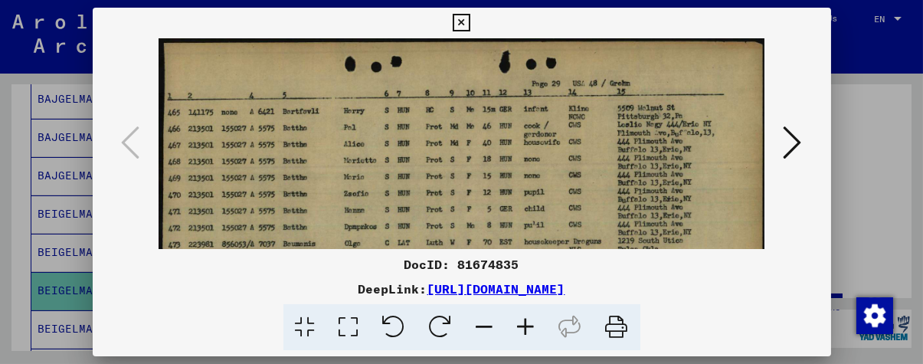
click at [525, 323] on icon at bounding box center [526, 327] width 41 height 47
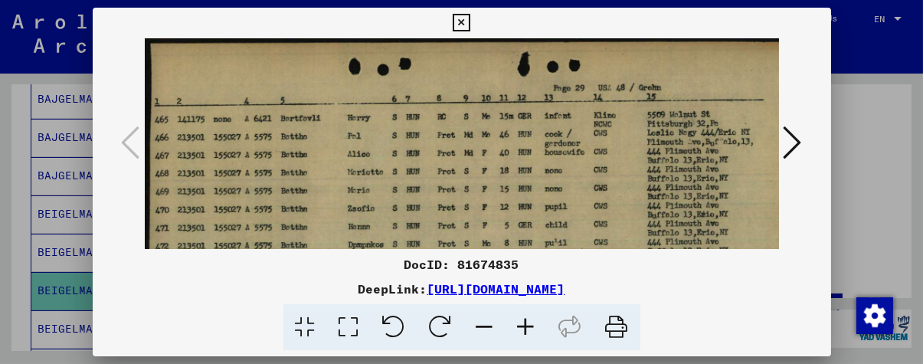
click at [525, 323] on icon at bounding box center [526, 327] width 41 height 47
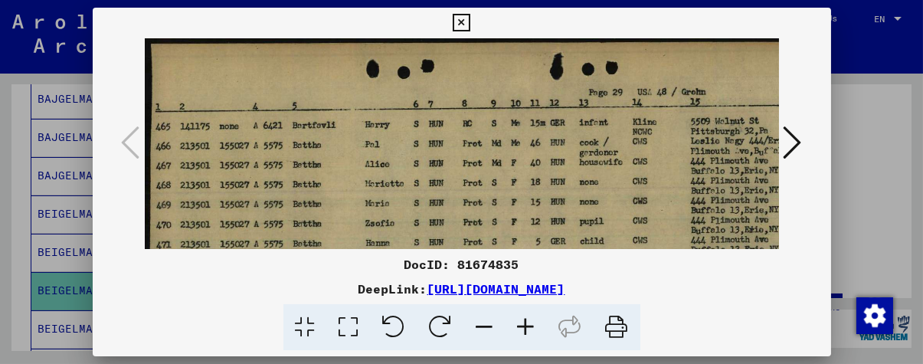
click at [525, 323] on icon at bounding box center [526, 327] width 41 height 47
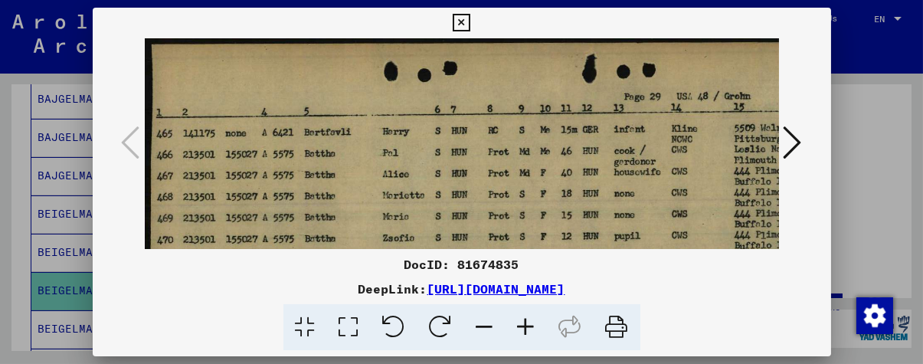
click at [525, 323] on icon at bounding box center [526, 327] width 41 height 47
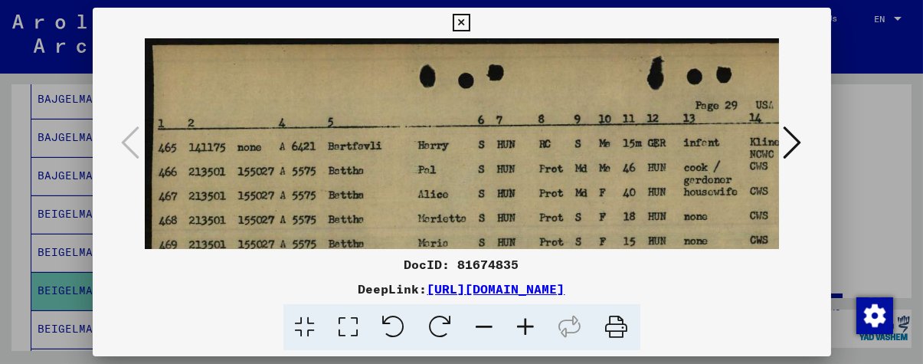
click at [525, 323] on icon at bounding box center [526, 327] width 41 height 47
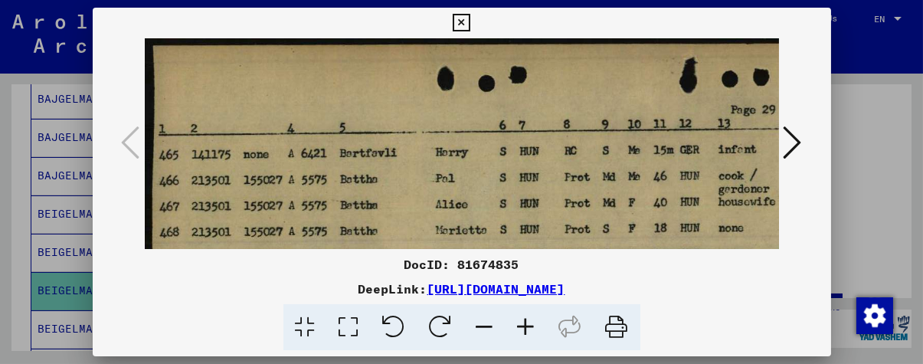
scroll to position [25, 1]
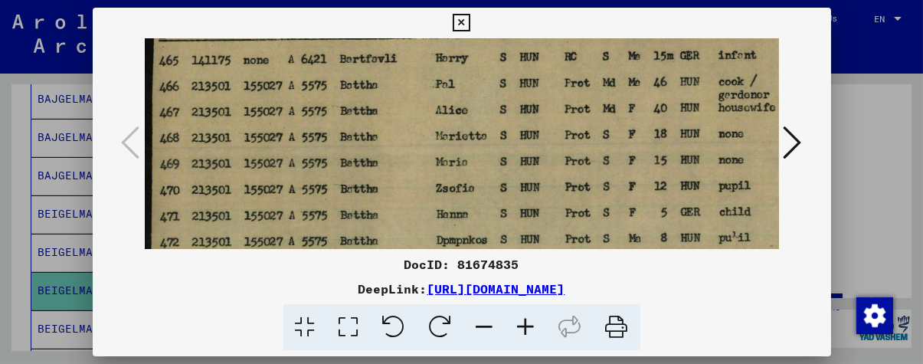
drag, startPoint x: 443, startPoint y: 169, endPoint x: 452, endPoint y: 99, distance: 71.0
click at [451, 100] on img at bounding box center [621, 260] width 952 height 632
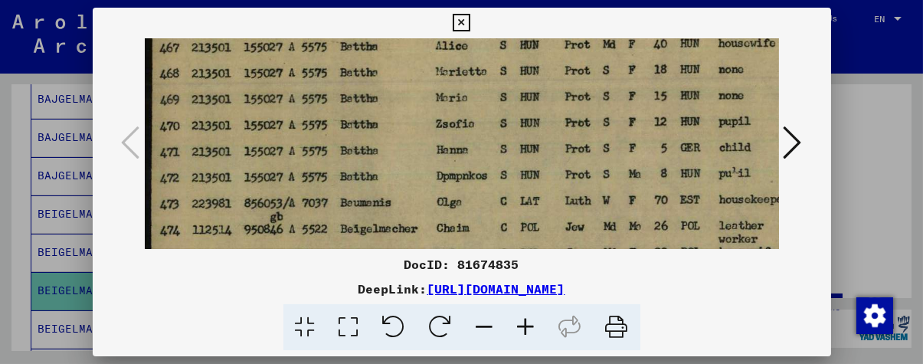
drag, startPoint x: 443, startPoint y: 182, endPoint x: 474, endPoint y: 103, distance: 83.9
click at [469, 113] on img at bounding box center [621, 196] width 952 height 632
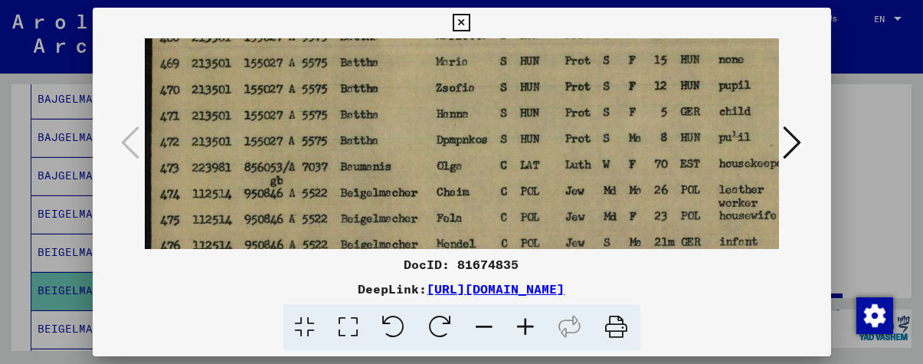
drag, startPoint x: 474, startPoint y: 195, endPoint x: 515, endPoint y: 101, distance: 102.2
click at [504, 119] on img at bounding box center [621, 160] width 952 height 632
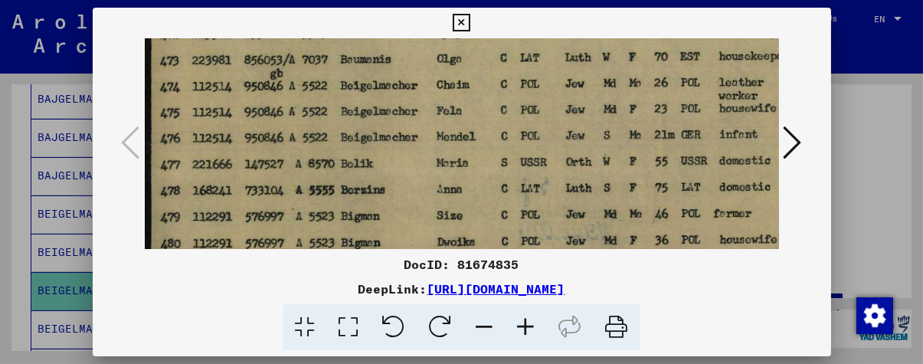
drag, startPoint x: 506, startPoint y: 198, endPoint x: 545, endPoint y: 138, distance: 71.4
click at [535, 139] on img at bounding box center [621, 53] width 952 height 632
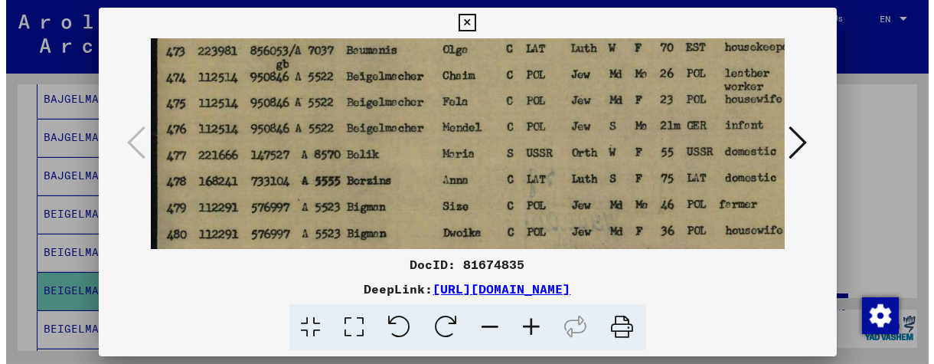
scroll to position [312, 0]
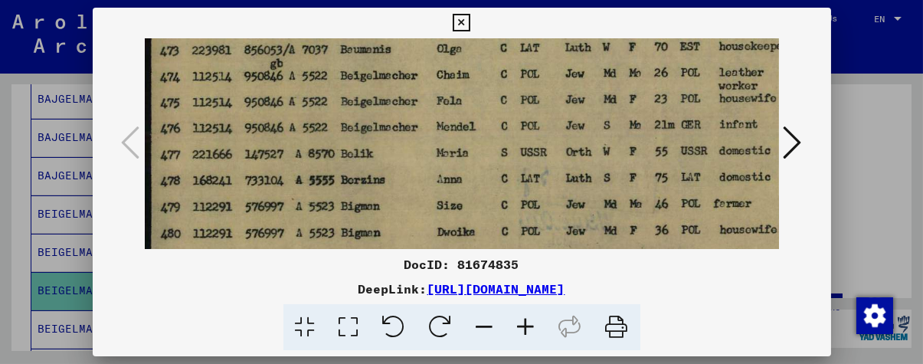
drag, startPoint x: 568, startPoint y: 185, endPoint x: 481, endPoint y: 179, distance: 87.5
click at [481, 179] on img at bounding box center [621, 43] width 952 height 632
click at [0, 142] on div at bounding box center [461, 182] width 923 height 364
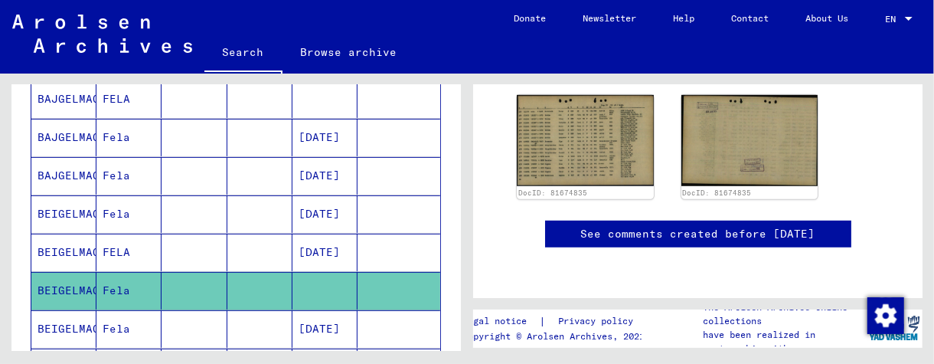
scroll to position [460, 0]
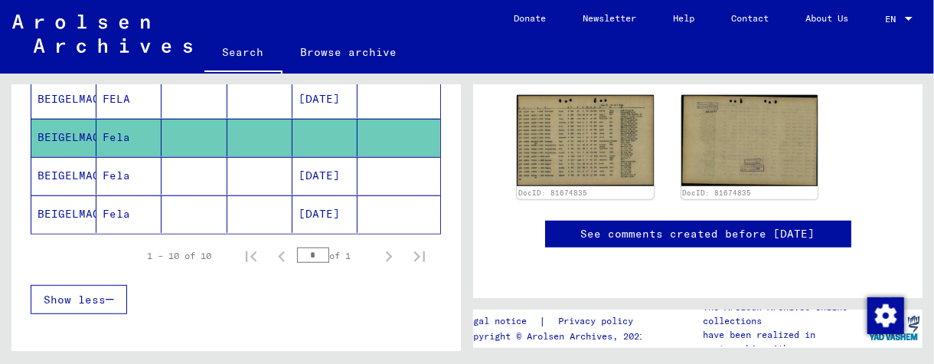
click at [186, 166] on mat-cell at bounding box center [194, 176] width 65 height 38
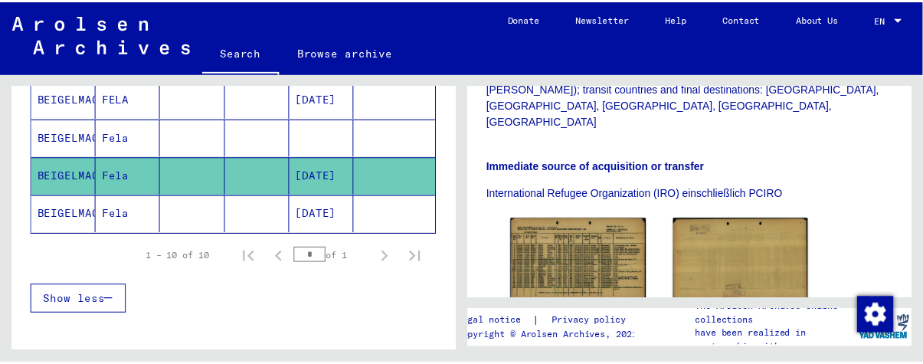
scroll to position [613, 0]
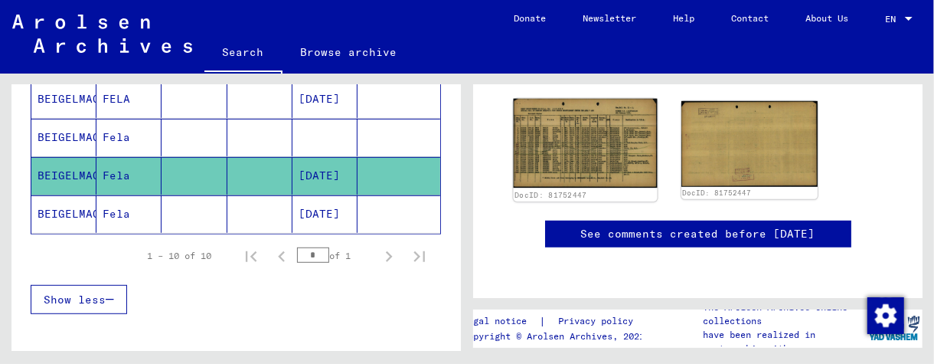
click at [620, 122] on img at bounding box center [585, 143] width 143 height 89
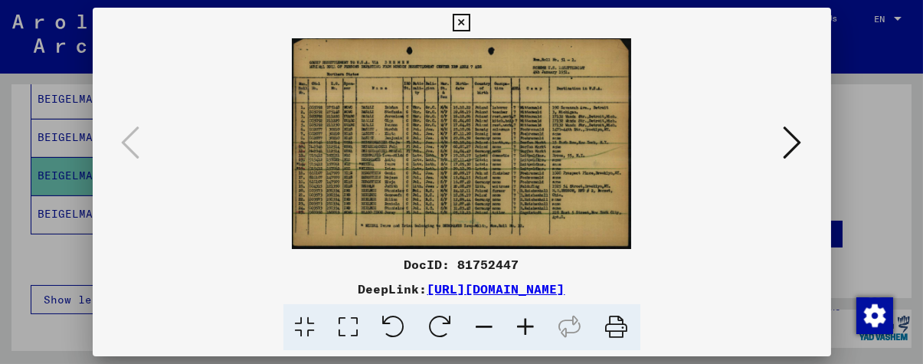
click at [528, 328] on icon at bounding box center [526, 327] width 41 height 47
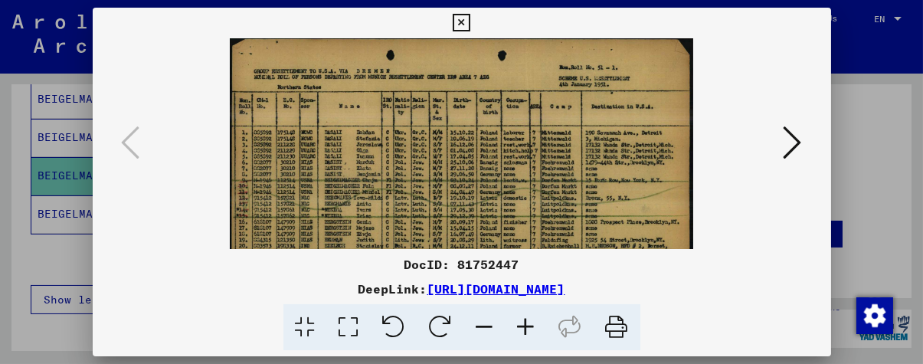
click at [528, 328] on icon at bounding box center [526, 327] width 41 height 47
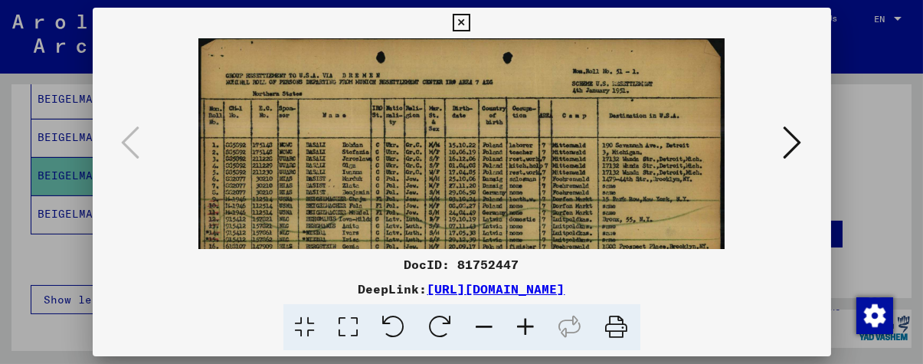
click at [528, 328] on icon at bounding box center [526, 327] width 41 height 47
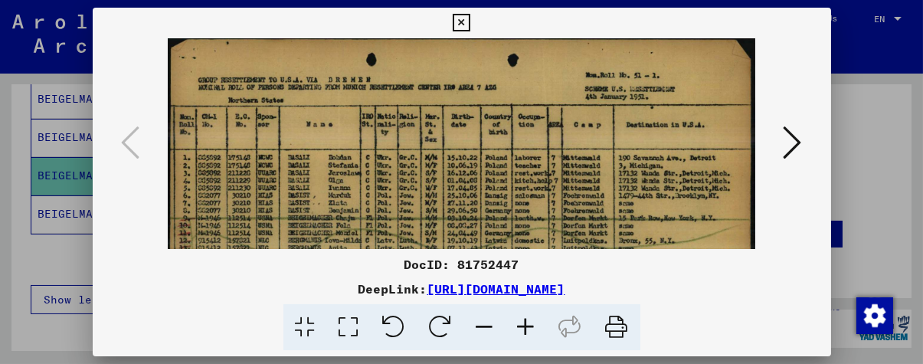
click at [528, 328] on icon at bounding box center [526, 327] width 41 height 47
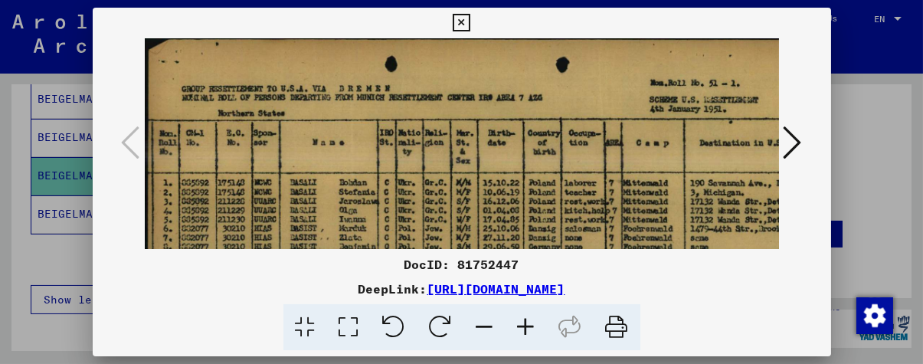
click at [528, 328] on icon at bounding box center [526, 327] width 41 height 47
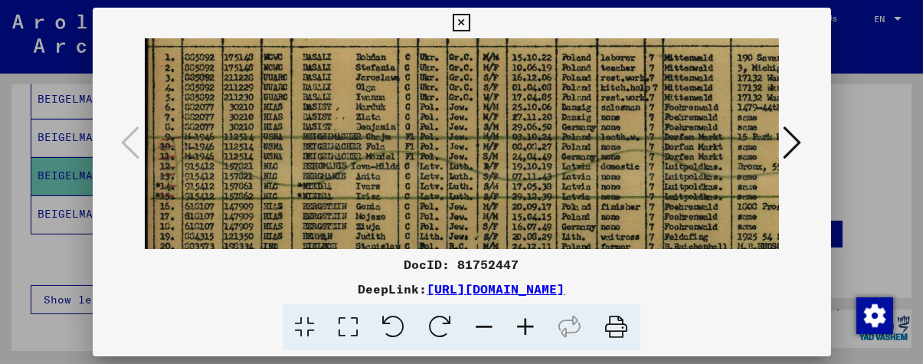
drag, startPoint x: 500, startPoint y: 196, endPoint x: 584, endPoint y: 59, distance: 160.9
click at [584, 59] on img at bounding box center [531, 139] width 773 height 479
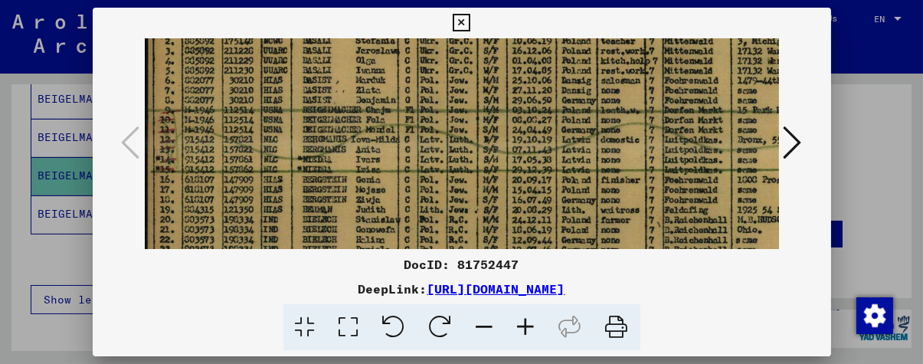
scroll to position [178, 0]
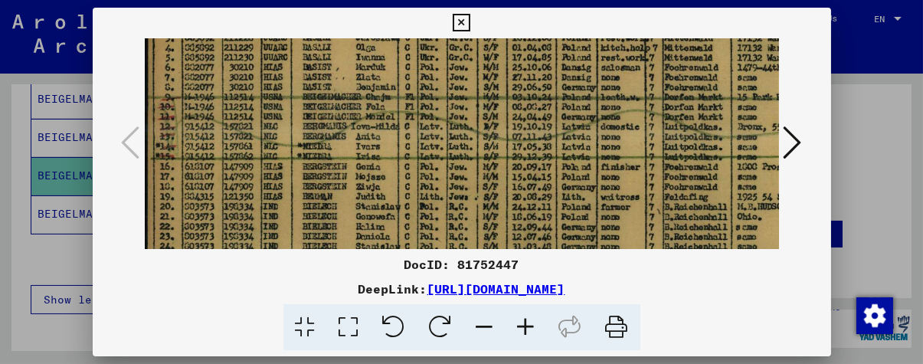
drag, startPoint x: 406, startPoint y: 175, endPoint x: 419, endPoint y: 135, distance: 41.9
click at [419, 135] on img at bounding box center [531, 100] width 773 height 479
click at [408, 199] on img at bounding box center [531, 100] width 773 height 479
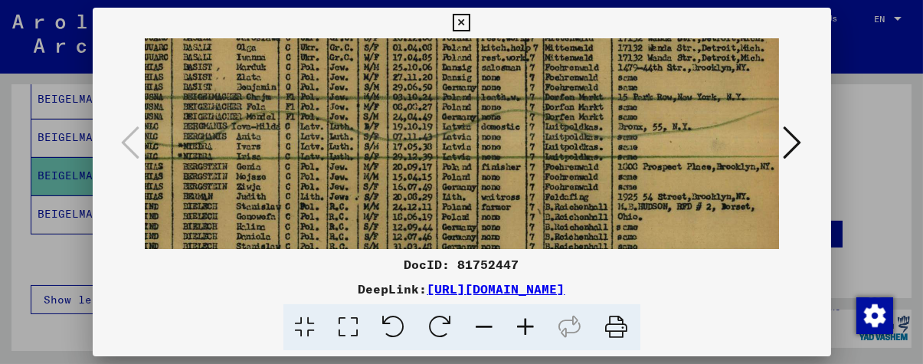
scroll to position [178, 129]
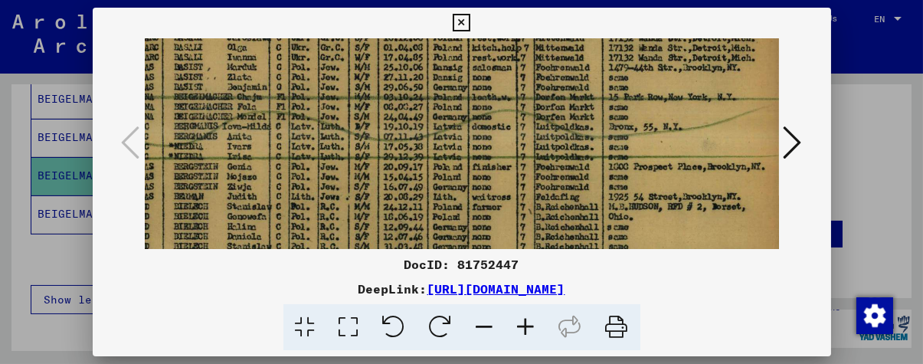
drag, startPoint x: 434, startPoint y: 175, endPoint x: 297, endPoint y: 175, distance: 137.1
click at [297, 175] on img at bounding box center [402, 100] width 773 height 479
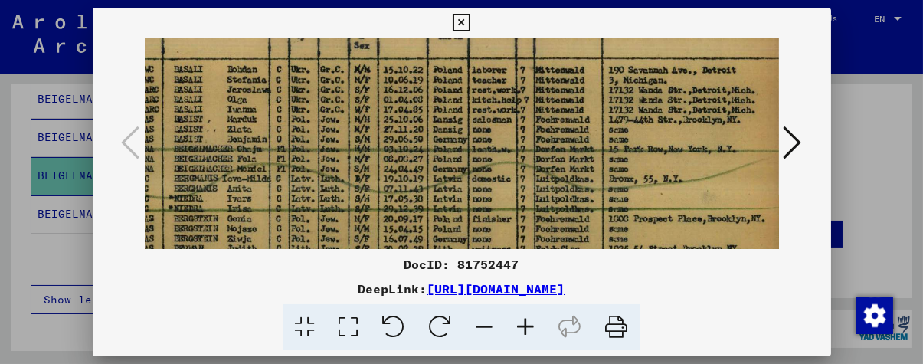
drag, startPoint x: 486, startPoint y: 75, endPoint x: 473, endPoint y: 149, distance: 75.4
click at [476, 127] on img at bounding box center [402, 152] width 773 height 479
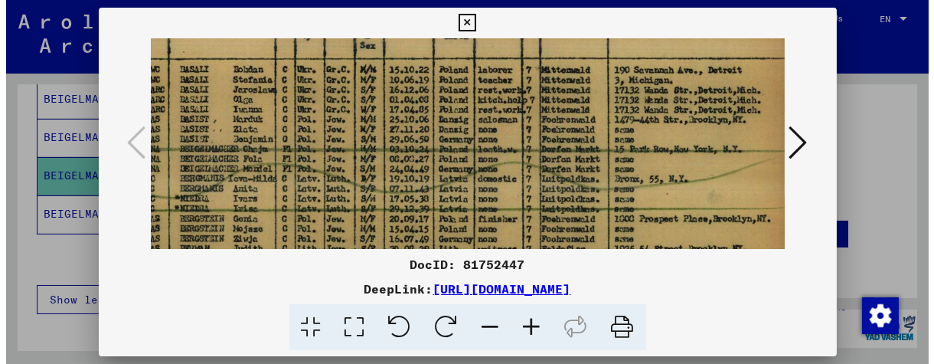
scroll to position [123, 129]
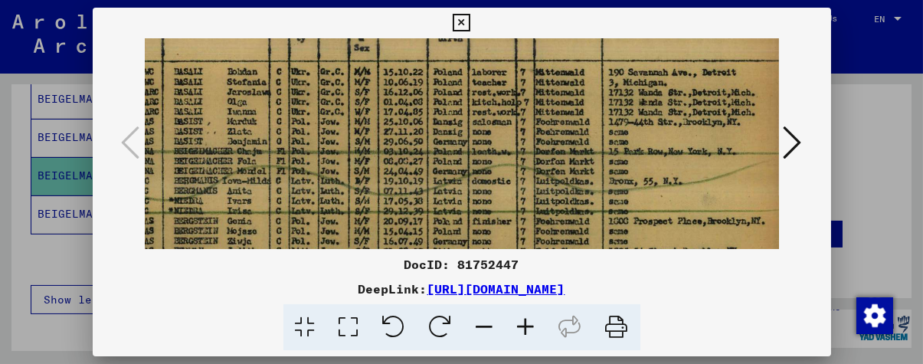
click at [0, 172] on div at bounding box center [461, 182] width 923 height 364
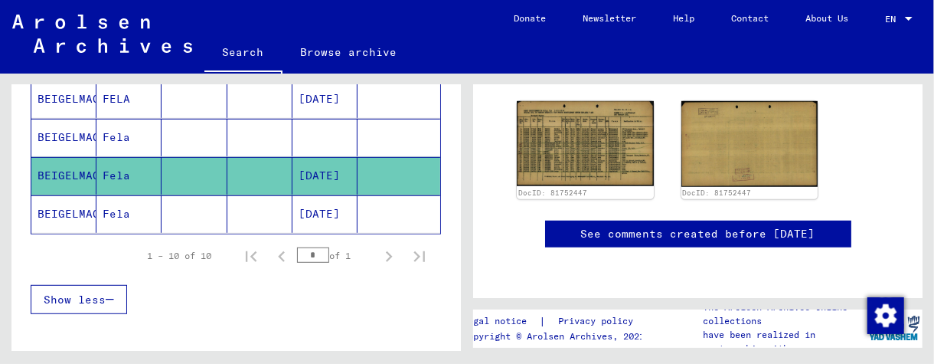
click at [206, 195] on mat-cell at bounding box center [194, 214] width 65 height 38
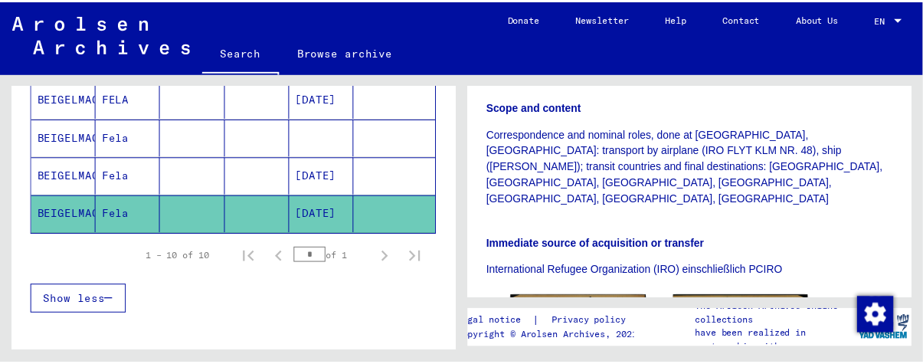
scroll to position [460, 0]
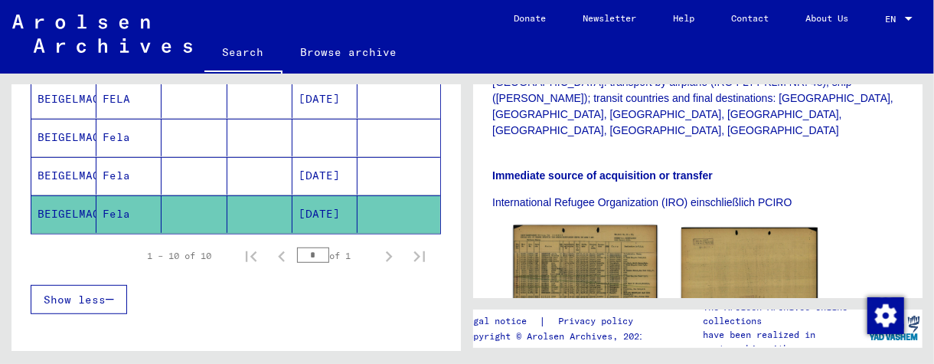
click at [565, 225] on img at bounding box center [585, 269] width 143 height 89
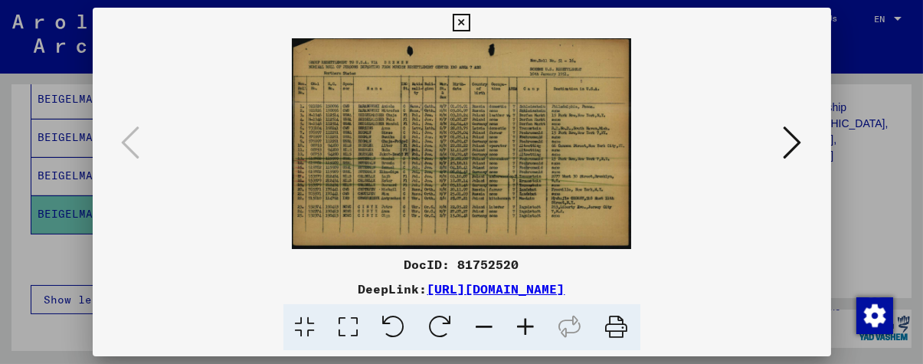
click at [518, 319] on icon at bounding box center [526, 327] width 41 height 47
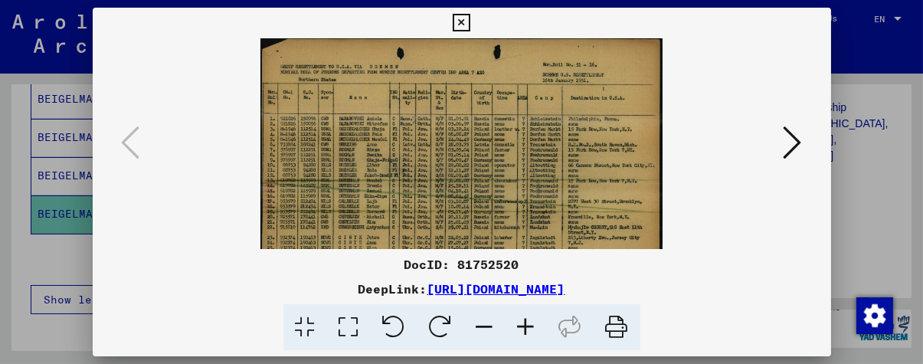
click at [518, 319] on icon at bounding box center [526, 327] width 41 height 47
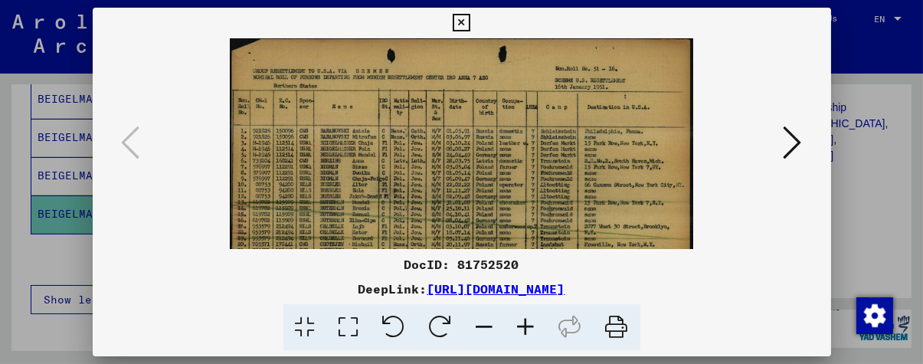
click at [518, 319] on icon at bounding box center [526, 327] width 41 height 47
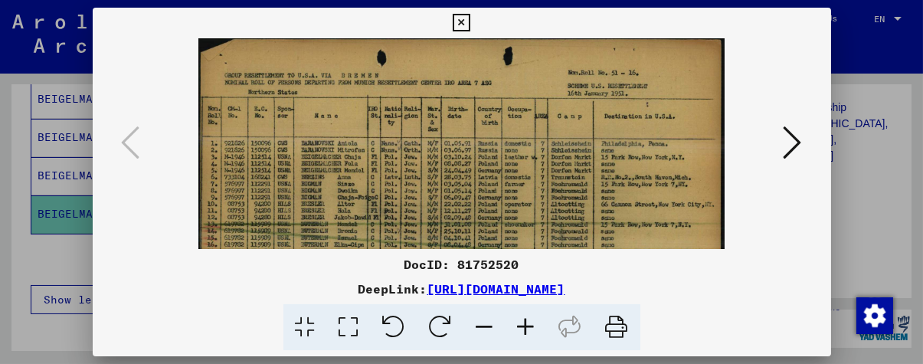
click at [518, 319] on icon at bounding box center [526, 327] width 41 height 47
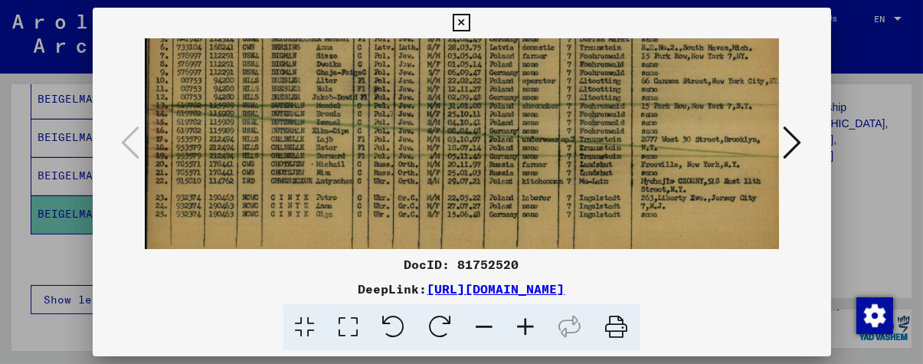
drag, startPoint x: 406, startPoint y: 197, endPoint x: 442, endPoint y: 44, distance: 156.6
click at [442, 44] on img at bounding box center [470, 76] width 650 height 402
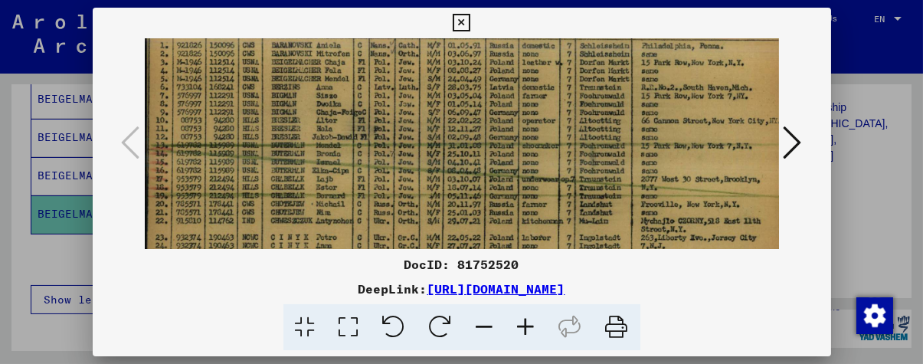
drag, startPoint x: 299, startPoint y: 122, endPoint x: 301, endPoint y: 163, distance: 41.4
click at [301, 163] on img at bounding box center [470, 117] width 650 height 402
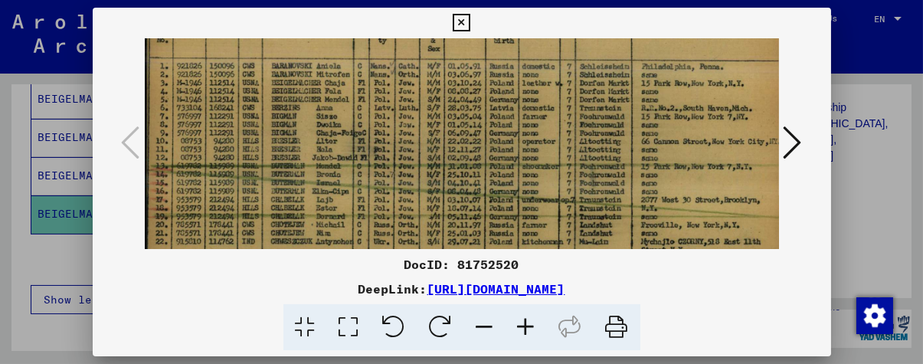
scroll to position [99, 0]
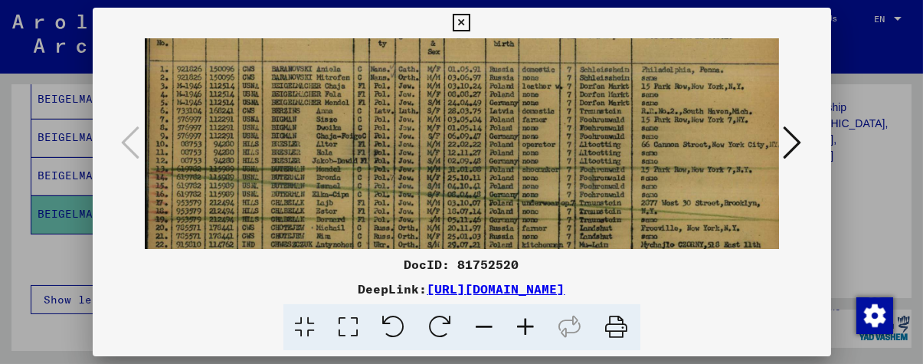
drag, startPoint x: 329, startPoint y: 161, endPoint x: 393, endPoint y: 180, distance: 67.1
click at [393, 180] on img at bounding box center [470, 140] width 650 height 402
click at [522, 326] on icon at bounding box center [526, 327] width 41 height 47
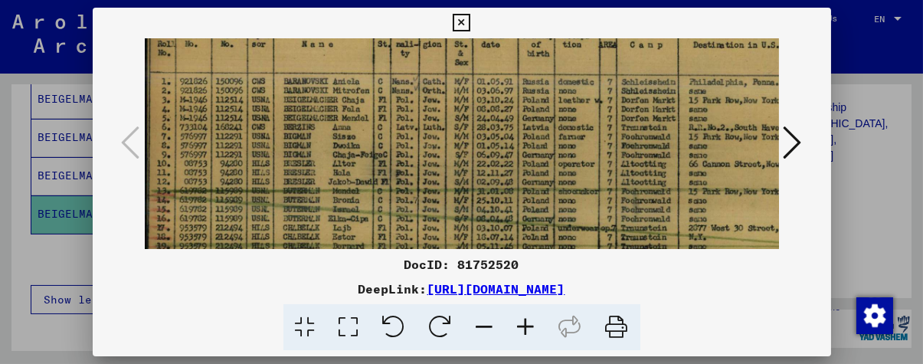
click at [522, 326] on icon at bounding box center [526, 327] width 41 height 47
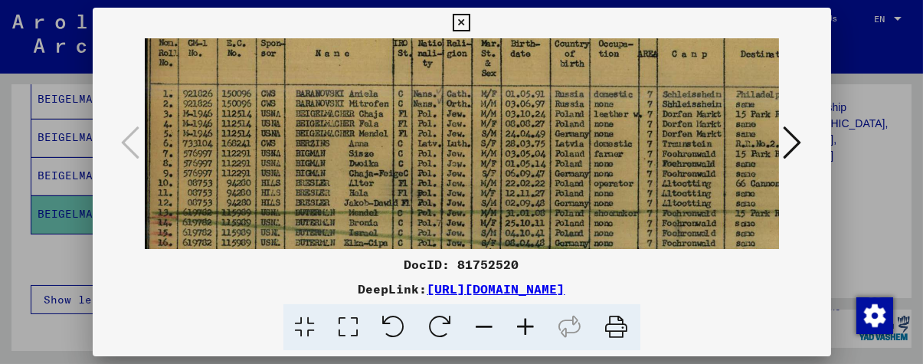
click at [522, 326] on icon at bounding box center [526, 327] width 41 height 47
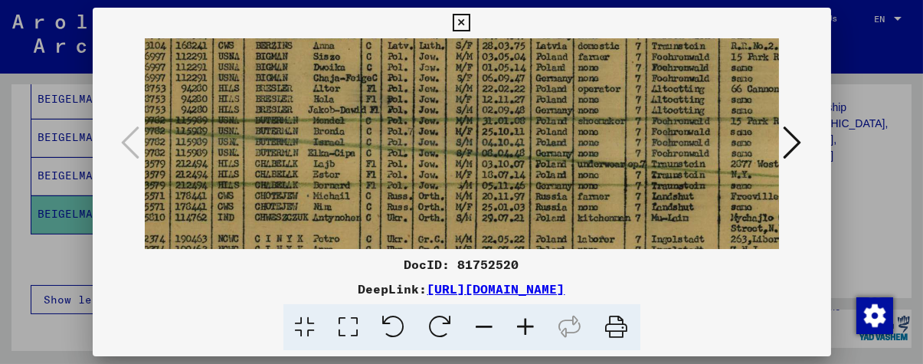
drag, startPoint x: 479, startPoint y: 191, endPoint x: 443, endPoint y: 110, distance: 88.5
click at [443, 110] on img at bounding box center [510, 83] width 835 height 517
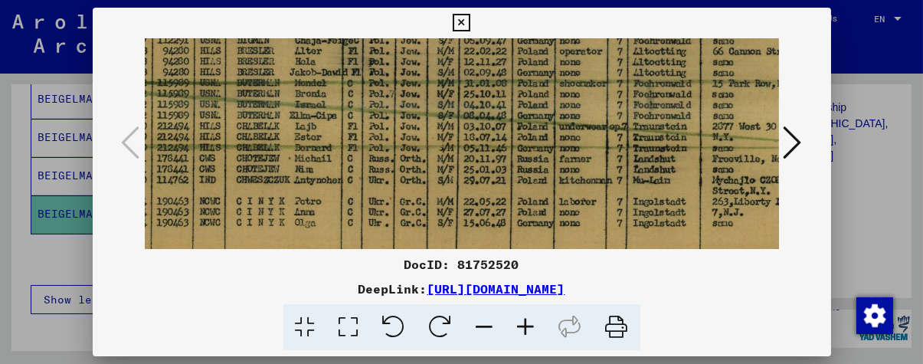
scroll to position [251, 70]
drag, startPoint x: 511, startPoint y: 188, endPoint x: 493, endPoint y: 152, distance: 40.1
click at [493, 152] on img at bounding box center [491, 45] width 835 height 517
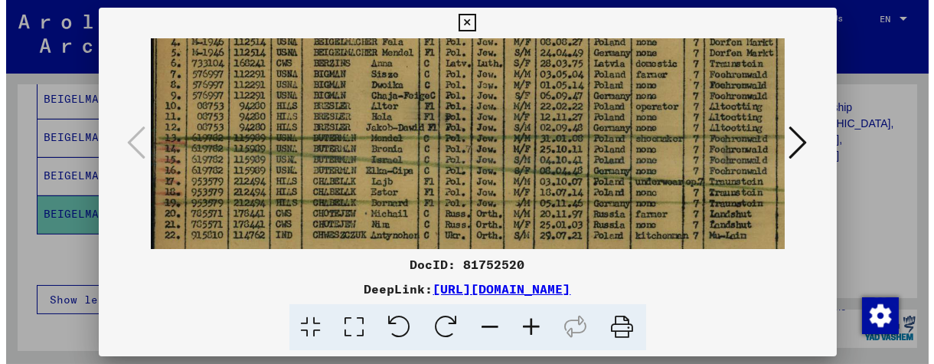
scroll to position [194, 0]
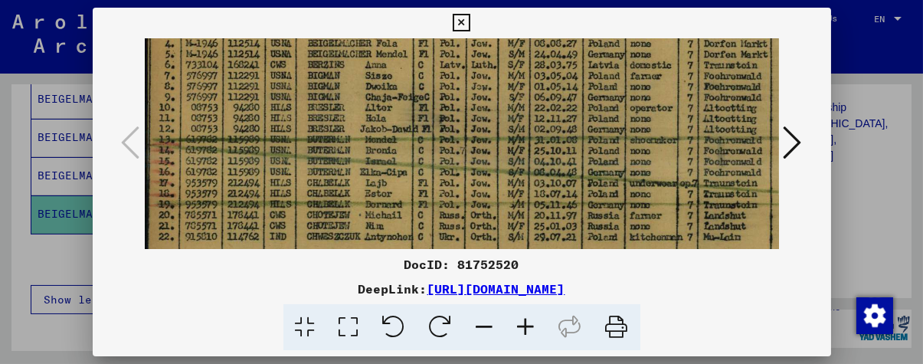
drag, startPoint x: 257, startPoint y: 138, endPoint x: 378, endPoint y: 194, distance: 133.3
click at [378, 194] on img at bounding box center [562, 103] width 835 height 517
click at [0, 192] on div at bounding box center [461, 182] width 923 height 364
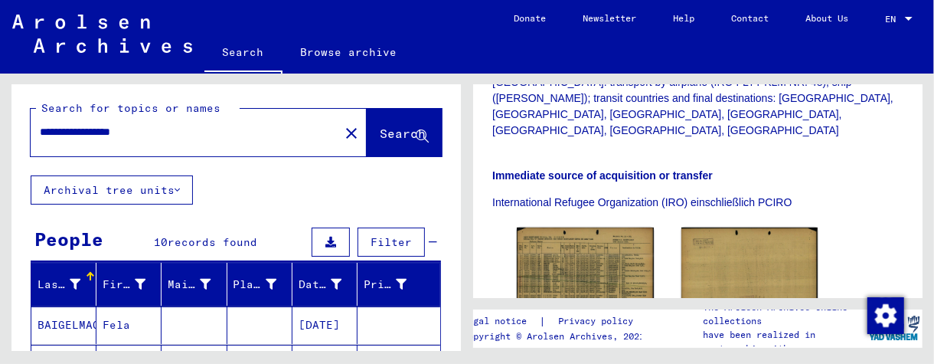
scroll to position [0, 0]
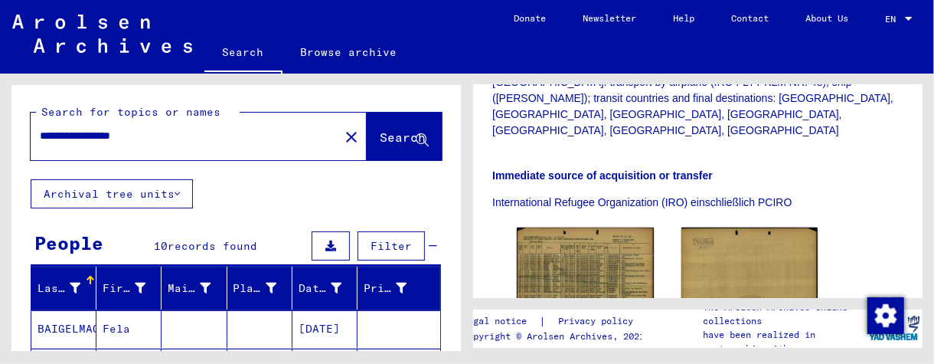
drag, startPoint x: 191, startPoint y: 129, endPoint x: 0, endPoint y: 142, distance: 192.0
click at [0, 142] on div "**********" at bounding box center [233, 212] width 467 height 277
type input "***"
